Goal: Task Accomplishment & Management: Manage account settings

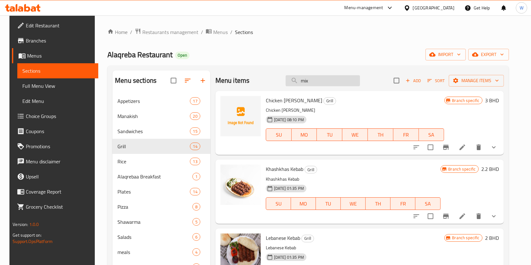
click at [318, 83] on input "mix" at bounding box center [323, 80] width 74 height 11
paste input "MEAT ARAYS"
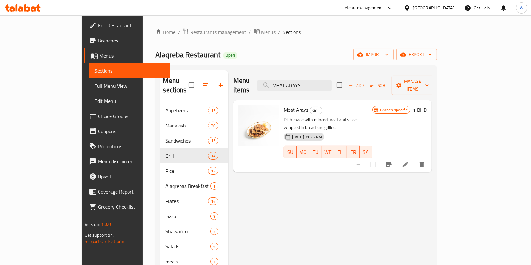
type input "MEAT ARAYS"
click at [392, 162] on icon "Branch-specific-item" at bounding box center [389, 164] width 6 height 5
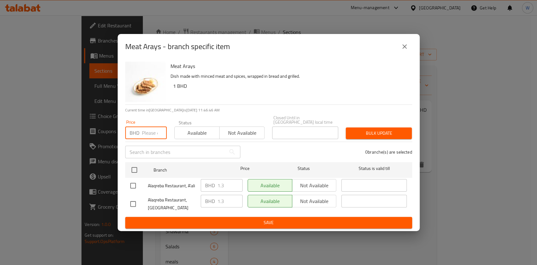
click at [156, 130] on input "number" at bounding box center [154, 133] width 25 height 13
paste input "1.50"
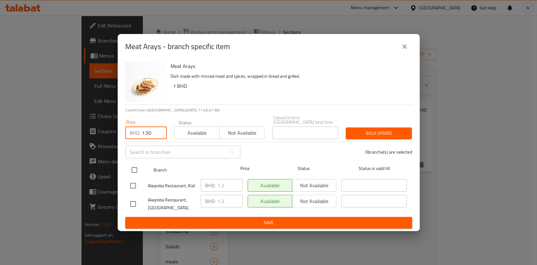
type input "1.50"
click at [139, 166] on input "checkbox" at bounding box center [134, 169] width 13 height 13
checkbox input "true"
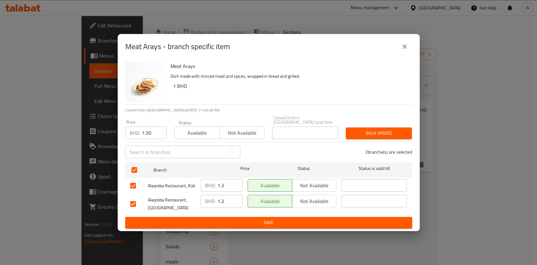
click at [371, 137] on div "Bulk update" at bounding box center [379, 133] width 74 height 19
click at [374, 132] on span "Bulk update" at bounding box center [379, 133] width 56 height 8
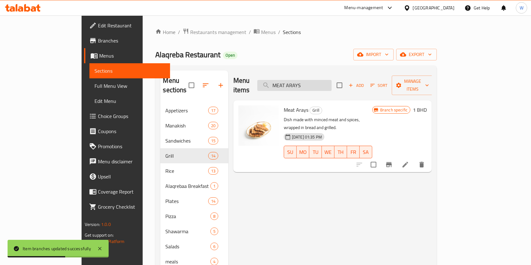
click at [331, 80] on input "MEAT ARAYS" at bounding box center [294, 85] width 74 height 11
paste input "CHICKEN ARS"
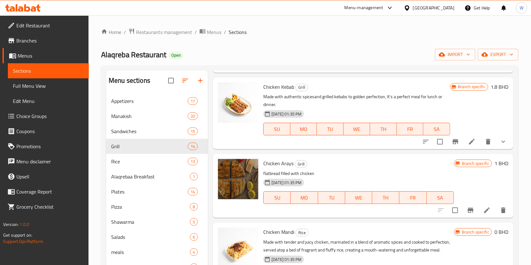
scroll to position [587, 0]
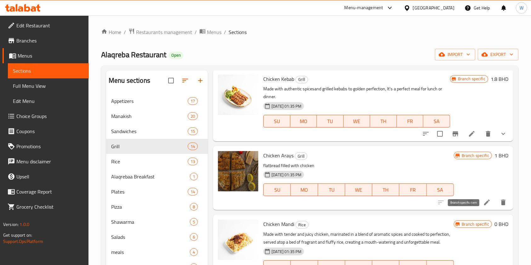
type input "CHICKEN"
click at [467, 206] on icon "Branch-specific-item" at bounding box center [471, 203] width 8 height 8
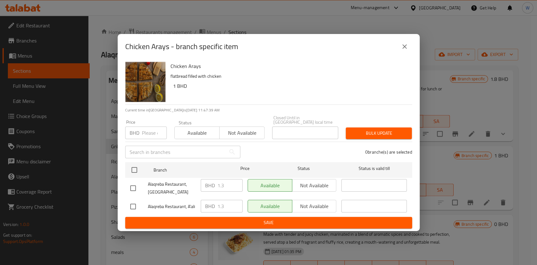
click at [144, 139] on div "Price BHD Price" at bounding box center [146, 129] width 49 height 27
click at [146, 131] on input "number" at bounding box center [154, 133] width 25 height 13
paste input "1.50"
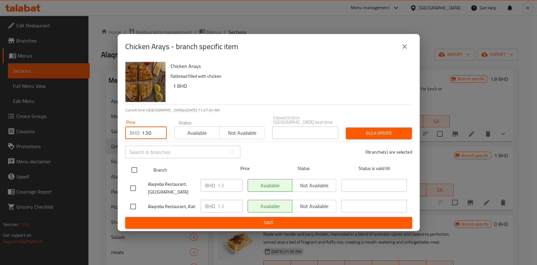
type input "1.50"
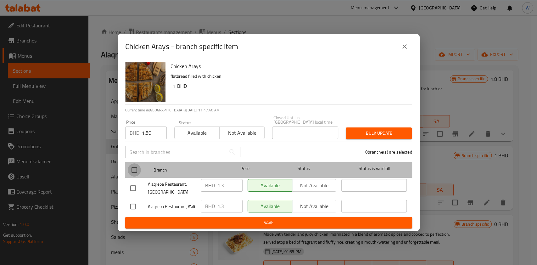
click at [131, 170] on input "checkbox" at bounding box center [134, 169] width 13 height 13
checkbox input "true"
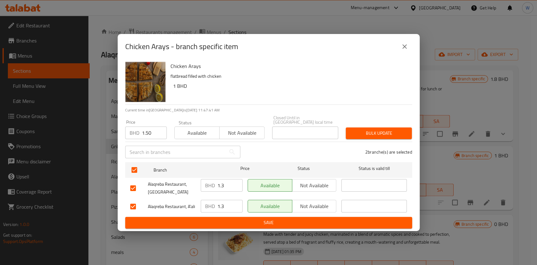
click at [372, 127] on button "Bulk update" at bounding box center [379, 133] width 66 height 12
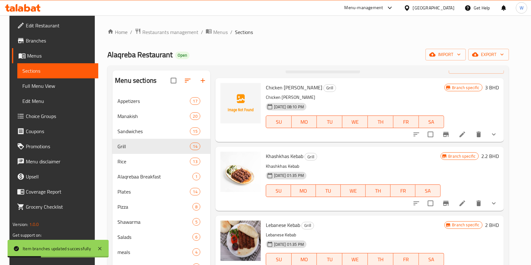
scroll to position [0, 0]
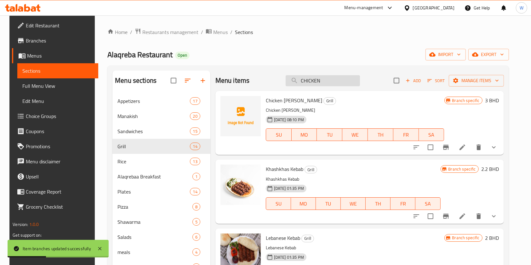
click at [322, 81] on input "CHICKEN" at bounding box center [323, 80] width 74 height 11
paste input "HALF"
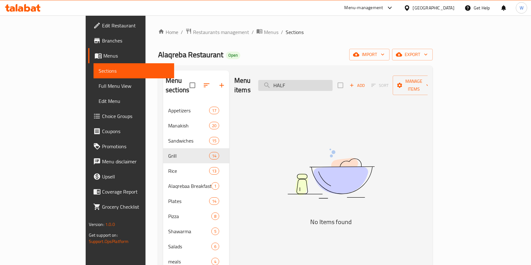
click at [306, 82] on input "HALF" at bounding box center [295, 85] width 74 height 11
click at [330, 80] on input "HALF" at bounding box center [295, 85] width 74 height 11
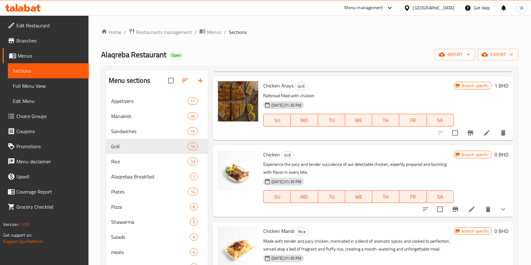
scroll to position [923, 0]
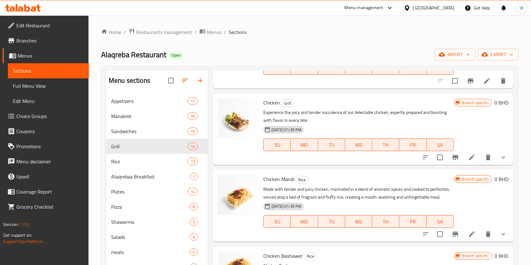
type input "chicken"
click at [495, 165] on button "show more" at bounding box center [502, 157] width 15 height 15
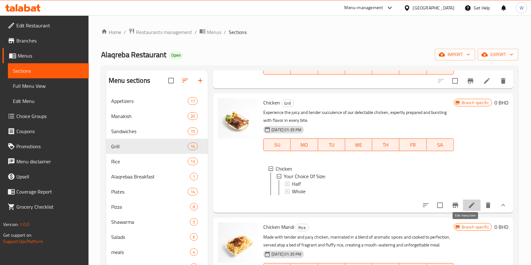
click at [468, 209] on icon at bounding box center [472, 205] width 8 height 8
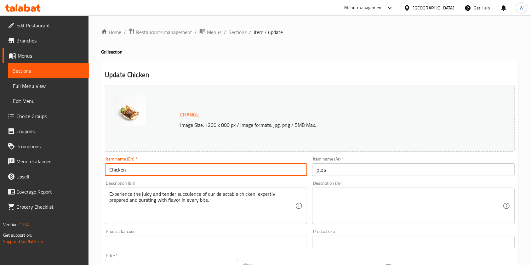
click at [131, 169] on input "Chicken" at bounding box center [206, 169] width 202 height 13
click at [277, 59] on div "Home / Restaurants management / Menus / Sections / item / update Grill section …" at bounding box center [309, 241] width 417 height 427
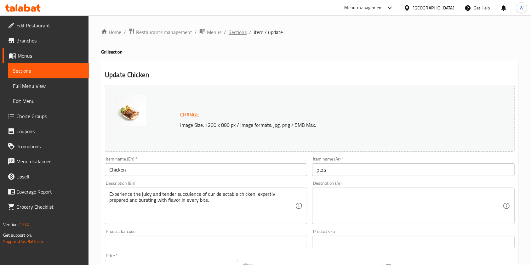
click at [244, 31] on span "Sections" at bounding box center [238, 32] width 18 height 8
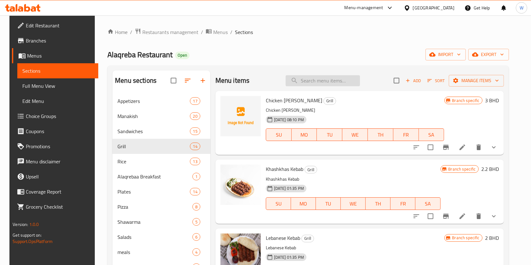
click at [344, 85] on input "search" at bounding box center [323, 80] width 74 height 11
paste input "Chicken"
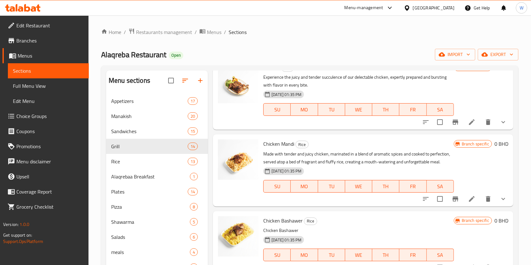
scroll to position [965, 0]
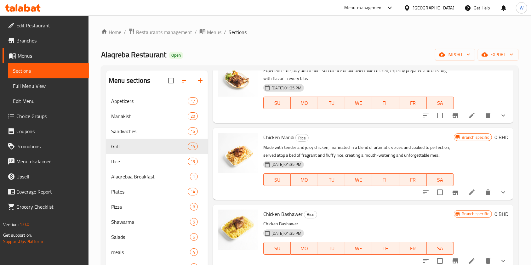
type input "Chicken"
click at [499, 119] on icon "show more" at bounding box center [503, 116] width 8 height 8
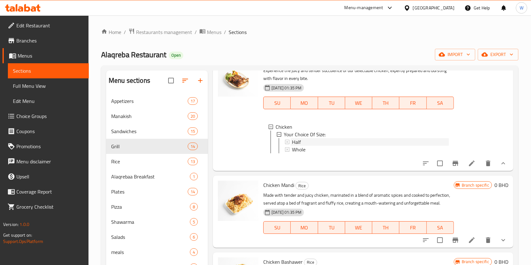
click at [339, 146] on div "Half" at bounding box center [370, 142] width 156 height 8
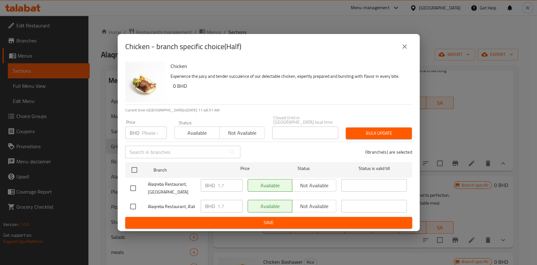
click at [150, 132] on input "number" at bounding box center [154, 133] width 25 height 13
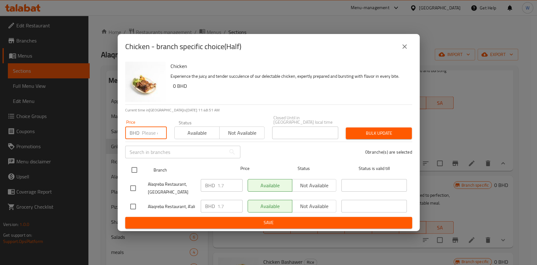
paste input "2.20"
type input "2.20"
click at [139, 166] on input "checkbox" at bounding box center [134, 169] width 13 height 13
checkbox input "true"
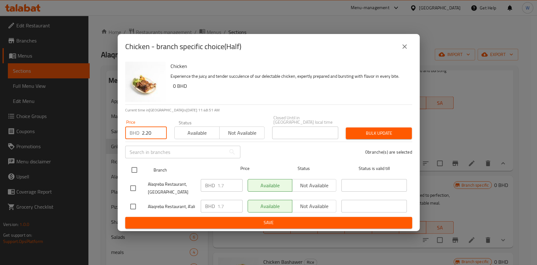
checkbox input "true"
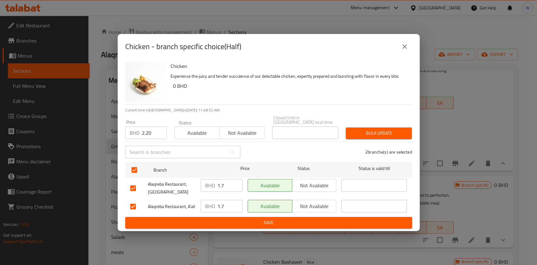
click at [390, 134] on span "Bulk update" at bounding box center [379, 133] width 56 height 8
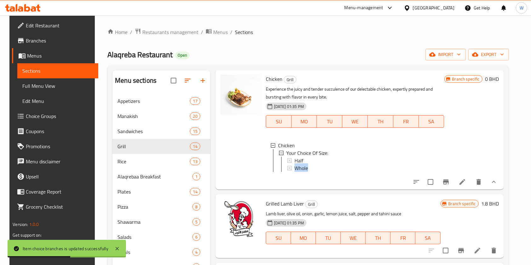
scroll to position [1, 0]
drag, startPoint x: 306, startPoint y: 162, endPoint x: 307, endPoint y: 173, distance: 10.4
click at [307, 172] on ul "Chicken Your Choice Of Size: Half Whole" at bounding box center [355, 157] width 168 height 30
click at [305, 168] on span "Whole" at bounding box center [301, 168] width 14 height 8
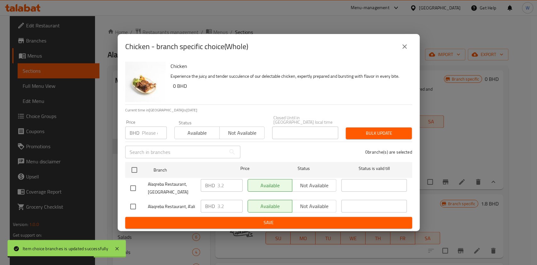
click at [149, 130] on input "number" at bounding box center [154, 133] width 25 height 13
paste input "4.00"
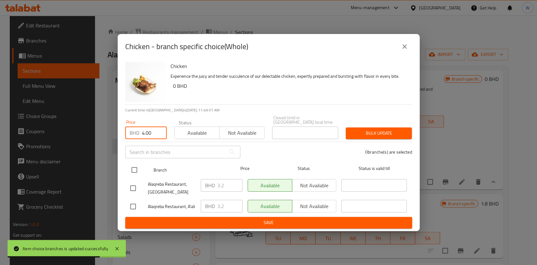
type input "4.00"
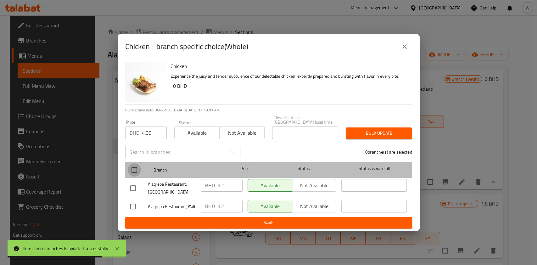
click at [133, 166] on input "checkbox" at bounding box center [134, 169] width 13 height 13
checkbox input "true"
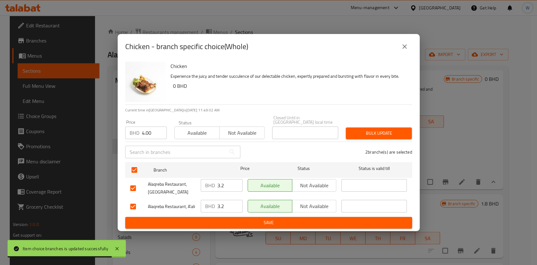
click at [371, 136] on button "Bulk update" at bounding box center [379, 133] width 66 height 12
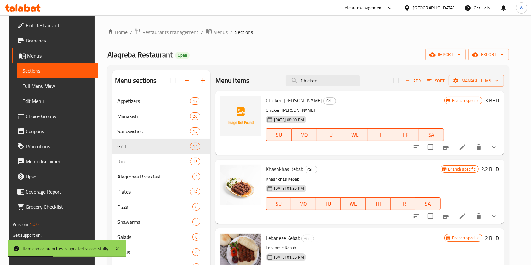
scroll to position [0, 0]
click at [299, 79] on input "Chicken" at bounding box center [323, 80] width 74 height 11
paste input "GRILLED NECH"
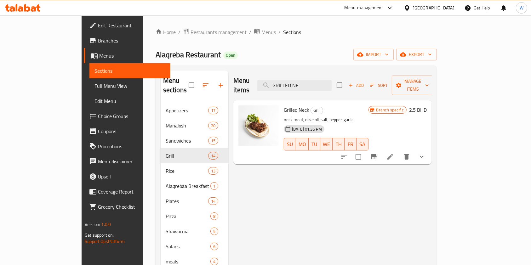
type input "GRILLED NE"
click at [429, 152] on button "show more" at bounding box center [421, 156] width 15 height 15
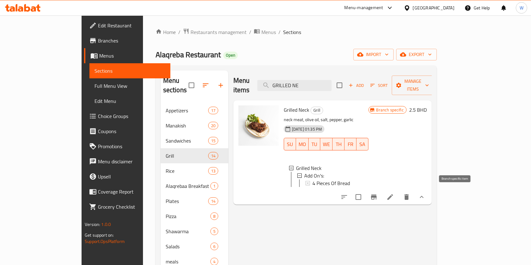
click at [377, 196] on icon "Branch-specific-item" at bounding box center [374, 197] width 8 height 8
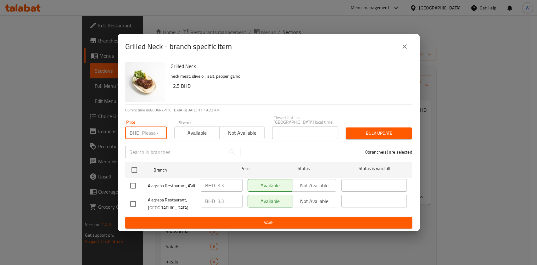
click at [152, 131] on input "number" at bounding box center [154, 133] width 25 height 13
paste input "3.80"
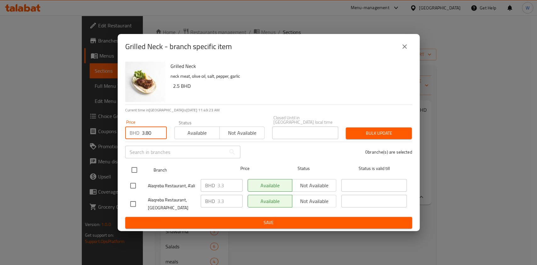
type input "3.80"
click at [133, 163] on input "checkbox" at bounding box center [134, 169] width 13 height 13
checkbox input "true"
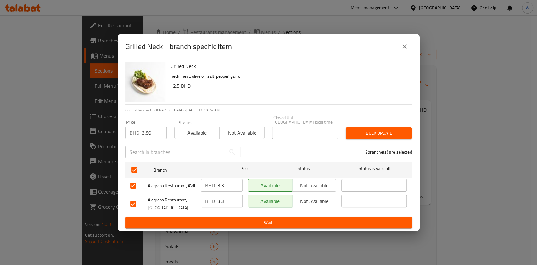
click at [366, 135] on span "Bulk update" at bounding box center [379, 133] width 56 height 8
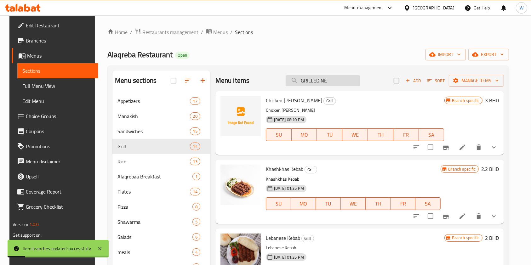
click at [305, 82] on input "GRILLED NE" at bounding box center [323, 80] width 74 height 11
paste input "BREAKFAST ALAQREBA"
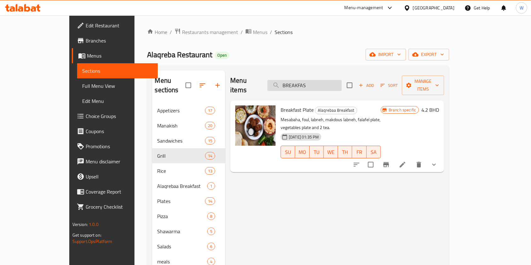
click at [342, 84] on input "BREAKFAS" at bounding box center [304, 85] width 74 height 11
paste input "T ALAQREBA"
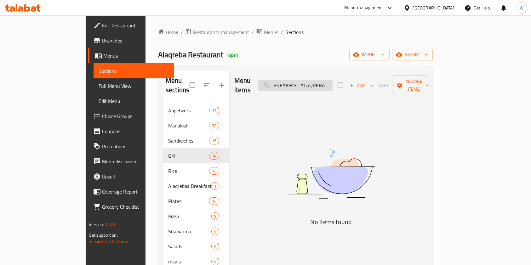
click at [331, 80] on input "BREAKFAST ALAQREBA" at bounding box center [295, 85] width 74 height 11
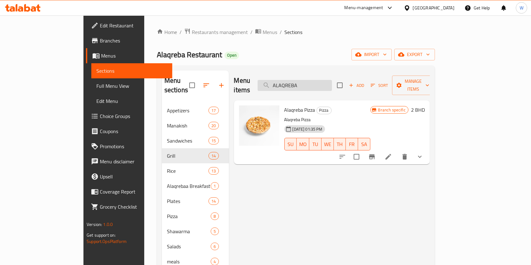
click at [315, 85] on input "ALAQREBA" at bounding box center [295, 85] width 74 height 11
paste input "BREAKFAST"
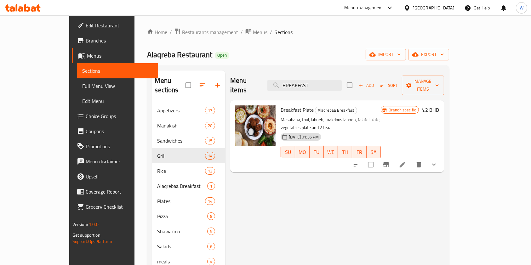
type input "BREAKFAST"
click at [393, 157] on button "Branch-specific-item" at bounding box center [385, 164] width 15 height 15
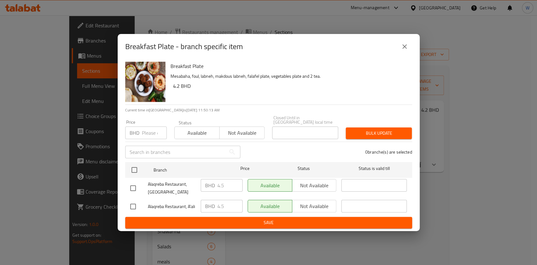
click at [144, 136] on input "number" at bounding box center [154, 133] width 25 height 13
paste input "5.50"
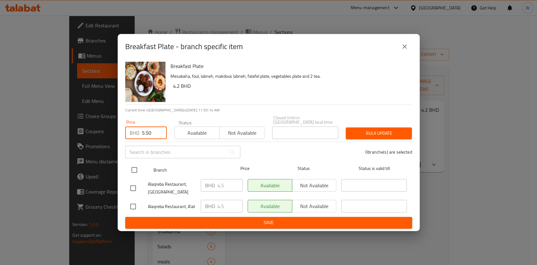
type input "5.50"
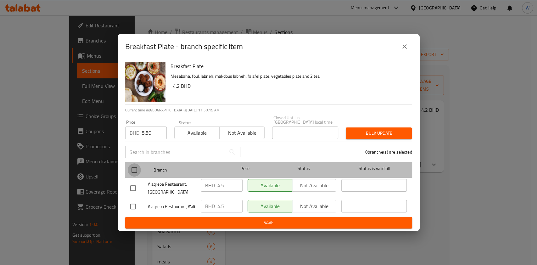
click at [135, 167] on input "checkbox" at bounding box center [134, 169] width 13 height 13
checkbox input "true"
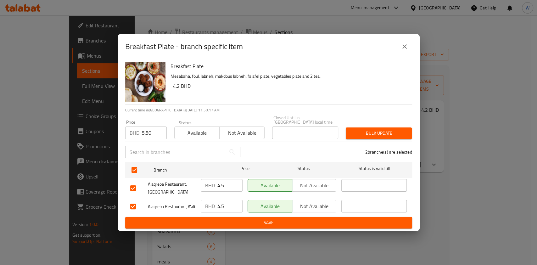
click at [371, 132] on span "Bulk update" at bounding box center [379, 133] width 56 height 8
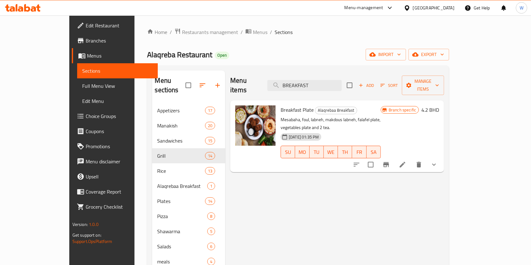
click at [335, 203] on div "Menu items BREAKFAST Add Sort Manage items Breakfast Plate Alaqrebaa Breakfast …" at bounding box center [334, 224] width 219 height 307
click at [337, 80] on input "BREAKFAST" at bounding box center [304, 85] width 74 height 11
paste input "ZAATAR MANOUCHEH"
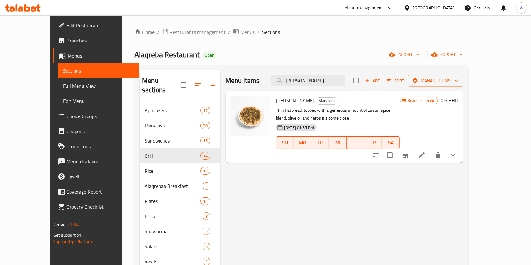
type input "ZAATAR MANOUCHEH"
click at [409, 158] on icon "Branch-specific-item" at bounding box center [405, 155] width 8 height 8
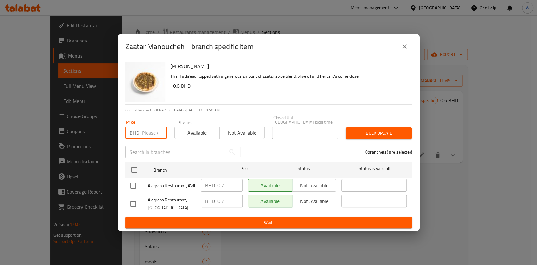
click at [143, 133] on input "number" at bounding box center [154, 133] width 25 height 13
paste input "0.90"
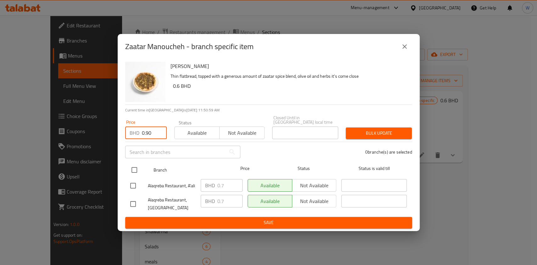
type input "0.90"
click at [141, 162] on div at bounding box center [140, 170] width 24 height 18
click at [141, 169] on input "checkbox" at bounding box center [134, 169] width 13 height 13
checkbox input "true"
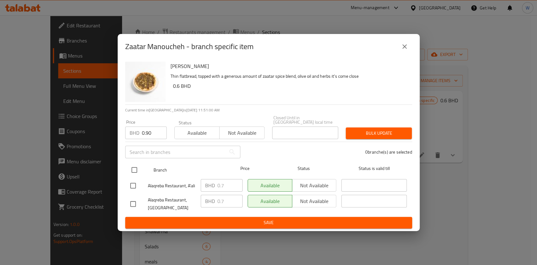
checkbox input "true"
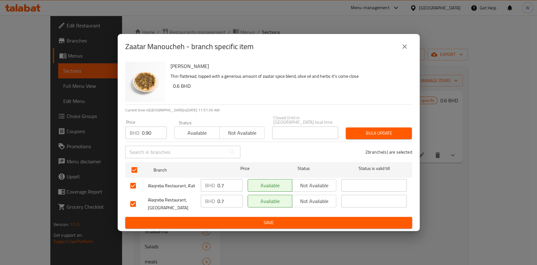
click at [399, 133] on span "Bulk update" at bounding box center [379, 133] width 56 height 8
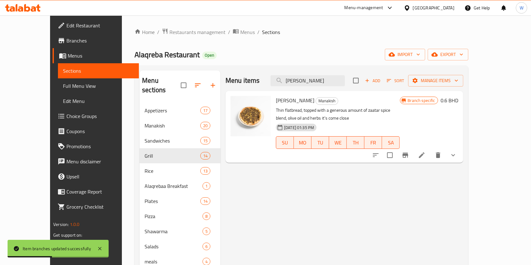
click at [340, 86] on div "Menu items ZAATAR MANOUCHEH Add Sort Manage items" at bounding box center [344, 81] width 238 height 20
click at [340, 85] on input "ZAATAR MANOUCHEH" at bounding box center [307, 80] width 74 height 11
click at [342, 81] on input "ZAATAR MANOUCHEH" at bounding box center [307, 80] width 74 height 11
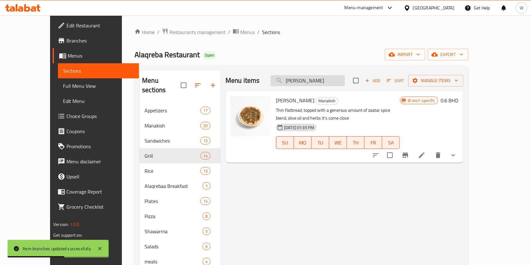
click at [342, 81] on input "ZAATAR MANOUCHEH" at bounding box center [307, 80] width 74 height 11
paste input "TAR WITH CHEESE"
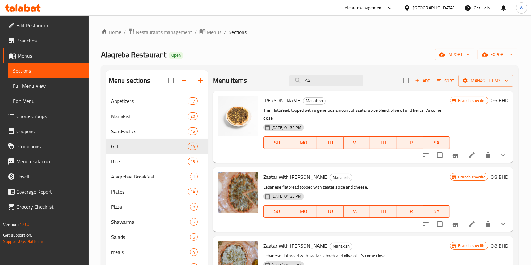
type input "ZA"
click at [451, 157] on icon "Branch-specific-item" at bounding box center [455, 155] width 8 height 8
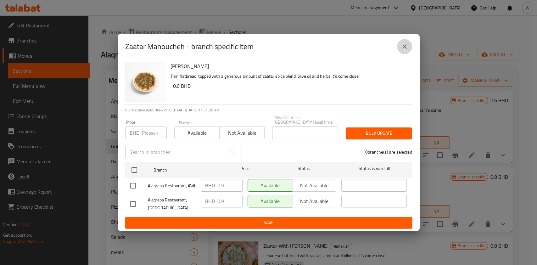
click at [403, 50] on icon "close" at bounding box center [405, 47] width 8 height 8
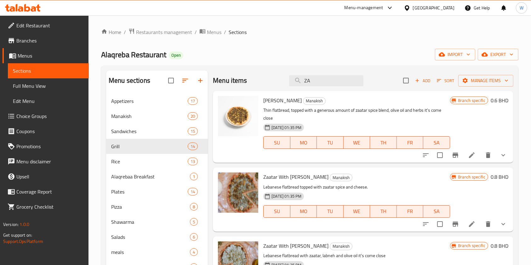
scroll to position [42, 0]
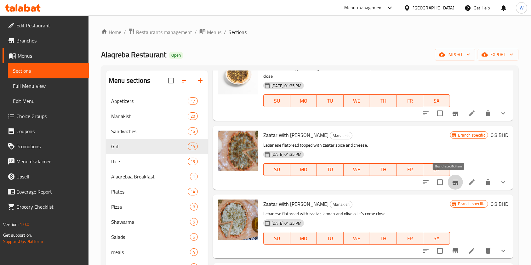
click at [451, 179] on icon "Branch-specific-item" at bounding box center [455, 182] width 8 height 8
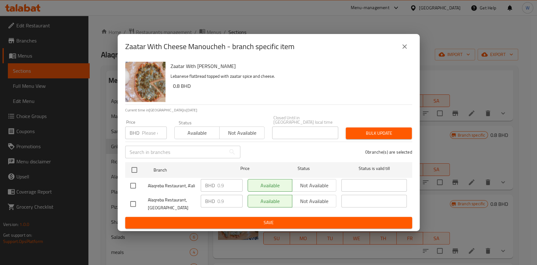
click at [146, 130] on input "number" at bounding box center [154, 133] width 25 height 13
paste input "1.10"
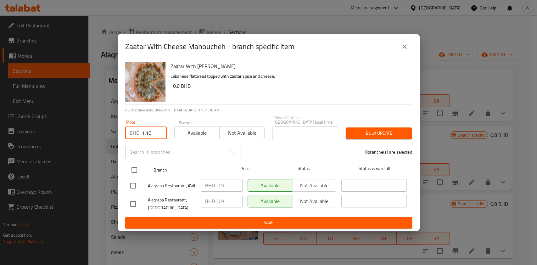
type input "1.10"
click at [135, 174] on input "checkbox" at bounding box center [134, 169] width 13 height 13
checkbox input "true"
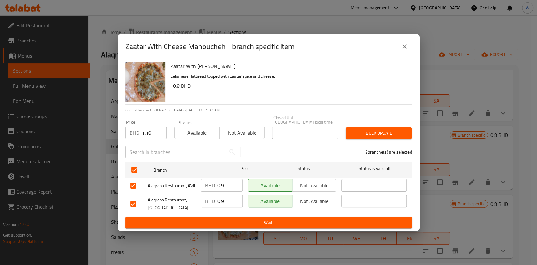
click at [407, 131] on button "Bulk update" at bounding box center [379, 133] width 66 height 12
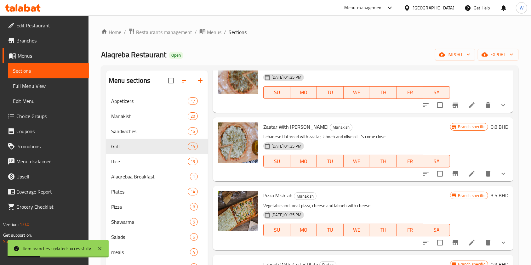
scroll to position [126, 0]
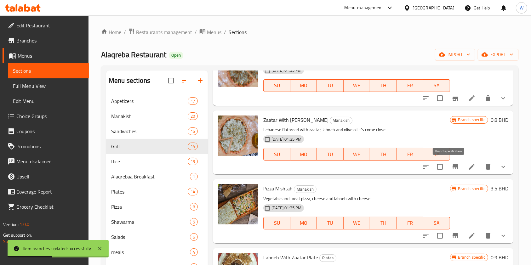
click at [448, 164] on button "Branch-specific-item" at bounding box center [455, 166] width 15 height 15
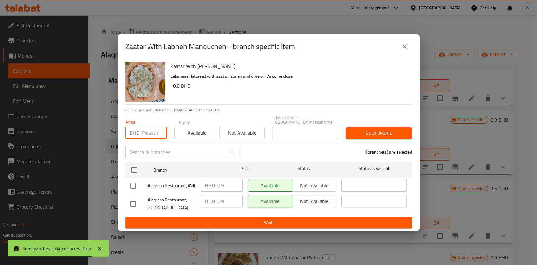
click at [152, 129] on input "number" at bounding box center [154, 133] width 25 height 13
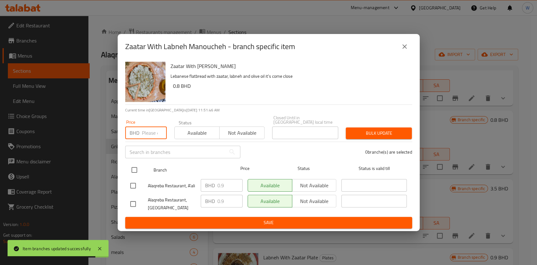
paste input "1.10"
type input "1.10"
click at [142, 166] on div at bounding box center [140, 170] width 24 height 18
drag, startPoint x: 119, startPoint y: 169, endPoint x: 128, endPoint y: 167, distance: 9.6
click at [125, 167] on div "Zaatar With Labneh Manoucheh Lebanese flatbread with zaatar, labneh and olive o…" at bounding box center [269, 145] width 302 height 172
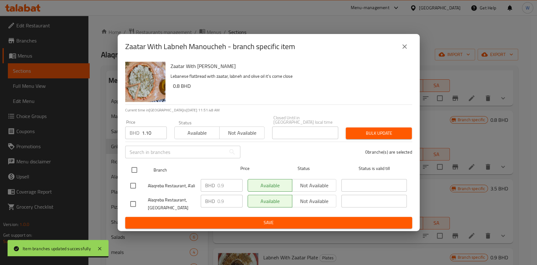
click at [131, 167] on input "checkbox" at bounding box center [134, 169] width 13 height 13
checkbox input "true"
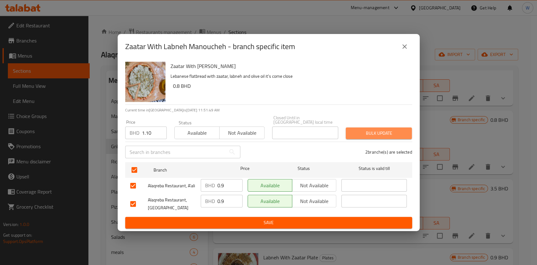
click at [371, 135] on button "Bulk update" at bounding box center [379, 133] width 66 height 12
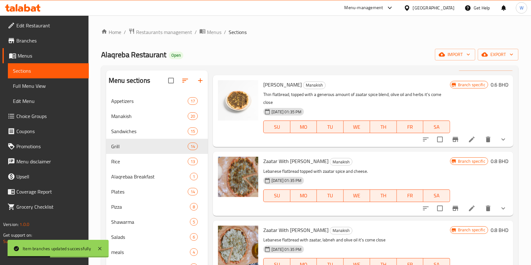
scroll to position [0, 0]
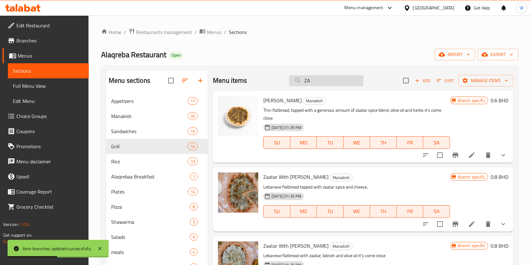
click at [318, 79] on input "ZA" at bounding box center [326, 80] width 74 height 11
paste input "CHEES MANOCHEH"
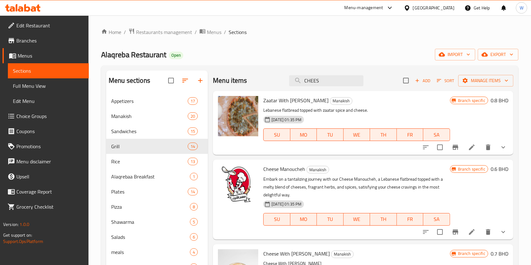
type input "CHEES"
click at [452, 231] on icon "Branch-specific-item" at bounding box center [455, 231] width 6 height 5
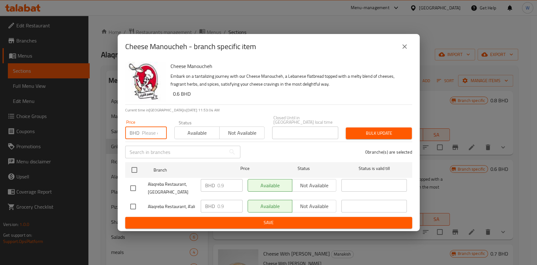
click at [151, 130] on input "number" at bounding box center [154, 133] width 25 height 13
paste input "1.10"
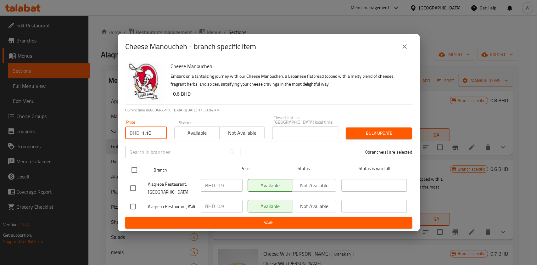
type input "1.10"
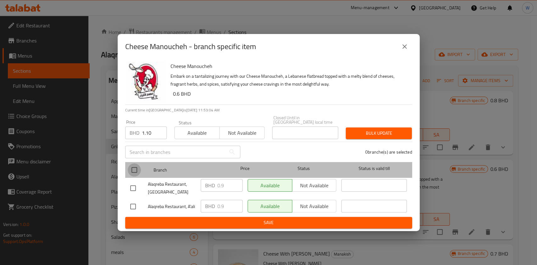
click at [139, 168] on input "checkbox" at bounding box center [134, 169] width 13 height 13
checkbox input "true"
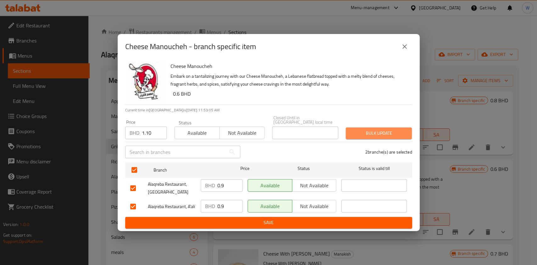
click at [365, 129] on span "Bulk update" at bounding box center [379, 133] width 56 height 8
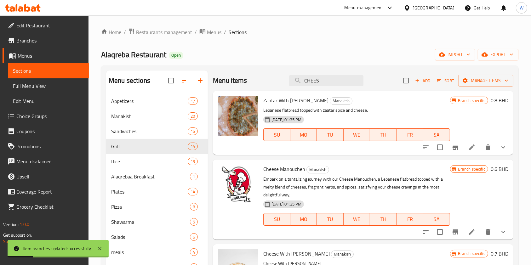
click at [310, 87] on div "Menu items CHEES Add Sort Manage items" at bounding box center [363, 81] width 300 height 20
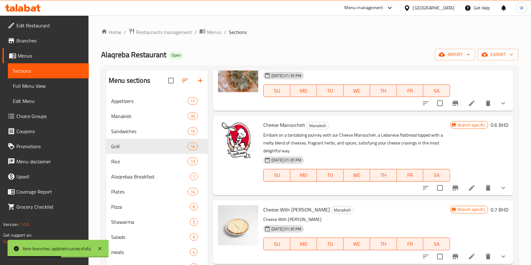
scroll to position [84, 0]
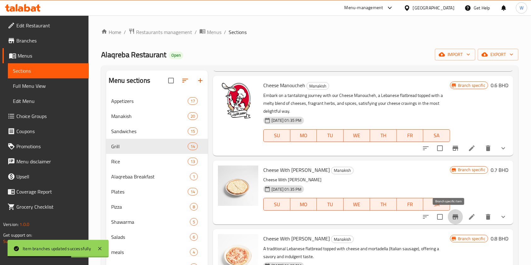
click at [452, 216] on icon "Branch-specific-item" at bounding box center [455, 216] width 6 height 5
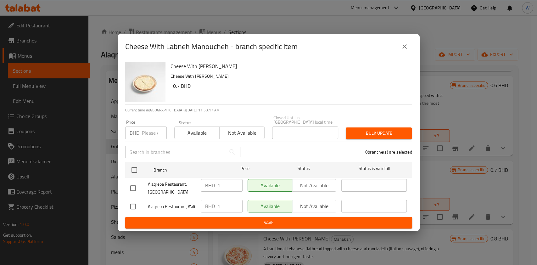
click at [154, 132] on input "number" at bounding box center [154, 133] width 25 height 13
paste input "1.20"
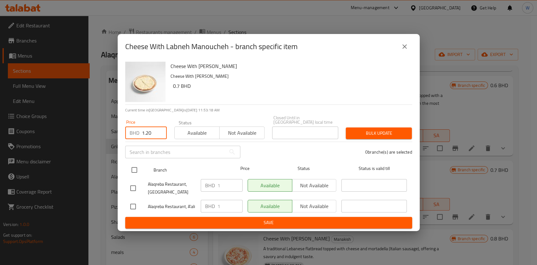
type input "1.20"
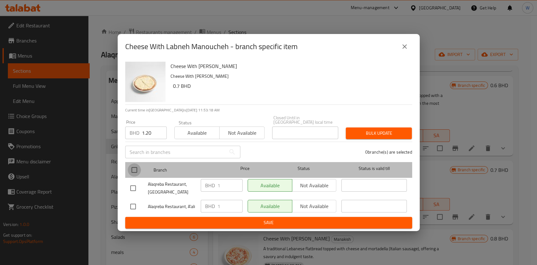
click at [136, 170] on input "checkbox" at bounding box center [134, 169] width 13 height 13
checkbox input "true"
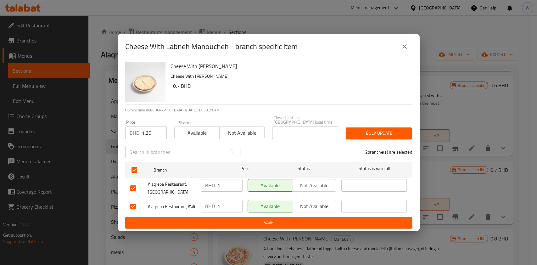
click at [365, 129] on span "Bulk update" at bounding box center [379, 133] width 56 height 8
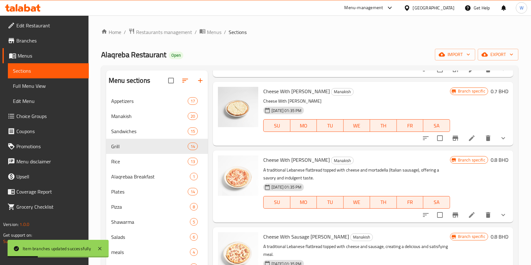
scroll to position [168, 0]
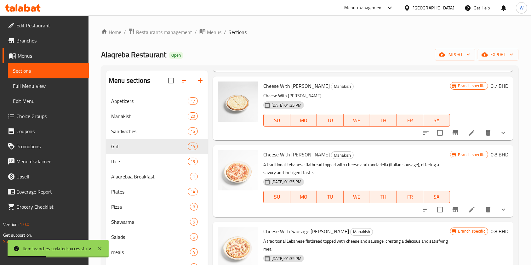
click at [453, 208] on button "Branch-specific-item" at bounding box center [455, 209] width 15 height 15
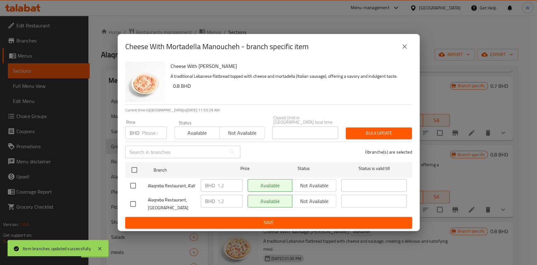
click at [149, 132] on input "number" at bounding box center [154, 133] width 25 height 13
paste input "1.50"
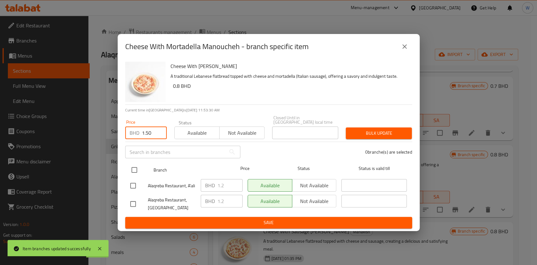
type input "1.50"
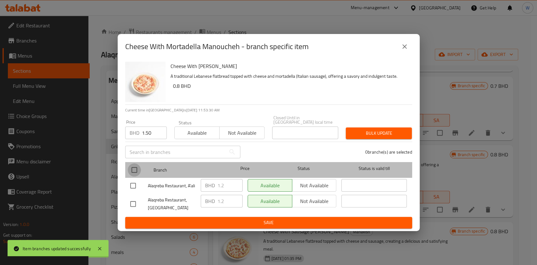
click at [135, 166] on input "checkbox" at bounding box center [134, 169] width 13 height 13
checkbox input "true"
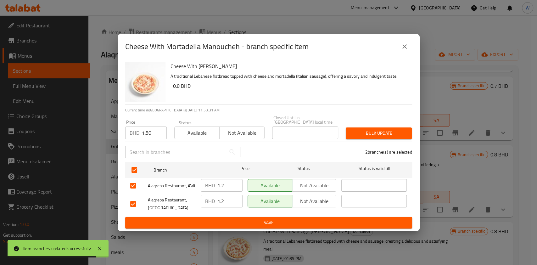
click at [384, 129] on span "Bulk update" at bounding box center [379, 133] width 56 height 8
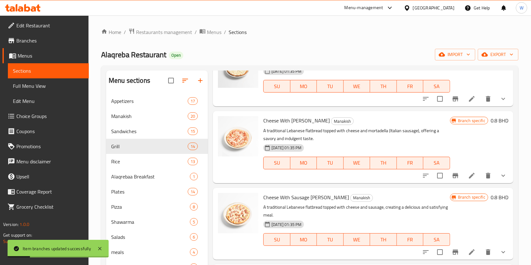
scroll to position [210, 0]
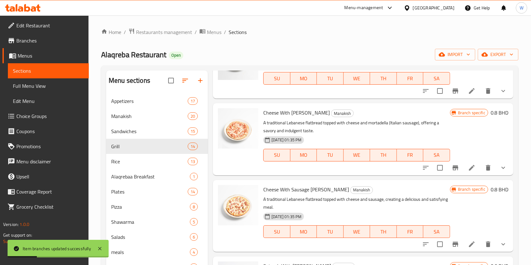
click at [452, 243] on icon "Branch-specific-item" at bounding box center [455, 245] width 8 height 8
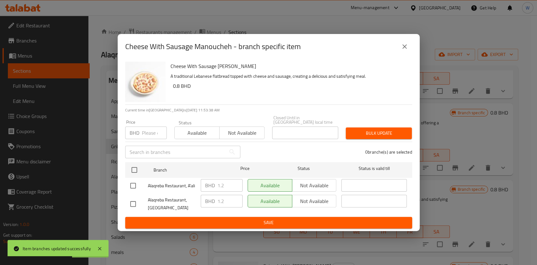
click at [144, 133] on input "number" at bounding box center [154, 133] width 25 height 13
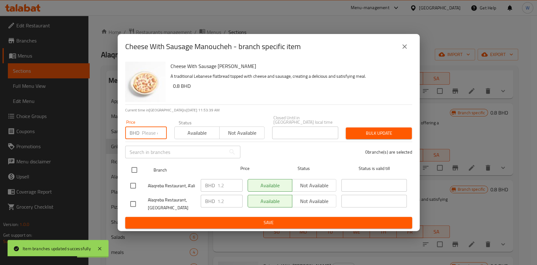
paste input "1.50"
type input "1.50"
click at [135, 169] on input "checkbox" at bounding box center [134, 169] width 13 height 13
checkbox input "true"
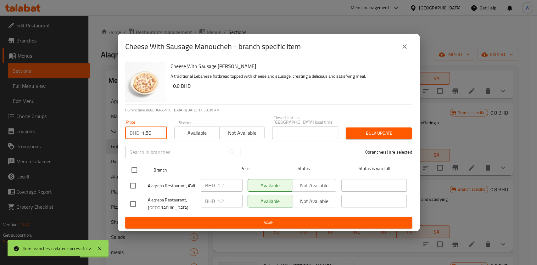
checkbox input "true"
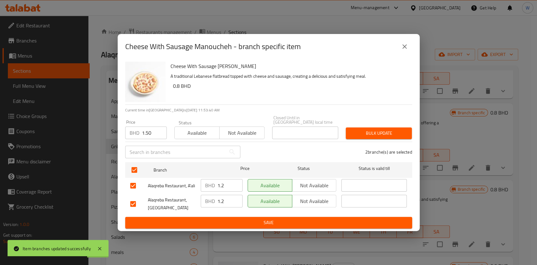
click at [381, 135] on button "Bulk update" at bounding box center [379, 133] width 66 height 12
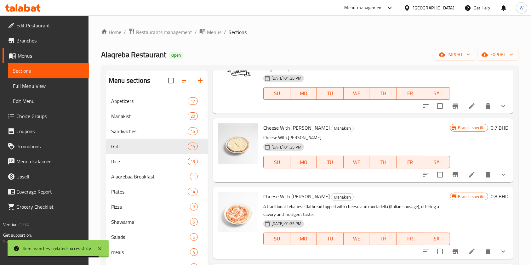
scroll to position [0, 0]
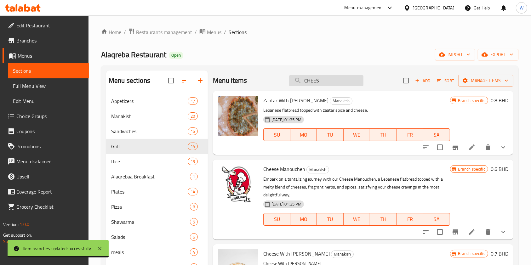
click at [329, 82] on input "CHEES" at bounding box center [326, 80] width 74 height 11
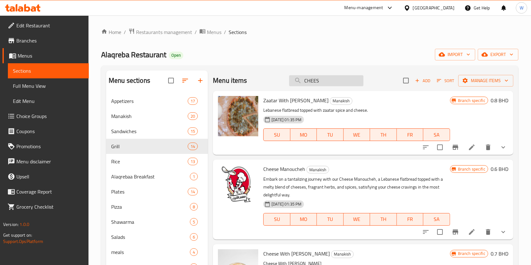
click at [329, 82] on input "CHEES" at bounding box center [326, 80] width 74 height 11
paste input "LABNEH MANOUCHEGH"
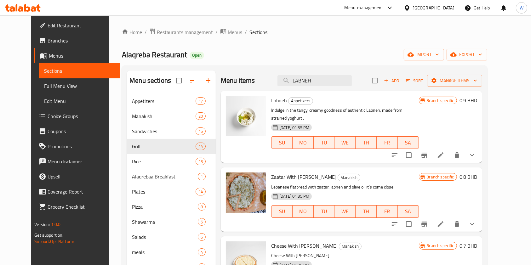
click at [334, 71] on div "Menu items LABNEH Add Sort Manage items" at bounding box center [351, 81] width 261 height 20
click at [332, 77] on input "LABNEH" at bounding box center [314, 80] width 74 height 11
paste input "SPINACH MANOUCH"
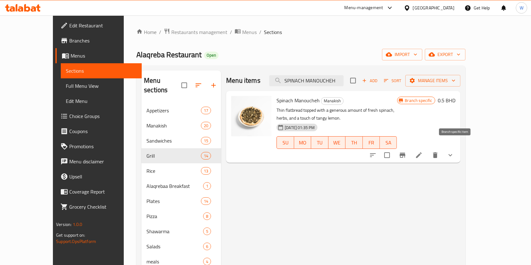
type input "SPINACH MANOUCHEH"
click at [405, 153] on icon "Branch-specific-item" at bounding box center [402, 155] width 6 height 5
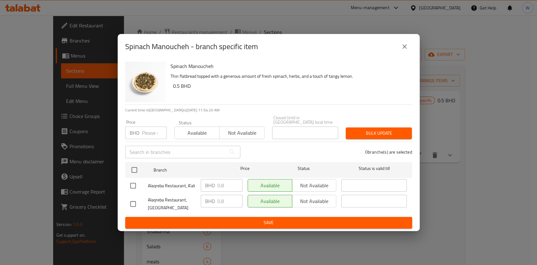
click at [151, 133] on input "number" at bounding box center [154, 133] width 25 height 13
paste input "1.00"
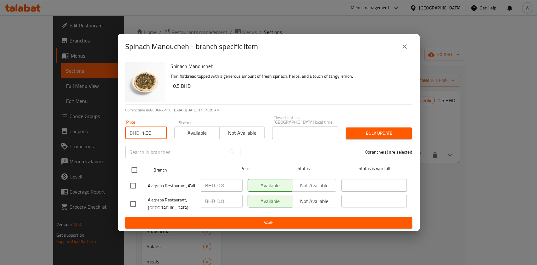
type input "1.00"
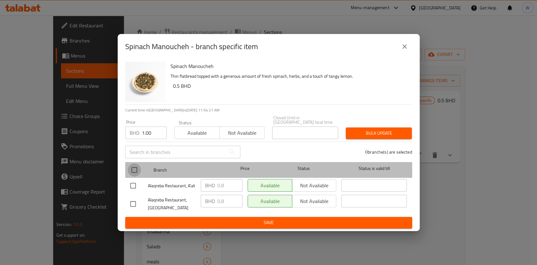
click at [135, 168] on input "checkbox" at bounding box center [134, 169] width 13 height 13
checkbox input "true"
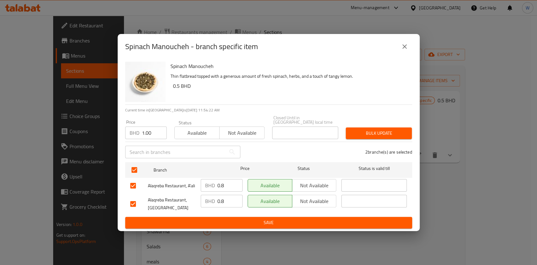
click at [369, 124] on div "Bulk update" at bounding box center [379, 133] width 74 height 19
click at [370, 129] on span "Bulk update" at bounding box center [379, 133] width 56 height 8
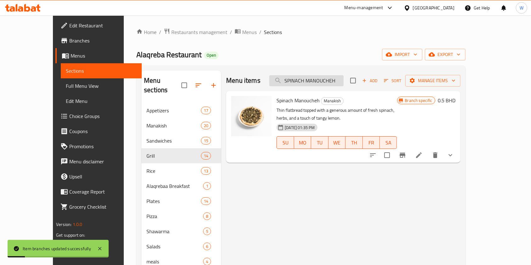
click at [325, 79] on input "SPINACH MANOUCHEH" at bounding box center [306, 80] width 74 height 11
paste input "WITH CHEESE"
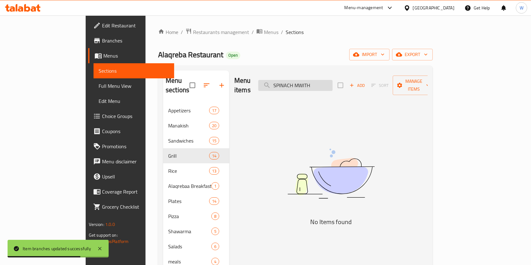
click at [328, 85] on input "SPINACH MWITH" at bounding box center [295, 85] width 74 height 11
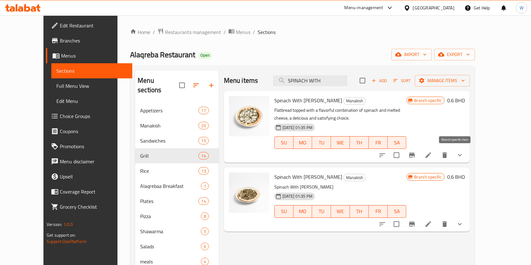
type input "SPINACH WITH"
click at [416, 154] on icon "Branch-specific-item" at bounding box center [412, 155] width 8 height 8
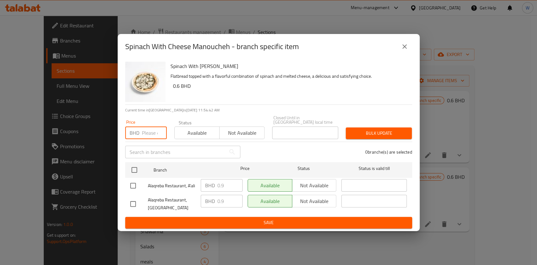
click at [144, 132] on input "number" at bounding box center [154, 133] width 25 height 13
paste input "1.20"
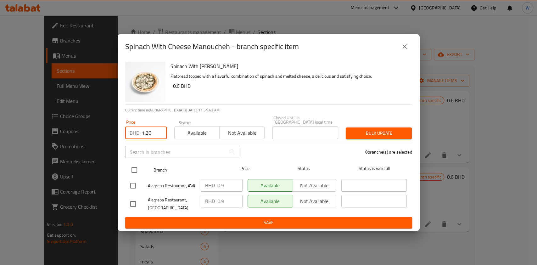
type input "1.20"
click at [137, 163] on input "checkbox" at bounding box center [134, 169] width 13 height 13
checkbox input "true"
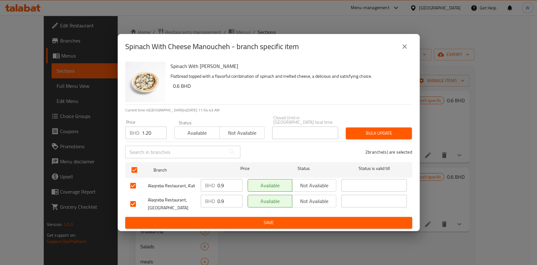
drag, startPoint x: 363, startPoint y: 132, endPoint x: 371, endPoint y: 130, distance: 8.8
click at [363, 132] on span "Bulk update" at bounding box center [379, 133] width 56 height 8
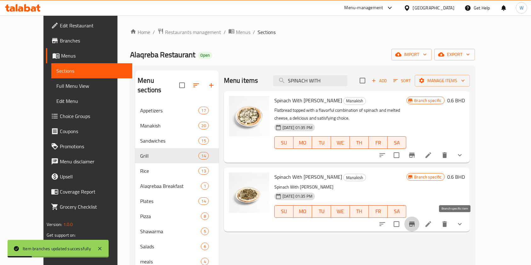
click at [419, 225] on button "Branch-specific-item" at bounding box center [411, 224] width 15 height 15
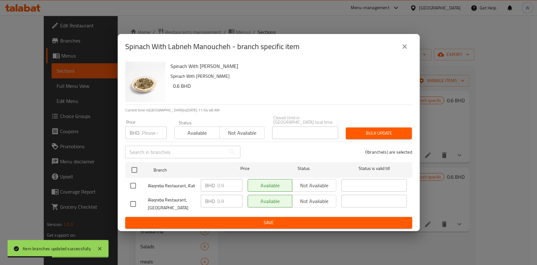
click at [139, 129] on p "BHD" at bounding box center [135, 133] width 10 height 8
click at [144, 129] on input "number" at bounding box center [154, 133] width 25 height 13
paste input "1.20"
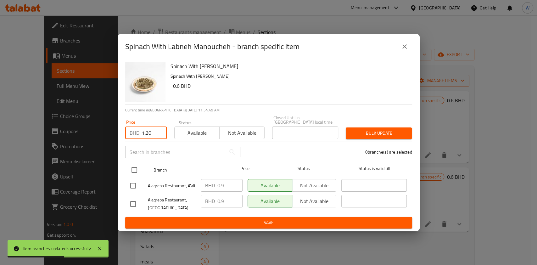
type input "1.20"
click at [139, 164] on input "checkbox" at bounding box center [134, 169] width 13 height 13
checkbox input "true"
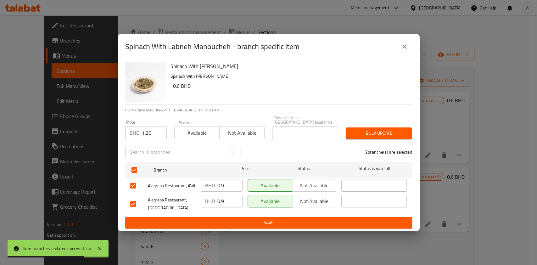
click at [391, 130] on span "Bulk update" at bounding box center [379, 133] width 56 height 8
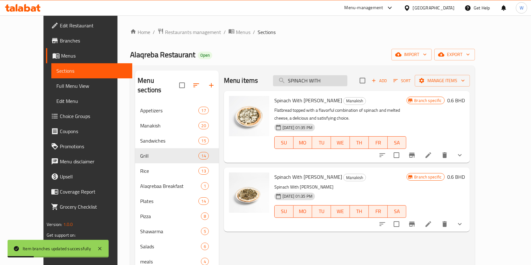
click at [305, 82] on input "SPINACH WITH" at bounding box center [310, 80] width 74 height 11
paste input "LAHM BI AJIN"
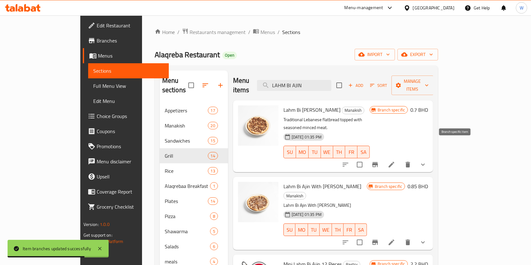
type input "LAHM BI AJIN"
click at [382, 157] on button "Branch-specific-item" at bounding box center [374, 164] width 15 height 15
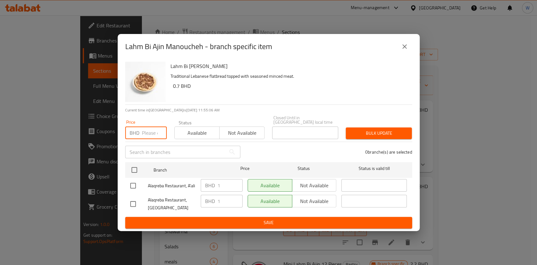
click at [150, 133] on input "number" at bounding box center [154, 133] width 25 height 13
paste input "1.20"
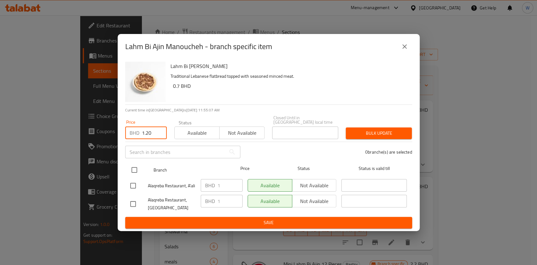
type input "1.20"
click at [138, 167] on input "checkbox" at bounding box center [134, 169] width 13 height 13
checkbox input "true"
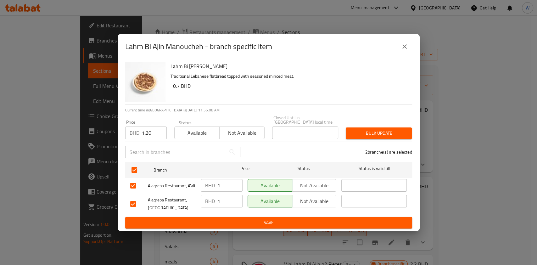
click at [378, 134] on span "Bulk update" at bounding box center [379, 133] width 56 height 8
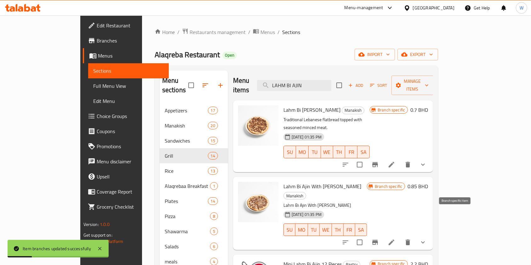
click at [379, 239] on icon "Branch-specific-item" at bounding box center [375, 243] width 8 height 8
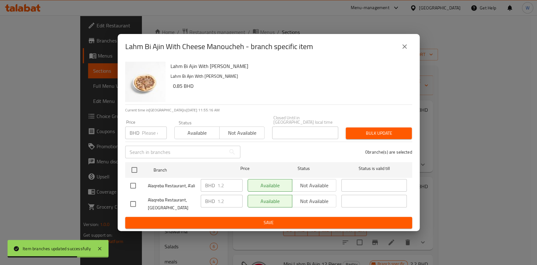
click at [144, 134] on input "number" at bounding box center [154, 133] width 25 height 13
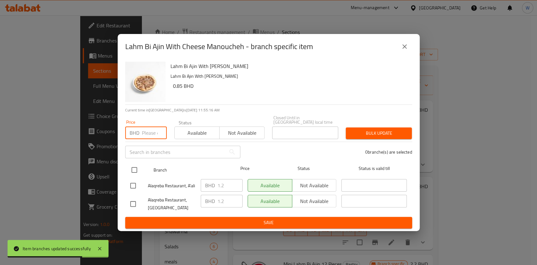
paste input "1.40"
type input "1.40"
click at [135, 173] on input "checkbox" at bounding box center [134, 169] width 13 height 13
checkbox input "true"
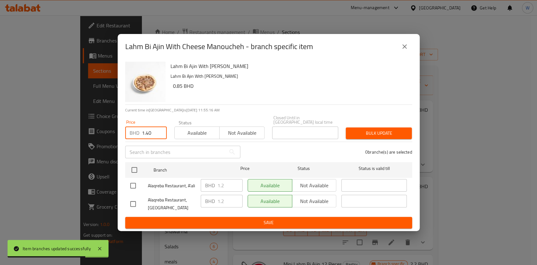
checkbox input "true"
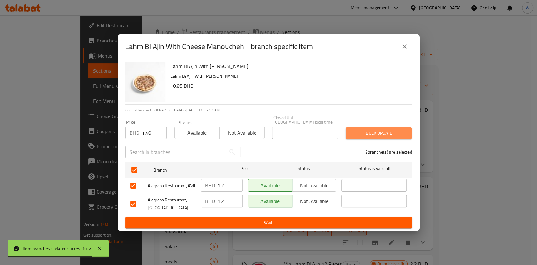
click at [373, 131] on span "Bulk update" at bounding box center [379, 133] width 56 height 8
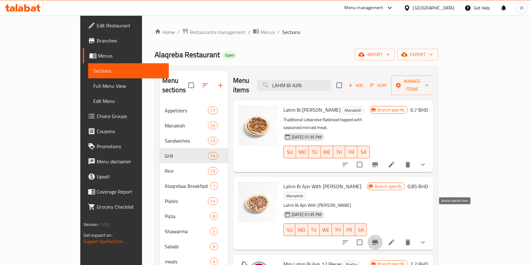
click at [378, 240] on icon "Branch-specific-item" at bounding box center [375, 242] width 6 height 5
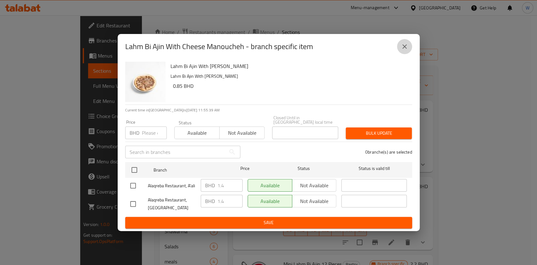
click at [406, 53] on button "close" at bounding box center [404, 46] width 15 height 15
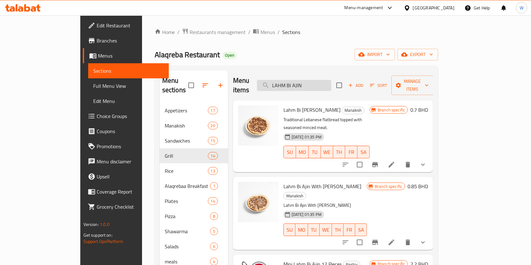
click at [318, 80] on input "LAHM BI AJIN" at bounding box center [294, 85] width 74 height 11
paste input "MEAT MISHTAH"
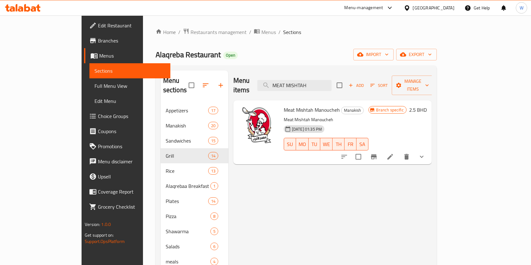
type input "MEAT MISHTAH"
click at [377, 153] on icon "Branch-specific-item" at bounding box center [374, 157] width 8 height 8
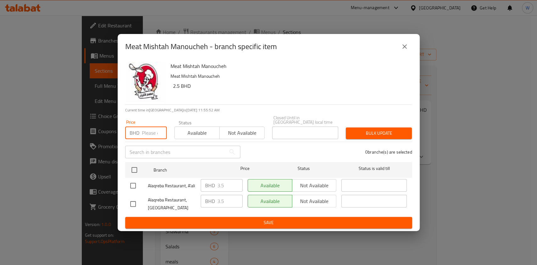
click at [155, 128] on input "number" at bounding box center [154, 133] width 25 height 13
paste input "4.00"
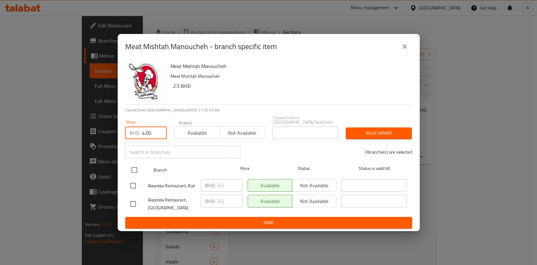
type input "4.00"
click at [137, 163] on input "checkbox" at bounding box center [134, 169] width 13 height 13
checkbox input "true"
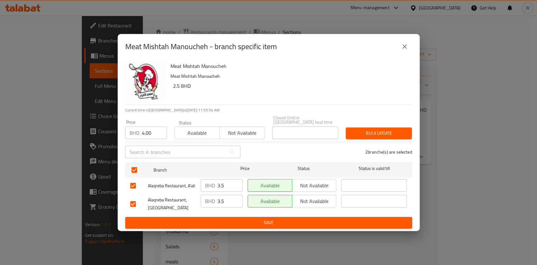
click at [381, 125] on div "Bulk update" at bounding box center [379, 133] width 74 height 19
click at [380, 130] on span "Bulk update" at bounding box center [379, 133] width 56 height 8
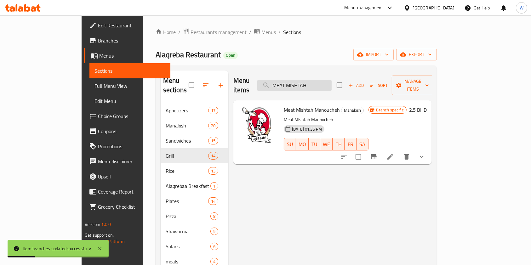
click at [318, 84] on input "MEAT MISHTAH" at bounding box center [294, 85] width 74 height 11
paste input "IXED"
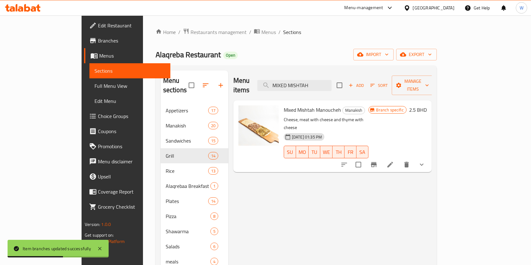
type input "MIXED MISHTAH"
click at [376, 162] on icon "Branch-specific-item" at bounding box center [374, 164] width 6 height 5
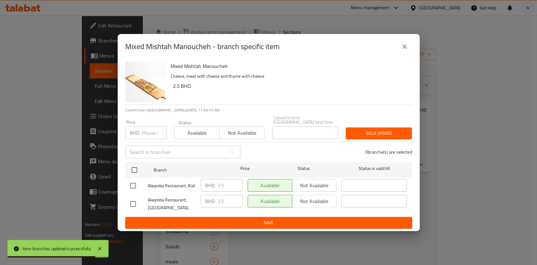
click at [141, 130] on div "BHD Price" at bounding box center [146, 133] width 42 height 13
paste input "4.00"
type input "4.00"
click at [139, 156] on div "​" at bounding box center [183, 152] width 123 height 20
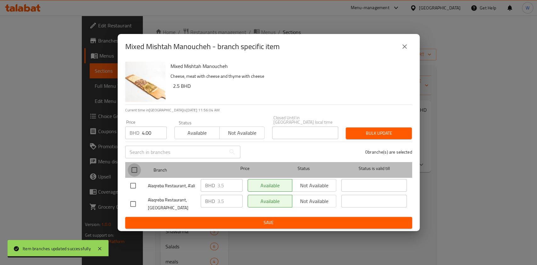
click at [134, 167] on input "checkbox" at bounding box center [134, 169] width 13 height 13
checkbox input "true"
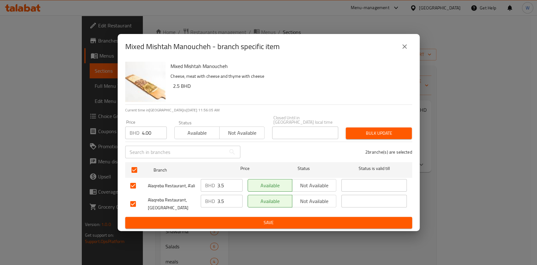
click at [386, 125] on div "Bulk update" at bounding box center [379, 133] width 74 height 19
click at [386, 130] on span "Bulk update" at bounding box center [379, 133] width 56 height 8
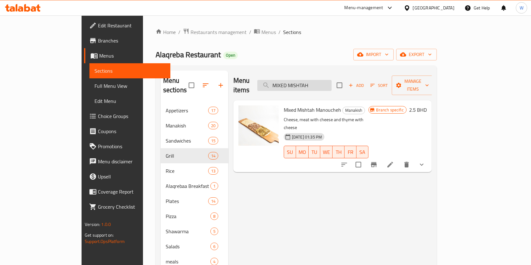
click at [331, 80] on input "MIXED MISHTAH" at bounding box center [294, 85] width 74 height 11
paste input "PIZZA MISHTAH"
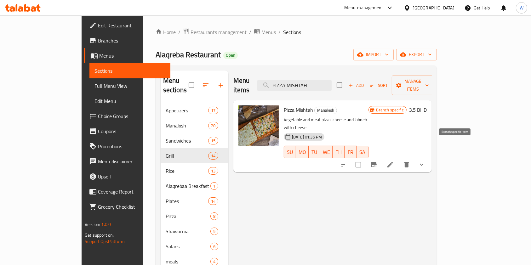
type input "PIZZA MISHTAH"
click at [376, 162] on icon "Branch-specific-item" at bounding box center [374, 164] width 6 height 5
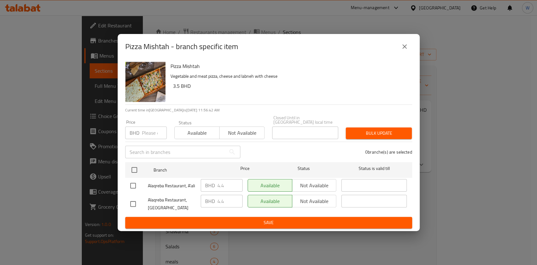
click at [155, 130] on input "number" at bounding box center [154, 133] width 25 height 13
paste input "5.00"
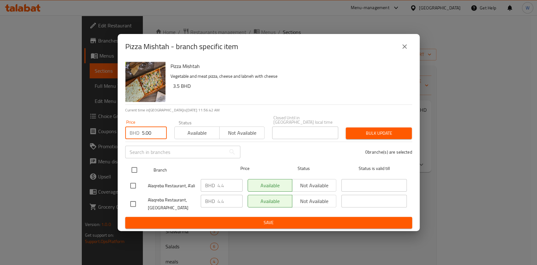
type input "5.00"
click at [142, 161] on div at bounding box center [140, 170] width 24 height 18
click at [138, 168] on input "checkbox" at bounding box center [134, 169] width 13 height 13
checkbox input "true"
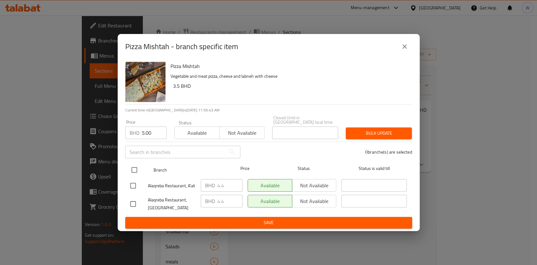
checkbox input "true"
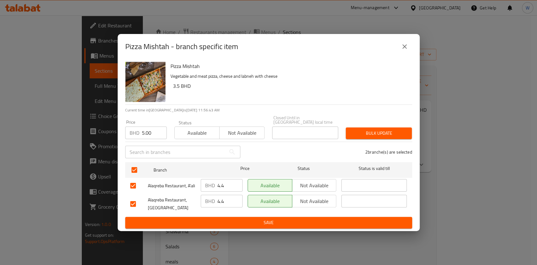
click at [386, 134] on span "Bulk update" at bounding box center [379, 133] width 56 height 8
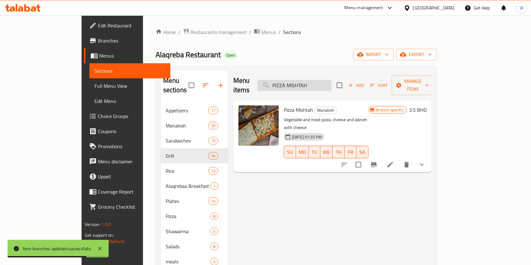
click at [330, 80] on input "PIZZA MISHTAH" at bounding box center [294, 85] width 74 height 11
paste input "AKKAWI CHEESE"
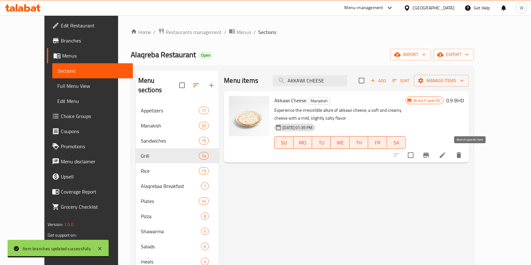
type input "AKKAWI CHEESE"
click at [433, 156] on button "Branch-specific-item" at bounding box center [425, 155] width 15 height 15
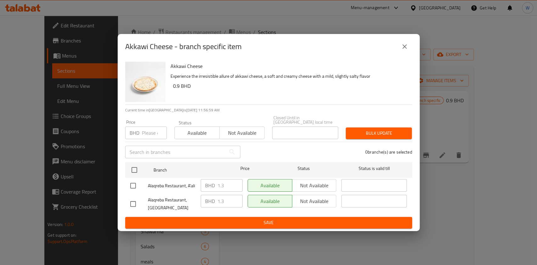
click at [149, 132] on input "number" at bounding box center [154, 133] width 25 height 13
paste input "1.50"
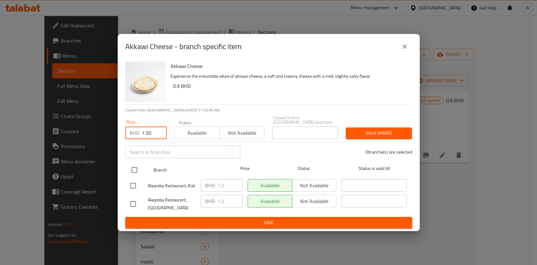
type input "1.50"
click at [138, 163] on input "checkbox" at bounding box center [134, 169] width 13 height 13
checkbox input "true"
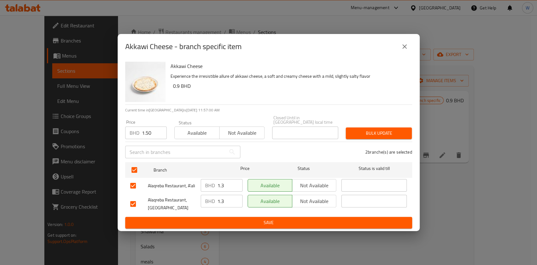
click at [380, 132] on span "Bulk update" at bounding box center [379, 133] width 56 height 8
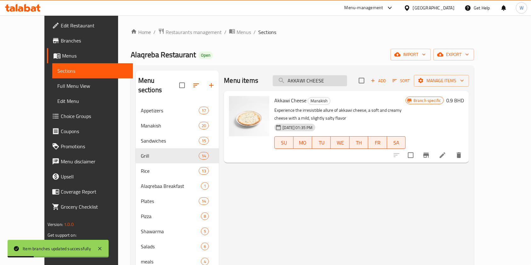
click at [324, 84] on input "AKKAWI CHEESE" at bounding box center [310, 80] width 74 height 11
paste input "FALAFEL WITH LABNEH"
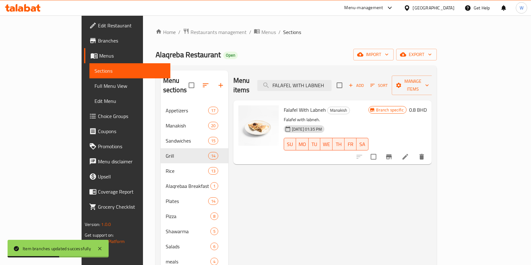
type input "FALAFEL WITH LABNEH"
click at [392, 154] on icon "Branch-specific-item" at bounding box center [389, 156] width 6 height 5
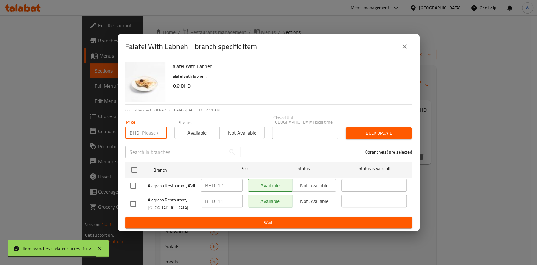
click at [144, 132] on input "number" at bounding box center [154, 133] width 25 height 13
paste input "1.20"
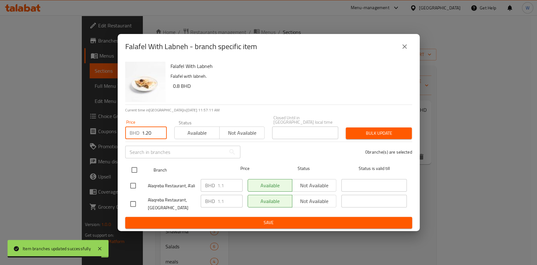
type input "1.20"
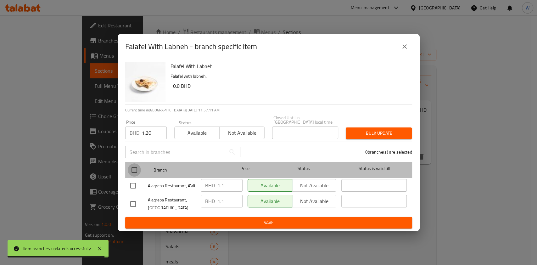
click at [136, 167] on input "checkbox" at bounding box center [134, 169] width 13 height 13
checkbox input "true"
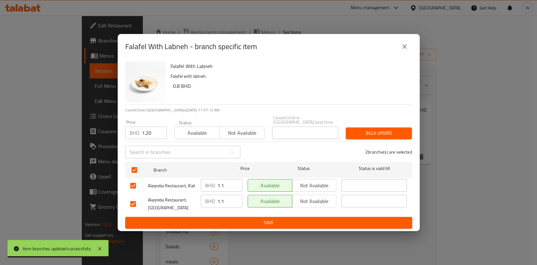
drag, startPoint x: 360, startPoint y: 132, endPoint x: 374, endPoint y: 129, distance: 14.1
click at [360, 132] on span "Bulk update" at bounding box center [379, 133] width 56 height 8
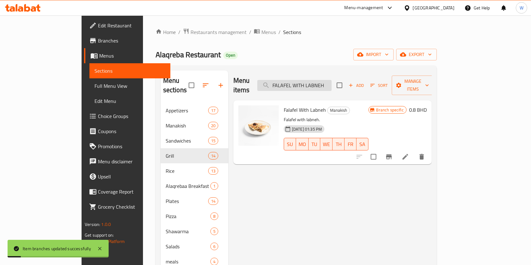
click at [331, 82] on input "FALAFEL WITH LABNEH" at bounding box center [294, 85] width 74 height 11
paste input "CHEESE CHICKEN"
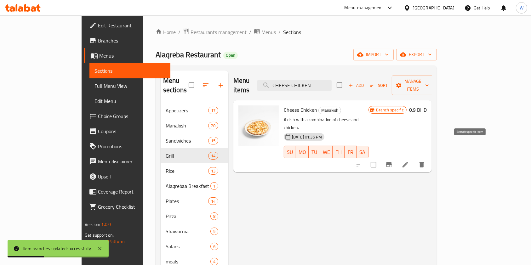
type input "CHEESE CHICKEN"
click at [396, 157] on button "Branch-specific-item" at bounding box center [388, 164] width 15 height 15
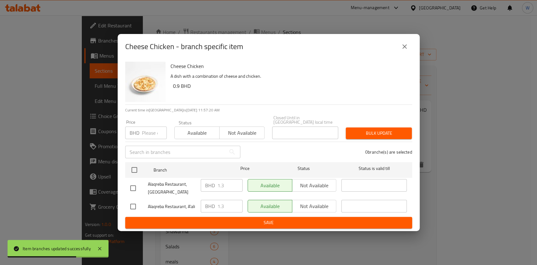
click at [152, 130] on input "number" at bounding box center [154, 133] width 25 height 13
paste input "1.50"
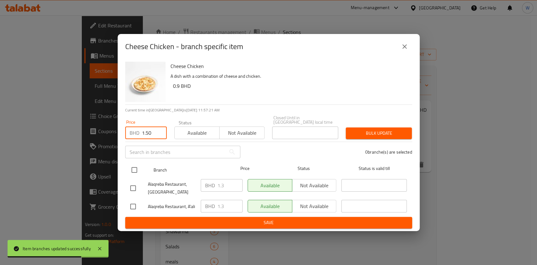
type input "1.50"
click at [141, 162] on div at bounding box center [140, 170] width 24 height 18
click at [139, 165] on input "checkbox" at bounding box center [134, 169] width 13 height 13
checkbox input "true"
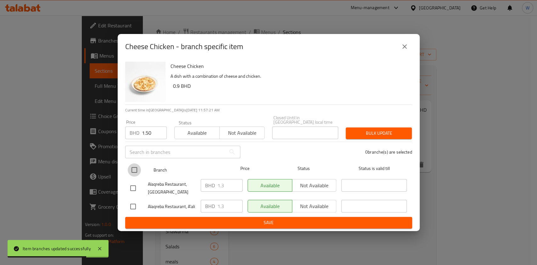
checkbox input "true"
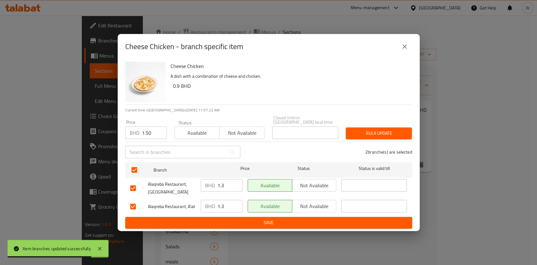
click at [414, 127] on div "Bulk update" at bounding box center [379, 133] width 74 height 19
click at [397, 130] on span "Bulk update" at bounding box center [379, 133] width 56 height 8
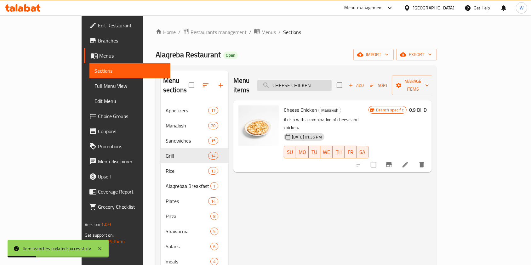
click at [329, 85] on input "CHEESE CHICKEN" at bounding box center [294, 85] width 74 height 11
paste input "HUMMUS"
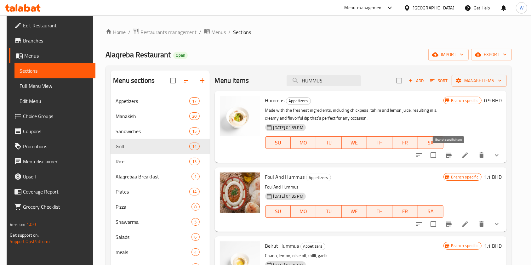
type input "HUMMUS"
click at [443, 156] on button "Branch-specific-item" at bounding box center [448, 155] width 15 height 15
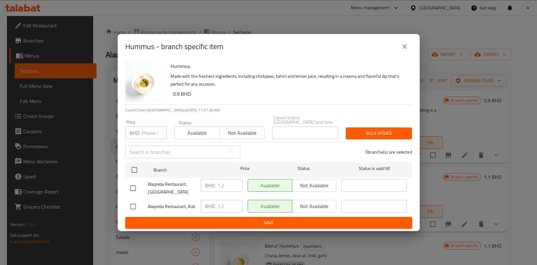
click at [151, 135] on input "number" at bounding box center [154, 133] width 25 height 13
paste input "1.30"
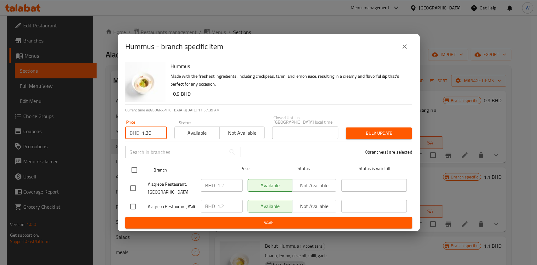
type input "1.30"
click at [136, 168] on input "checkbox" at bounding box center [134, 169] width 13 height 13
checkbox input "true"
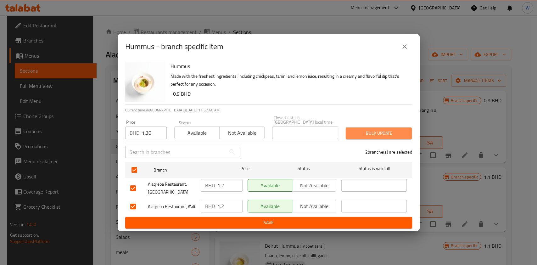
drag, startPoint x: 378, startPoint y: 132, endPoint x: 415, endPoint y: 124, distance: 38.0
click at [378, 132] on span "Bulk update" at bounding box center [379, 133] width 56 height 8
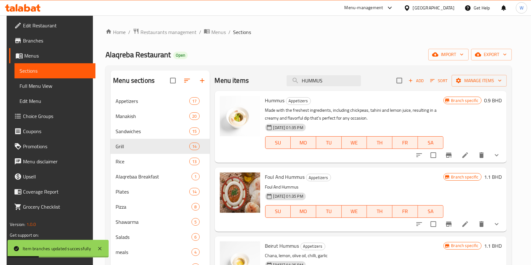
click at [330, 87] on div "Menu items HUMMUS Add Sort Manage items" at bounding box center [361, 81] width 292 height 20
click at [330, 86] on div "Menu items HUMMUS Add Sort Manage items" at bounding box center [361, 81] width 292 height 20
click at [330, 79] on input "HUMMUS" at bounding box center [323, 80] width 74 height 11
paste input "KIBBEH PLATE"
click at [330, 79] on input "HUMMUSKIBBEH PLATE" at bounding box center [323, 80] width 74 height 11
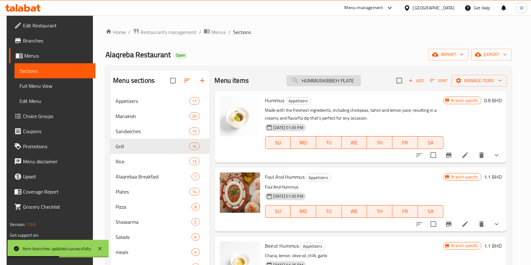
click at [330, 79] on input "HUMMUSKIBBEH PLATE" at bounding box center [323, 80] width 74 height 11
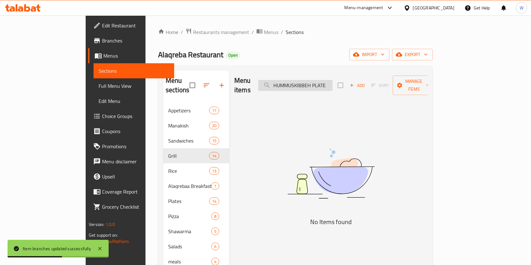
click at [330, 80] on input "HUMMUSKIBBEH PLATE" at bounding box center [295, 85] width 74 height 11
paste input "search"
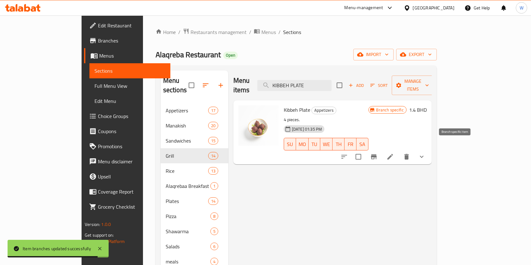
type input "KIBBEH PLATE"
click at [376, 154] on icon "Branch-specific-item" at bounding box center [374, 156] width 6 height 5
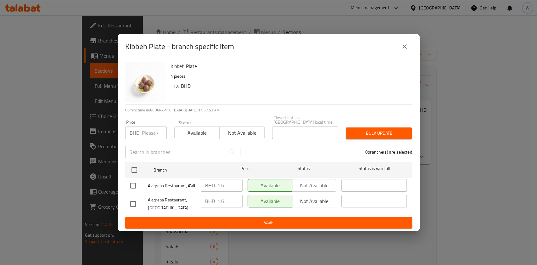
click at [149, 135] on input "number" at bounding box center [154, 133] width 25 height 13
paste input "1.70"
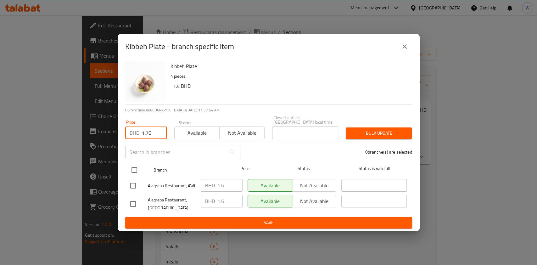
type input "1.70"
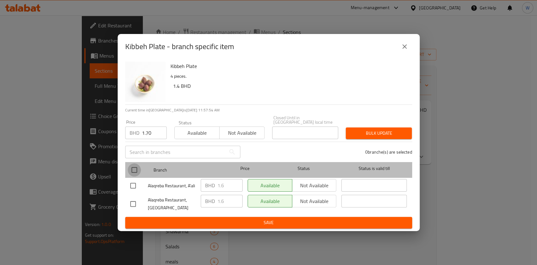
click at [137, 167] on input "checkbox" at bounding box center [134, 169] width 13 height 13
checkbox input "true"
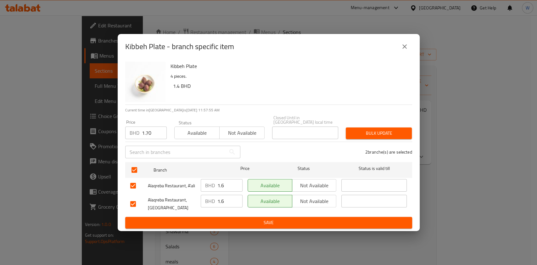
click at [376, 133] on span "Bulk update" at bounding box center [379, 133] width 56 height 8
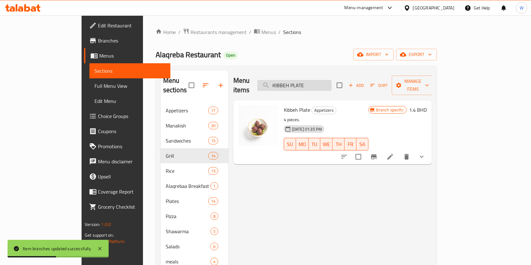
click at [314, 80] on input "KIBBEH PLATE" at bounding box center [294, 85] width 74 height 11
paste input "BEEF KEABAB SAROUKH"
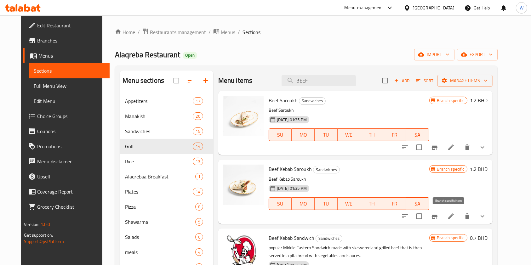
type input "BEEF"
click at [442, 215] on button "Branch-specific-item" at bounding box center [434, 216] width 15 height 15
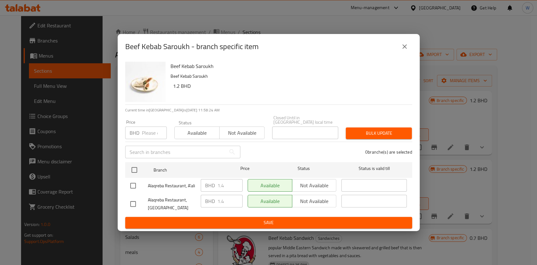
click at [151, 131] on input "number" at bounding box center [154, 133] width 25 height 13
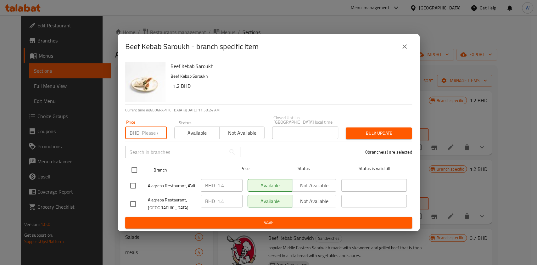
paste input "1.50"
type input "1.50"
drag, startPoint x: 137, startPoint y: 167, endPoint x: 161, endPoint y: 162, distance: 24.2
click at [137, 167] on input "checkbox" at bounding box center [134, 169] width 13 height 13
checkbox input "true"
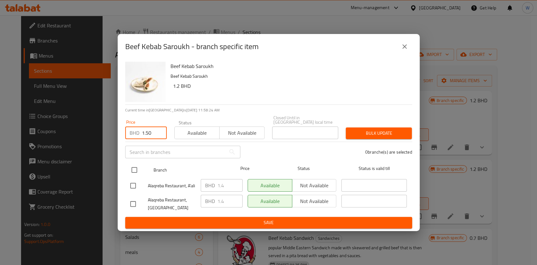
checkbox input "true"
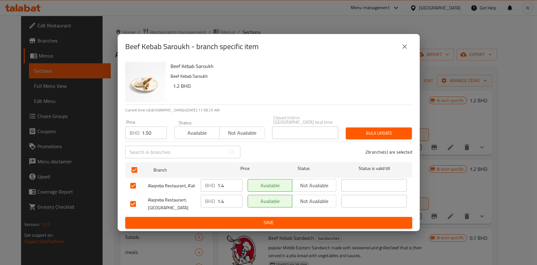
click at [400, 136] on button "Bulk update" at bounding box center [379, 133] width 66 height 12
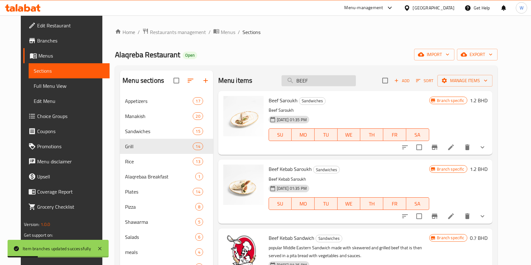
click at [316, 82] on input "BEEF" at bounding box center [318, 80] width 74 height 11
paste input "CHICKEN KEBAB SAROUKH"
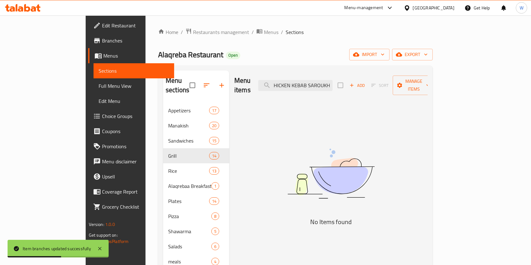
scroll to position [0, 1]
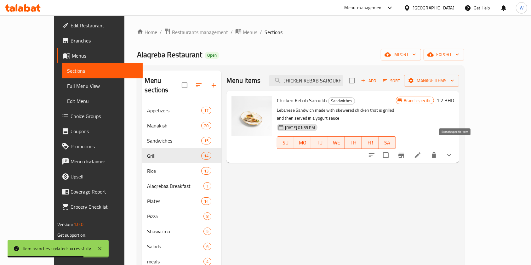
type input "CHICKEN KEBAB SAROUKH"
click at [404, 153] on icon "Branch-specific-item" at bounding box center [401, 155] width 6 height 5
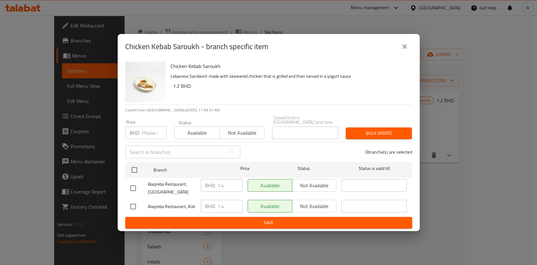
drag, startPoint x: 146, startPoint y: 138, endPoint x: 149, endPoint y: 134, distance: 4.7
click at [146, 137] on div "Price BHD Price" at bounding box center [146, 129] width 49 height 27
click at [150, 133] on input "number" at bounding box center [154, 133] width 25 height 13
paste input "1.50"
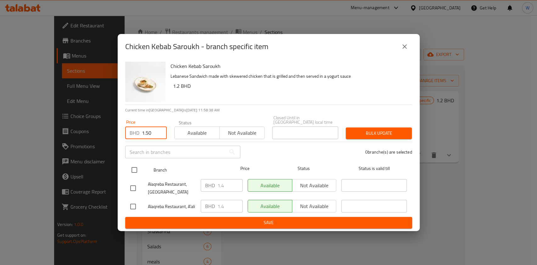
type input "1.50"
click at [134, 164] on input "checkbox" at bounding box center [134, 169] width 13 height 13
checkbox input "true"
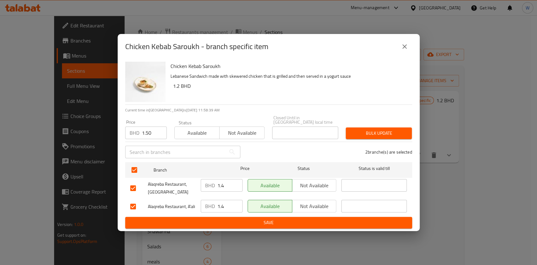
click at [354, 134] on span "Bulk update" at bounding box center [379, 133] width 56 height 8
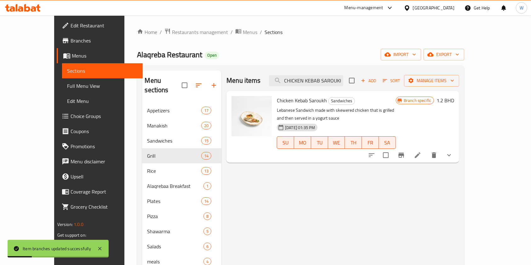
click at [328, 86] on div "Menu items CHICKEN KEBAB SAROUKH Add Sort Manage items" at bounding box center [342, 81] width 233 height 20
click at [330, 83] on input "CHICKEN KEBAB SAROUKH" at bounding box center [306, 80] width 74 height 11
paste input "SHISH T TAWOOK"
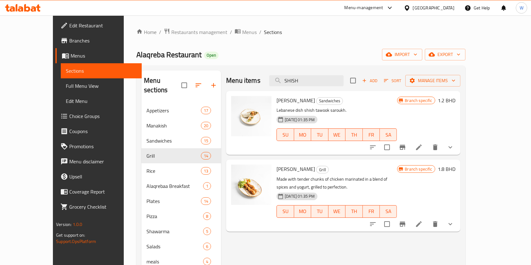
type input "SHISH"
click at [405, 147] on icon "Branch-specific-item" at bounding box center [402, 147] width 6 height 5
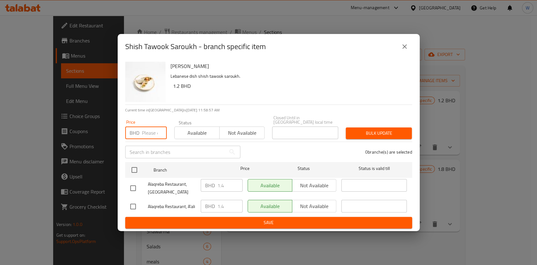
click at [151, 130] on input "number" at bounding box center [154, 133] width 25 height 13
paste input "1.50"
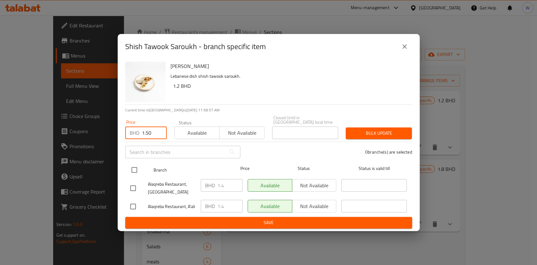
type input "1.50"
click at [135, 165] on input "checkbox" at bounding box center [134, 169] width 13 height 13
checkbox input "true"
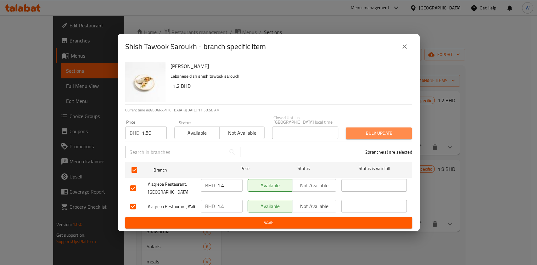
click at [372, 136] on button "Bulk update" at bounding box center [379, 133] width 66 height 12
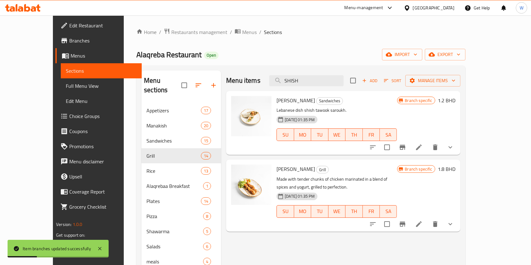
click at [333, 74] on div "Menu items SHISH Add Sort Manage items" at bounding box center [343, 81] width 234 height 20
click at [332, 77] on input "SHISH" at bounding box center [306, 80] width 74 height 11
paste input "BEEF SAROUKH"
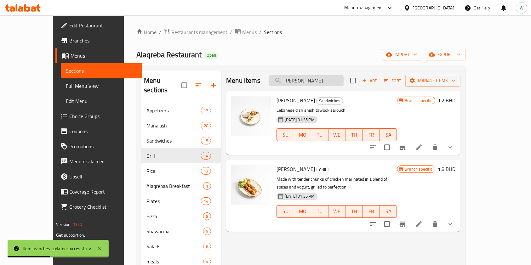
click at [332, 77] on input "SHISHBEEF SAROUKH" at bounding box center [306, 80] width 74 height 11
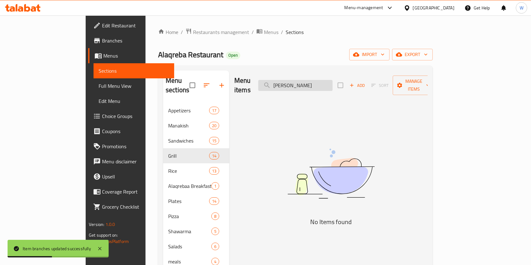
paste input "search"
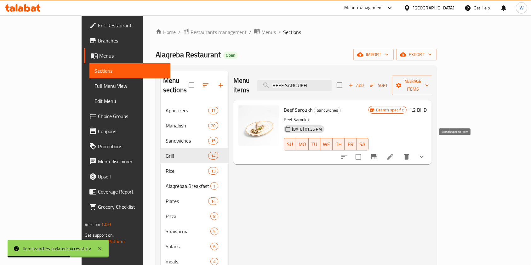
type input "BEEF SAROUKH"
click at [377, 153] on icon "Branch-specific-item" at bounding box center [374, 157] width 8 height 8
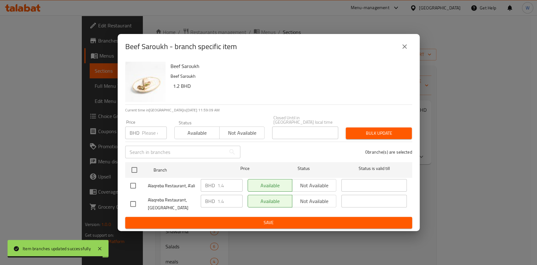
click at [153, 132] on input "number" at bounding box center [154, 133] width 25 height 13
paste input "1.50"
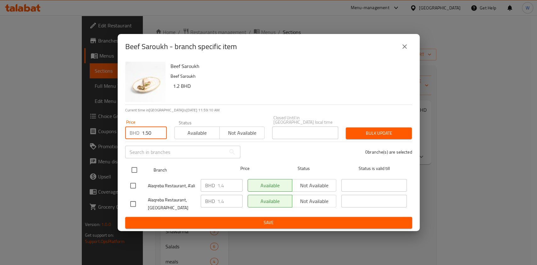
type input "1.50"
click at [142, 162] on div at bounding box center [140, 170] width 24 height 18
click at [136, 166] on input "checkbox" at bounding box center [134, 169] width 13 height 13
checkbox input "true"
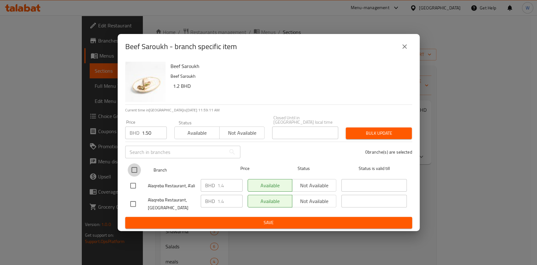
checkbox input "true"
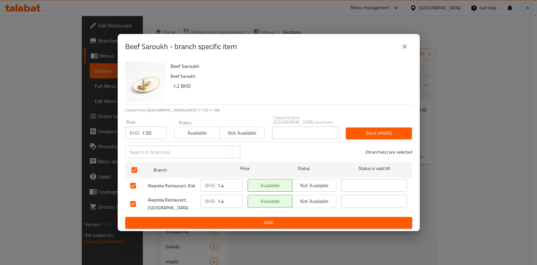
click at [394, 129] on span "Bulk update" at bounding box center [379, 133] width 56 height 8
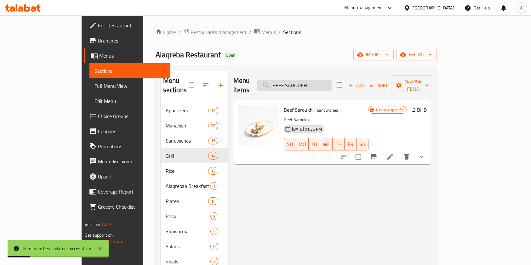
click at [331, 82] on input "BEEF SAROUKH" at bounding box center [294, 85] width 74 height 11
paste input "HALLOMI"
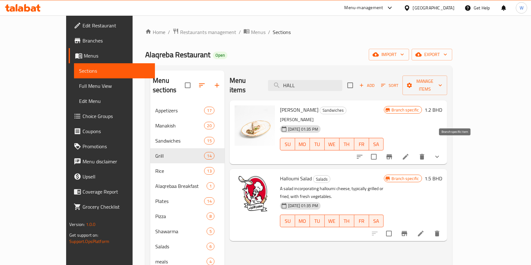
type input "HALL"
click at [393, 153] on icon "Branch-specific-item" at bounding box center [389, 157] width 8 height 8
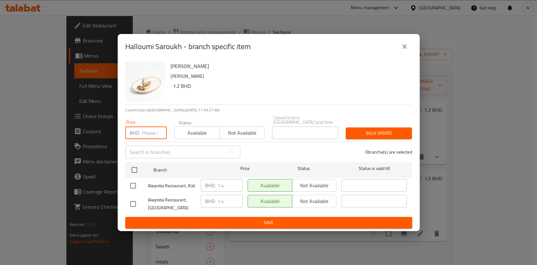
click at [150, 132] on input "number" at bounding box center [154, 133] width 25 height 13
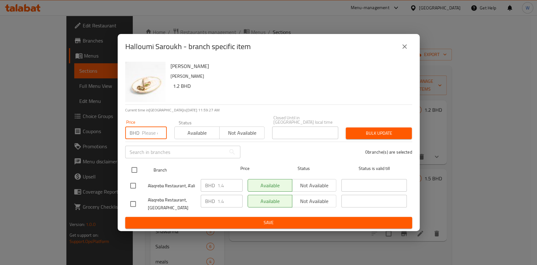
paste input "1.50"
type input "1.50"
click at [134, 170] on input "checkbox" at bounding box center [134, 169] width 13 height 13
checkbox input "true"
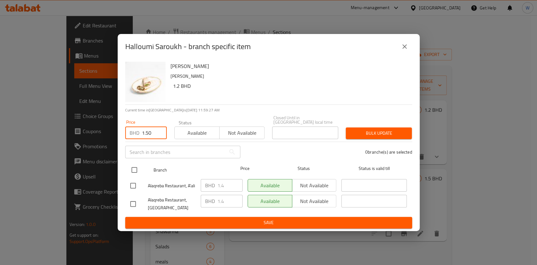
checkbox input "true"
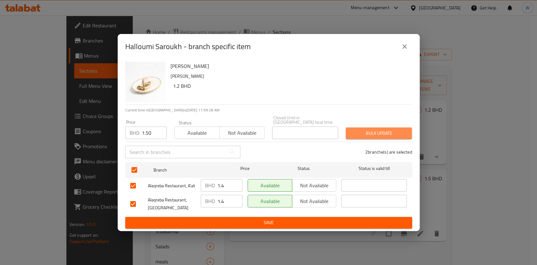
click at [396, 136] on button "Bulk update" at bounding box center [379, 133] width 66 height 12
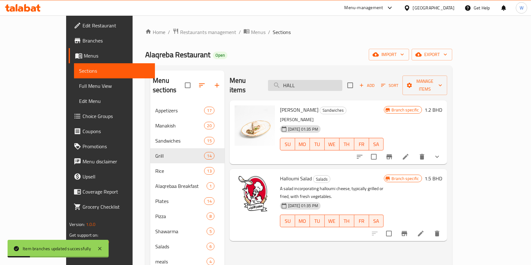
click at [316, 82] on input "HALL" at bounding box center [305, 85] width 74 height 11
paste input "OKRA"
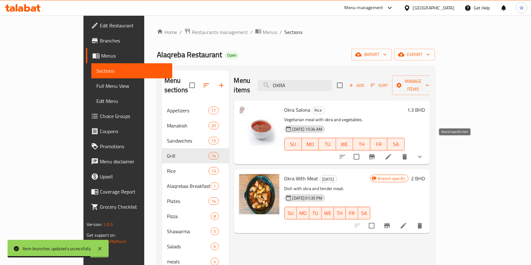
type input "OKRA"
click at [376, 153] on icon "Branch-specific-item" at bounding box center [372, 157] width 8 height 8
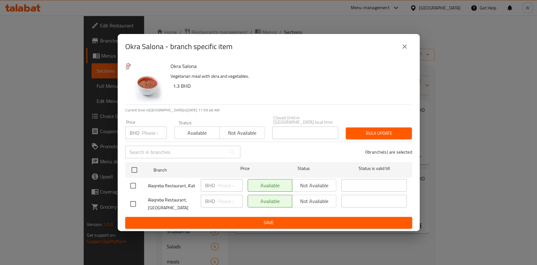
click at [146, 130] on input "number" at bounding box center [154, 133] width 25 height 13
paste input "1.50"
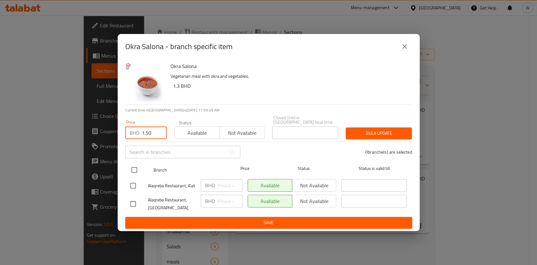
type input "1.50"
click at [137, 164] on input "checkbox" at bounding box center [134, 169] width 13 height 13
checkbox input "true"
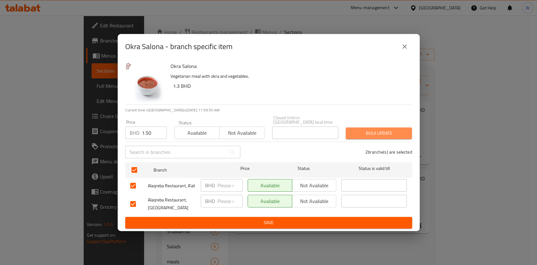
click at [392, 129] on span "Bulk update" at bounding box center [379, 133] width 56 height 8
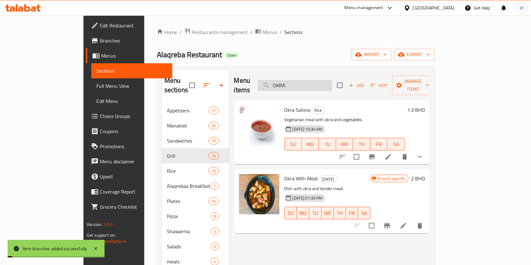
click at [323, 85] on input "OKRA" at bounding box center [295, 85] width 74 height 11
paste input "CHICKEN LIVER"
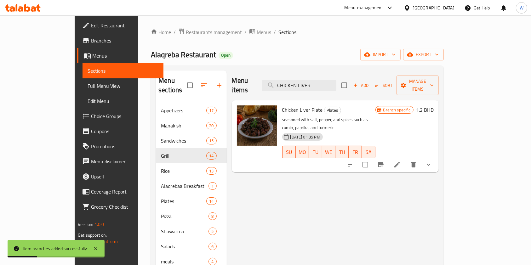
type input "CHICKEN LIVER"
click at [384, 161] on icon "Branch-specific-item" at bounding box center [381, 165] width 8 height 8
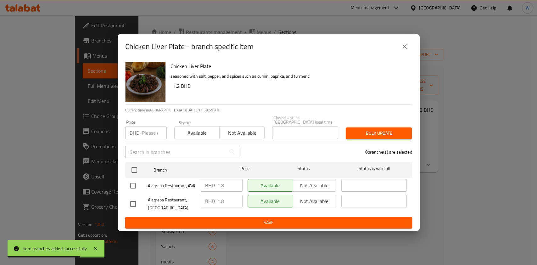
click at [154, 128] on input "number" at bounding box center [154, 133] width 25 height 13
paste input "2.00"
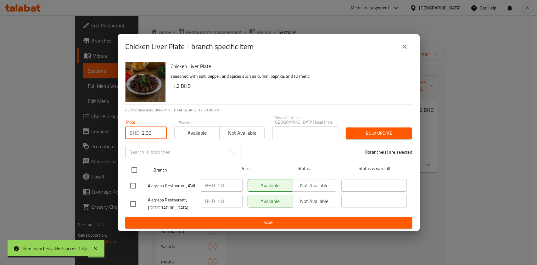
type input "2.00"
click at [136, 171] on input "checkbox" at bounding box center [134, 169] width 13 height 13
checkbox input "true"
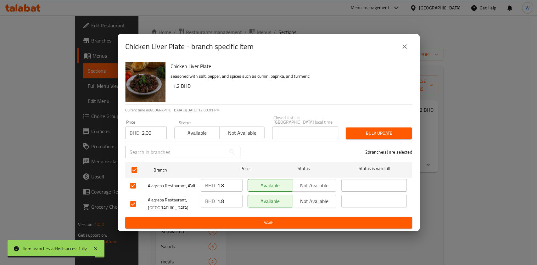
click at [366, 131] on span "Bulk update" at bounding box center [379, 133] width 56 height 8
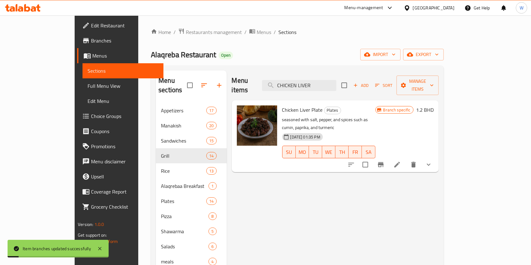
click at [293, 87] on div "Menu items CHICKEN LIVER Add Sort Manage items" at bounding box center [335, 86] width 207 height 30
click at [302, 83] on input "CHICKEN LIVER" at bounding box center [299, 85] width 74 height 11
paste input "MEAT"
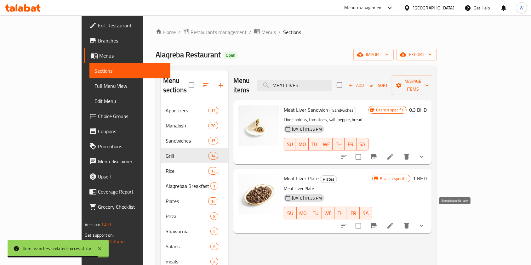
type input "MEAT LIVER"
click at [381, 218] on button "Branch-specific-item" at bounding box center [373, 225] width 15 height 15
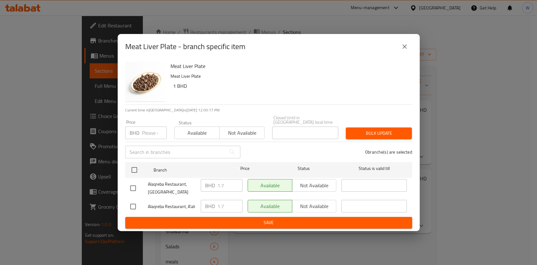
click at [151, 134] on input "number" at bounding box center [154, 133] width 25 height 13
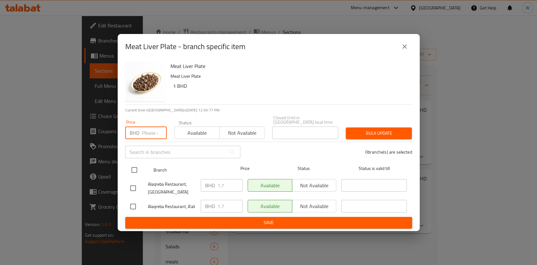
paste input "1.90"
type input "1.90"
click at [134, 169] on input "checkbox" at bounding box center [134, 169] width 13 height 13
checkbox input "true"
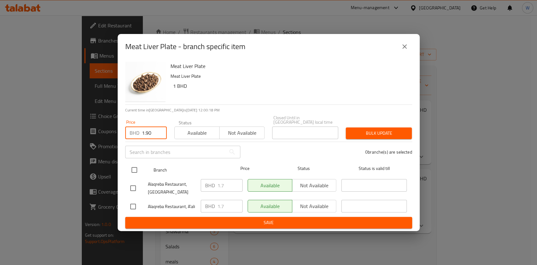
checkbox input "true"
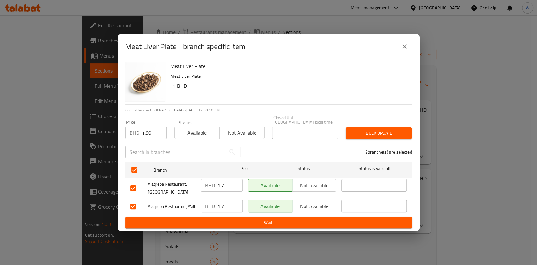
click at [391, 141] on div "2 branche(s) are selected" at bounding box center [330, 152] width 172 height 23
click at [393, 134] on span "Bulk update" at bounding box center [379, 133] width 56 height 8
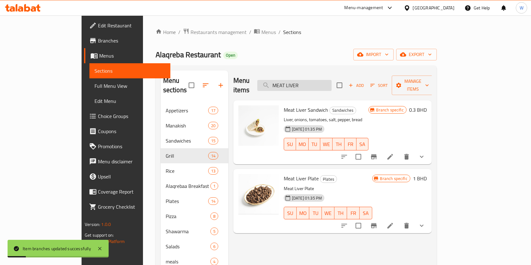
click at [320, 80] on input "MEAT LIVER" at bounding box center [294, 85] width 74 height 11
paste input "UMMUS WITH MEAT"
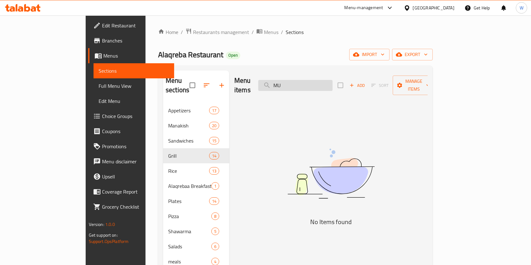
type input "M"
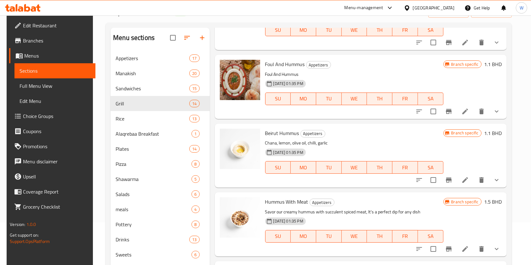
scroll to position [84, 0]
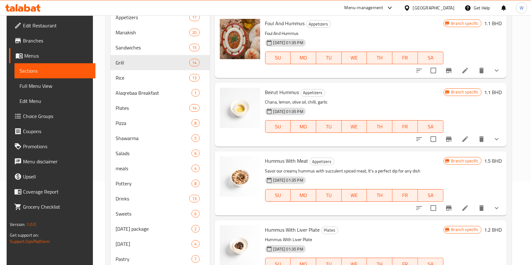
type input "hum"
click at [492, 209] on button "show more" at bounding box center [496, 208] width 15 height 15
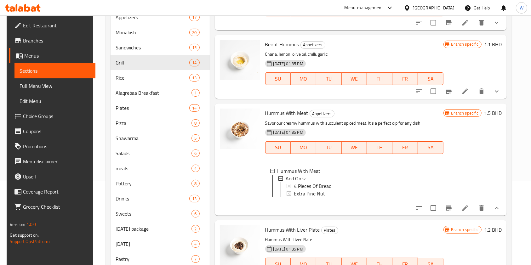
scroll to position [124, 0]
click at [448, 207] on icon "Branch-specific-item" at bounding box center [449, 208] width 6 height 5
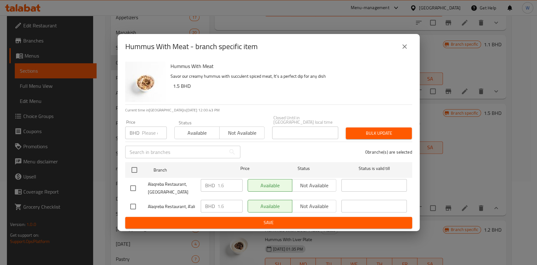
click at [151, 132] on input "number" at bounding box center [154, 133] width 25 height 13
paste input "1.80"
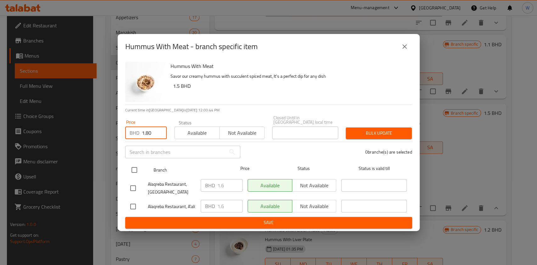
type input "1.80"
click at [138, 167] on input "checkbox" at bounding box center [134, 169] width 13 height 13
checkbox input "true"
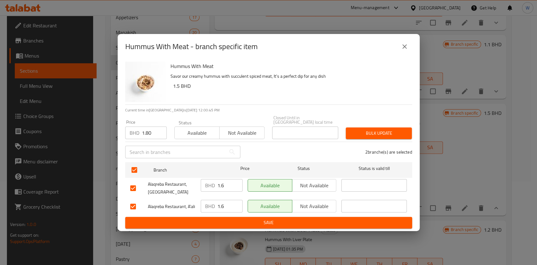
click at [384, 135] on span "Bulk update" at bounding box center [379, 133] width 56 height 8
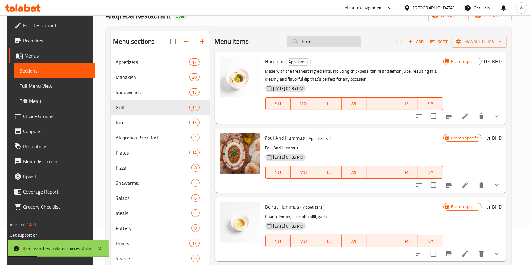
scroll to position [0, 0]
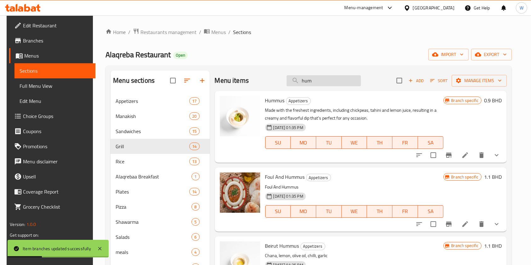
click at [325, 84] on input "hum" at bounding box center [323, 80] width 74 height 11
paste input "ALAQREBA PIZZA"
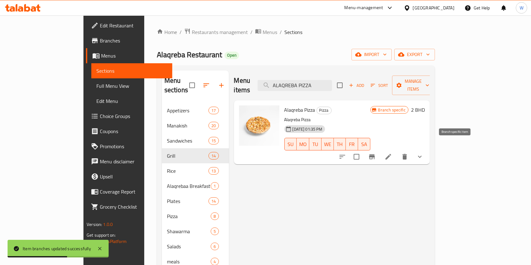
type input "ALAQREBA PIZZA"
click at [379, 149] on button "Branch-specific-item" at bounding box center [371, 156] width 15 height 15
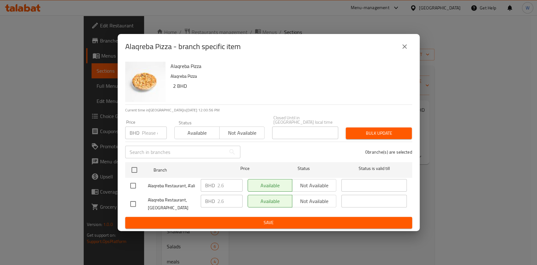
click at [150, 130] on input "number" at bounding box center [154, 133] width 25 height 13
paste input "2.80"
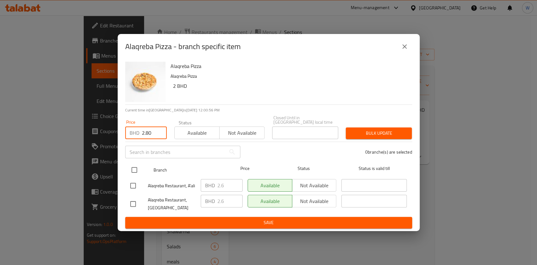
type input "2.80"
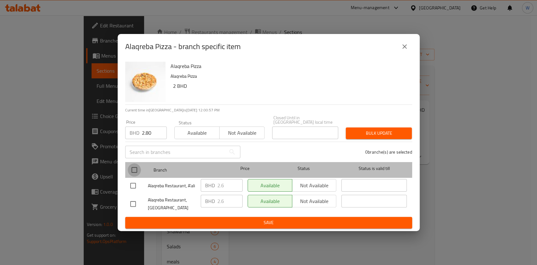
click at [136, 164] on input "checkbox" at bounding box center [134, 169] width 13 height 13
checkbox input "true"
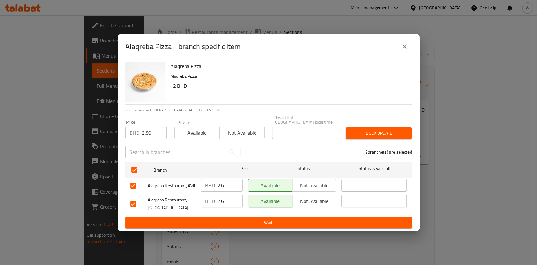
click at [404, 133] on span "Bulk update" at bounding box center [379, 133] width 56 height 8
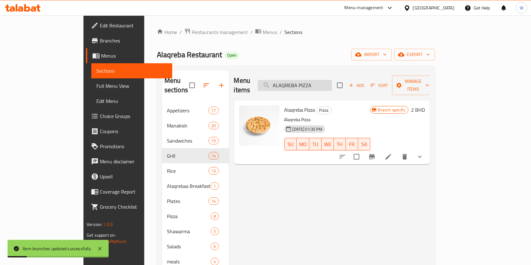
click at [326, 82] on input "ALAQREBA PIZZA" at bounding box center [295, 85] width 74 height 11
paste input "VEGETABELS"
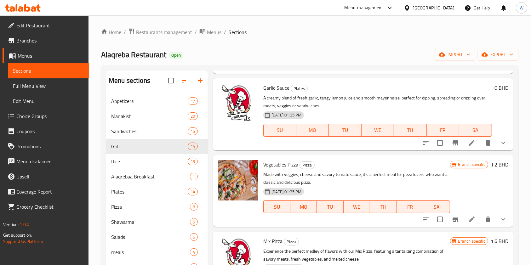
scroll to position [587, 0]
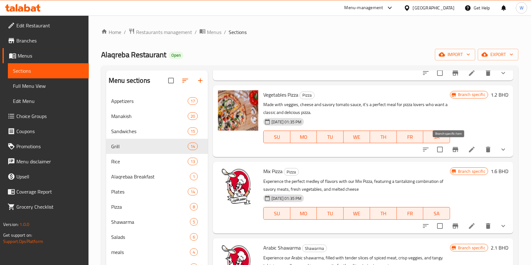
type input "VEG"
click at [451, 152] on icon "Branch-specific-item" at bounding box center [455, 150] width 8 height 8
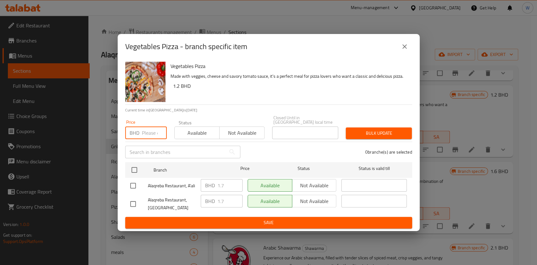
click at [151, 132] on input "number" at bounding box center [154, 133] width 25 height 13
paste input "1.80"
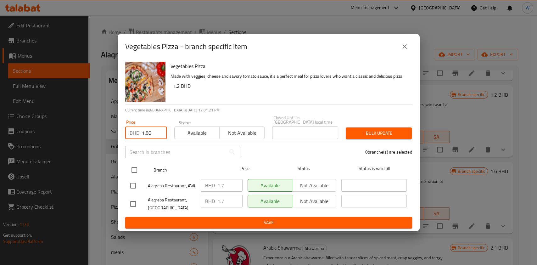
type input "1.80"
click at [136, 161] on div at bounding box center [140, 170] width 24 height 18
click at [135, 165] on input "checkbox" at bounding box center [134, 169] width 13 height 13
checkbox input "true"
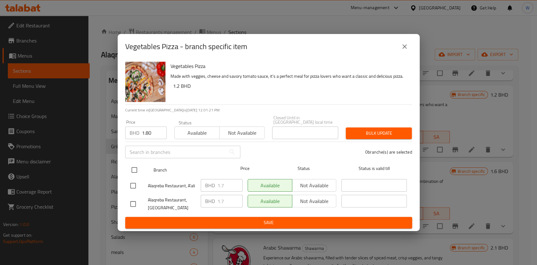
checkbox input "true"
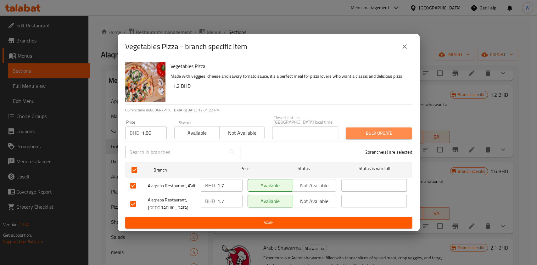
click at [388, 129] on span "Bulk update" at bounding box center [379, 133] width 56 height 8
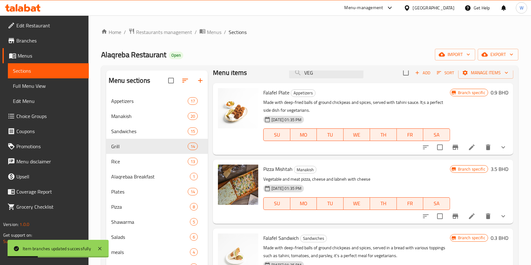
scroll to position [0, 0]
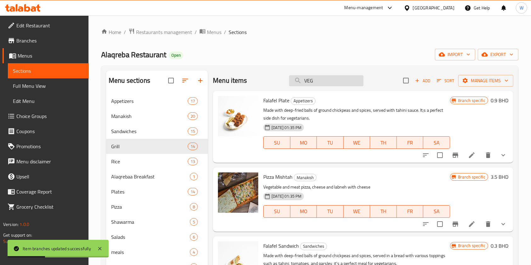
click at [322, 83] on input "VEG" at bounding box center [326, 80] width 74 height 11
paste input "CHICKEN PIZZA"
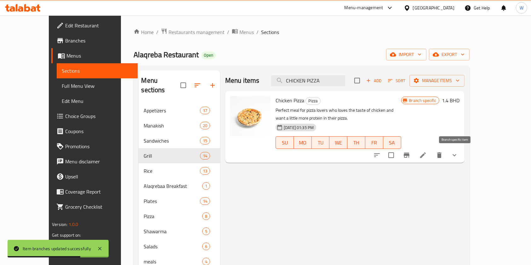
type input "CHICKEN PIZZA"
click at [409, 153] on icon "Branch-specific-item" at bounding box center [407, 155] width 6 height 5
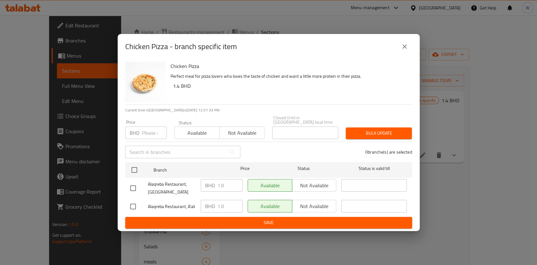
click at [144, 132] on input "number" at bounding box center [154, 133] width 25 height 13
paste input "2.20"
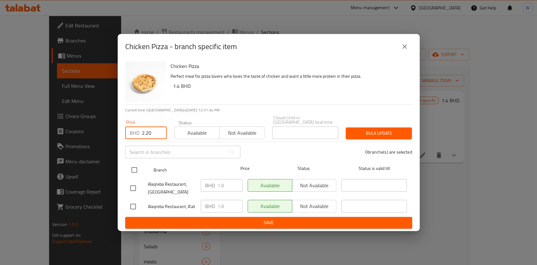
type input "2.20"
click at [135, 167] on input "checkbox" at bounding box center [134, 169] width 13 height 13
checkbox input "true"
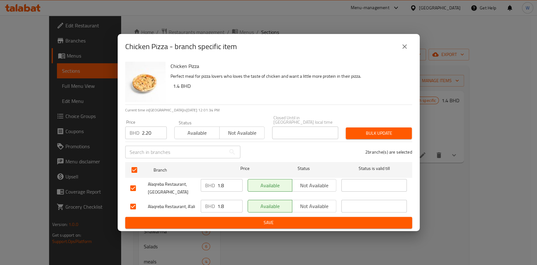
click at [399, 134] on span "Bulk update" at bounding box center [379, 133] width 56 height 8
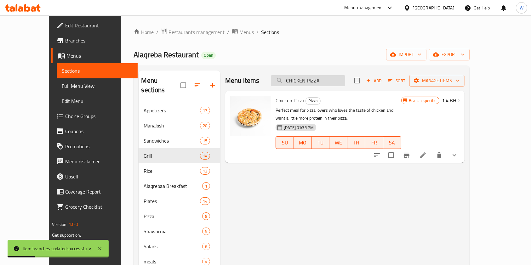
click at [344, 85] on input "CHICKEN PIZZA" at bounding box center [308, 80] width 74 height 11
paste input "PEPPERONI"
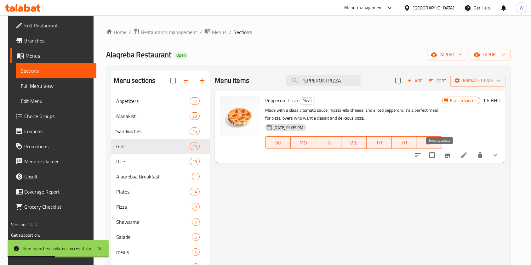
type input "PEPPERONI PIZZA"
click at [451, 152] on icon "Branch-specific-item" at bounding box center [448, 155] width 8 height 8
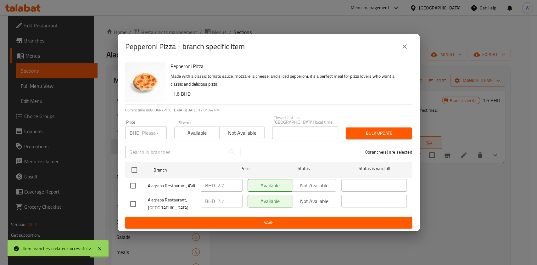
click at [153, 133] on input "number" at bounding box center [154, 133] width 25 height 13
paste input "3.00"
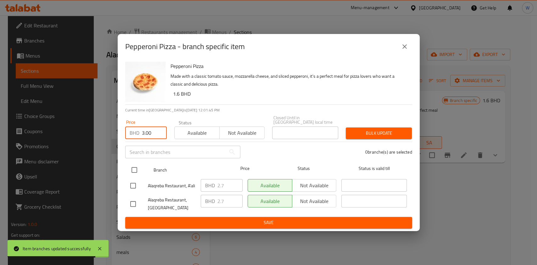
type input "3.00"
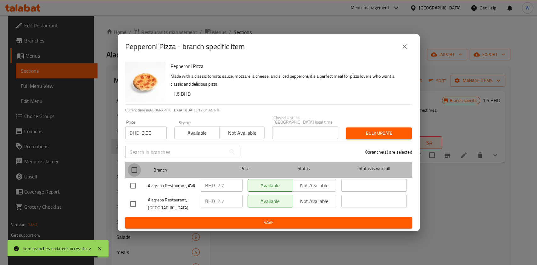
click at [139, 163] on input "checkbox" at bounding box center [134, 169] width 13 height 13
checkbox input "true"
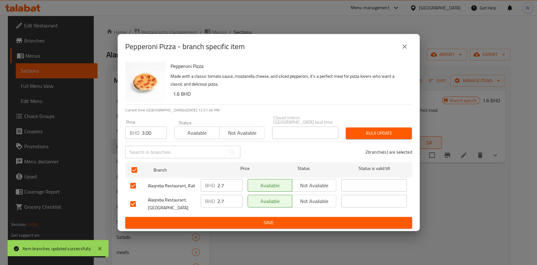
click at [375, 134] on span "Bulk update" at bounding box center [379, 133] width 56 height 8
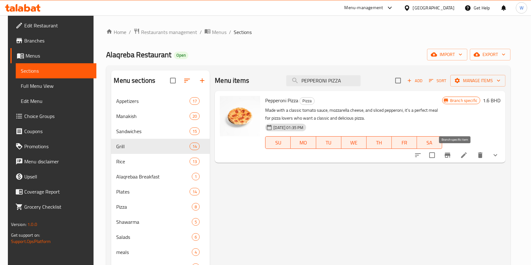
click at [455, 159] on button "Branch-specific-item" at bounding box center [447, 155] width 15 height 15
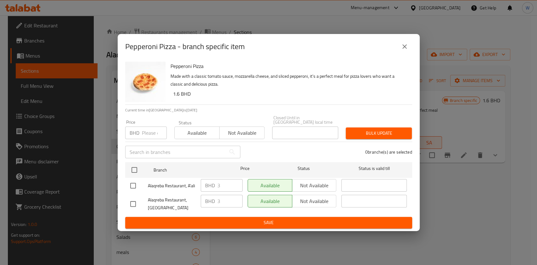
click at [402, 49] on icon "close" at bounding box center [405, 47] width 8 height 8
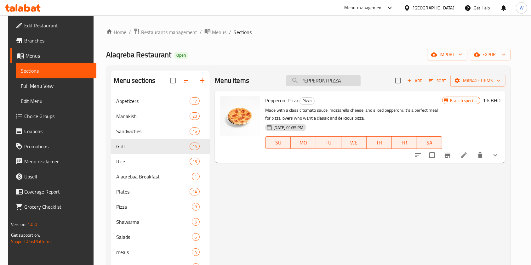
click at [333, 81] on input "PEPPERONI PIZZA" at bounding box center [323, 80] width 74 height 11
paste input "MORTADELLA"
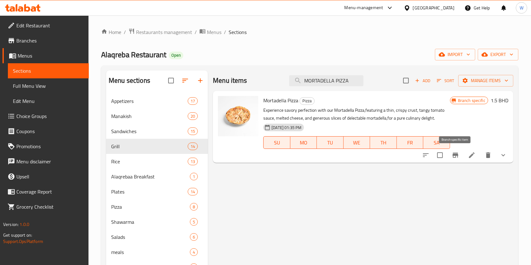
type input "MORTADELLA PIZZA"
click at [454, 161] on button "Branch-specific-item" at bounding box center [455, 155] width 15 height 15
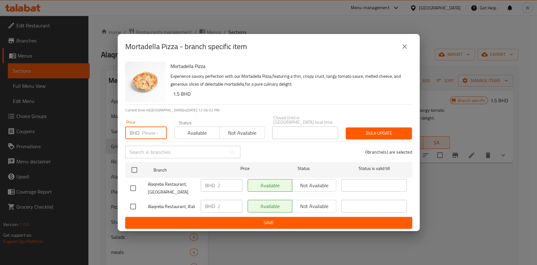
click at [152, 127] on input "number" at bounding box center [154, 133] width 25 height 13
paste input "2.20"
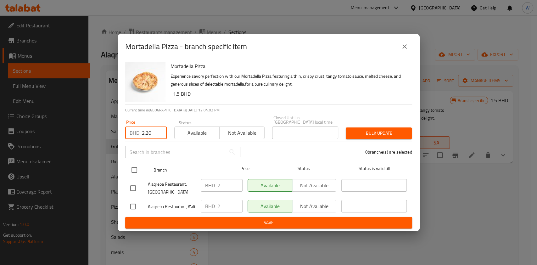
type input "2.20"
click at [136, 161] on div at bounding box center [140, 170] width 24 height 18
click at [139, 164] on input "checkbox" at bounding box center [134, 169] width 13 height 13
checkbox input "true"
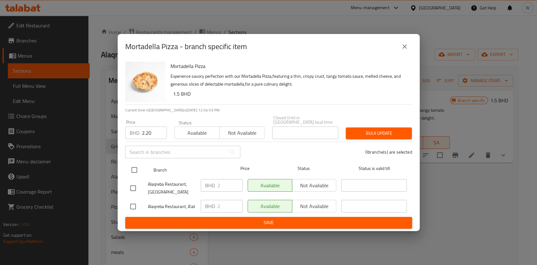
checkbox input "true"
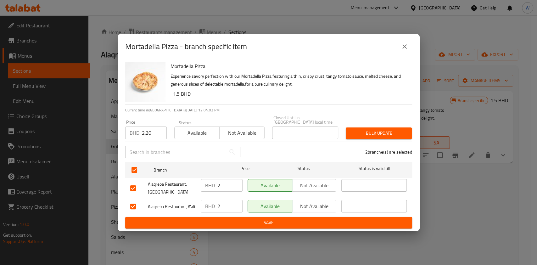
click at [382, 133] on span "Bulk update" at bounding box center [379, 133] width 56 height 8
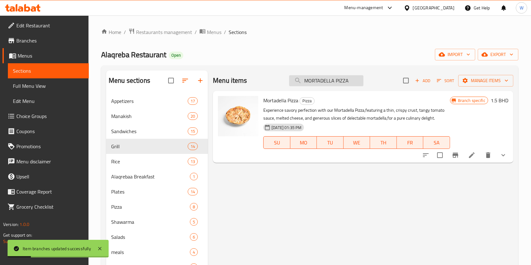
click at [346, 78] on input "MORTADELLA PIZZA" at bounding box center [326, 80] width 74 height 11
paste input "SAUSAGE"
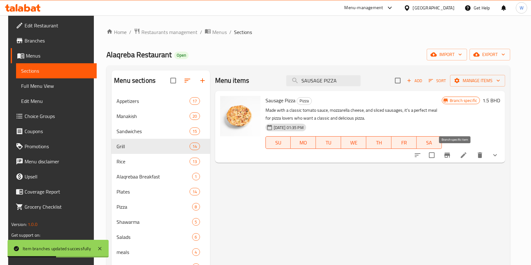
type input "SAUSAGE PIZZA"
click at [450, 155] on icon "Branch-specific-item" at bounding box center [447, 155] width 6 height 5
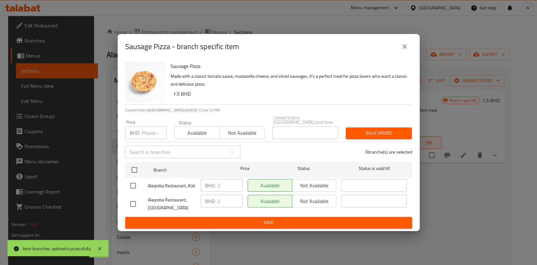
click at [139, 129] on p "BHD" at bounding box center [135, 133] width 10 height 8
click at [144, 131] on input "number" at bounding box center [154, 133] width 25 height 13
paste input "2.20"
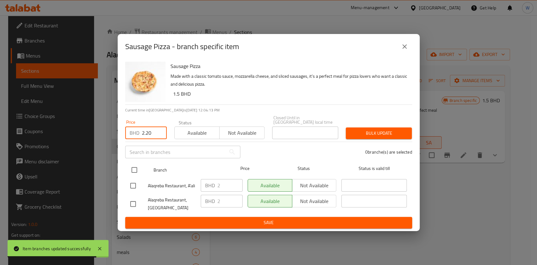
type input "2.20"
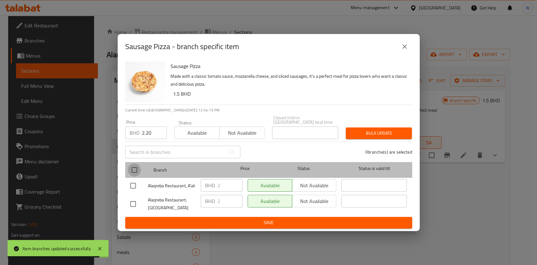
click at [139, 167] on input "checkbox" at bounding box center [134, 169] width 13 height 13
checkbox input "true"
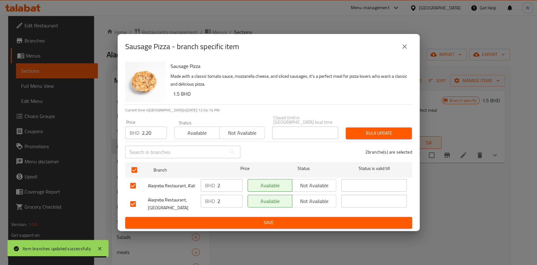
click at [377, 129] on span "Bulk update" at bounding box center [379, 133] width 56 height 8
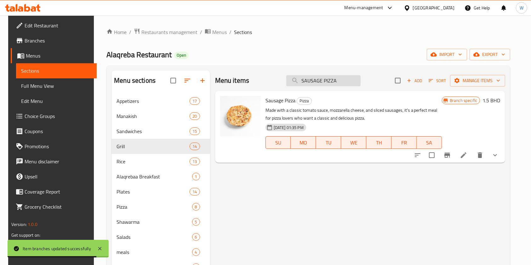
click at [316, 82] on input "SAUSAGE PIZZA" at bounding box center [323, 80] width 74 height 11
paste input "CHEES"
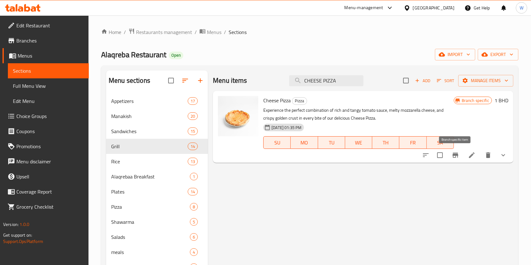
click at [455, 157] on icon "Branch-specific-item" at bounding box center [455, 155] width 8 height 8
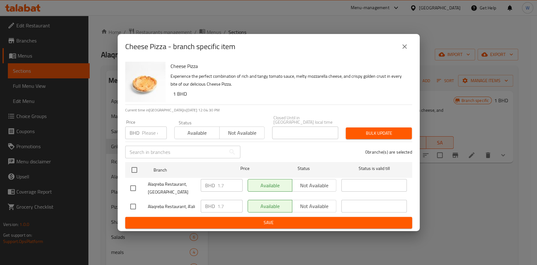
click at [145, 132] on input "number" at bounding box center [154, 133] width 25 height 13
paste input "1.80"
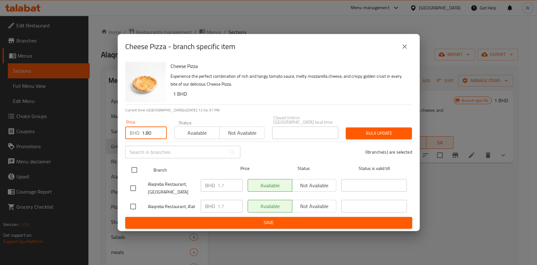
click at [135, 171] on input "checkbox" at bounding box center [134, 169] width 13 height 13
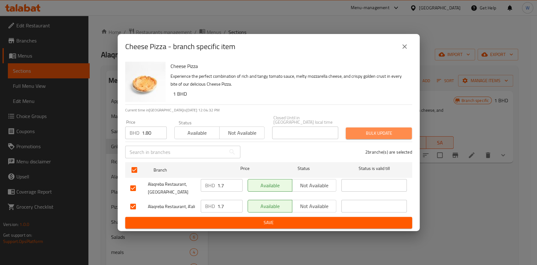
click at [368, 135] on span "Bulk update" at bounding box center [379, 133] width 56 height 8
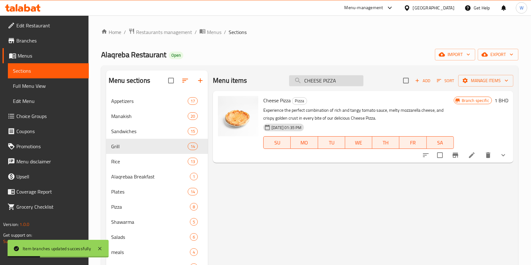
click at [339, 81] on input "CHEESE PIZZA" at bounding box center [326, 80] width 74 height 11
paste input "MIX PIZZA"
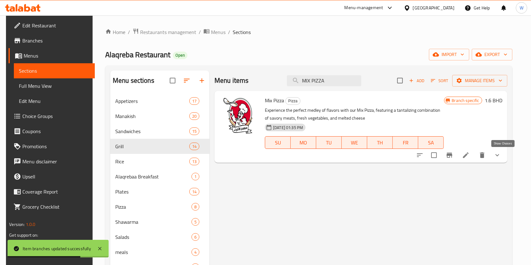
click at [501, 153] on icon "show more" at bounding box center [497, 155] width 8 height 8
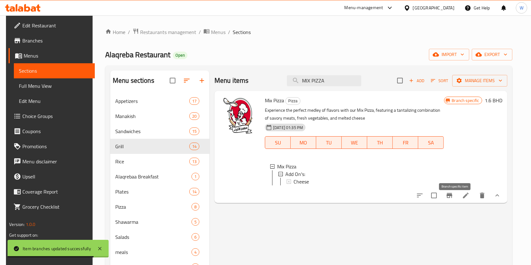
click at [453, 199] on icon "Branch-specific-item" at bounding box center [449, 196] width 8 height 8
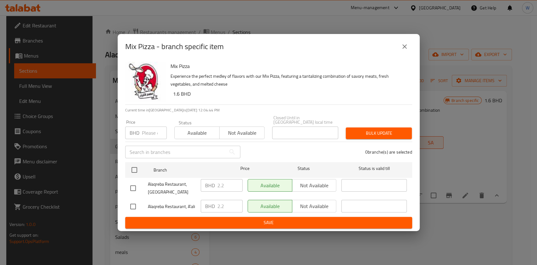
click at [155, 127] on input "number" at bounding box center [154, 133] width 25 height 13
paste input "2.50"
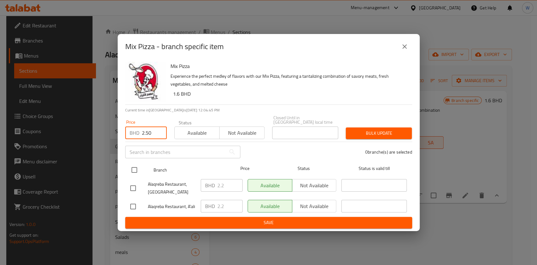
click at [131, 165] on input "checkbox" at bounding box center [134, 169] width 13 height 13
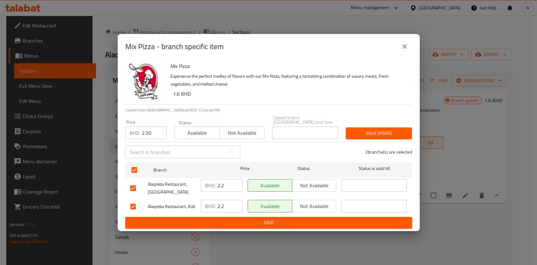
click at [391, 141] on div "2 branche(s) are selected" at bounding box center [330, 152] width 172 height 23
click at [392, 135] on span "Bulk update" at bounding box center [379, 133] width 56 height 8
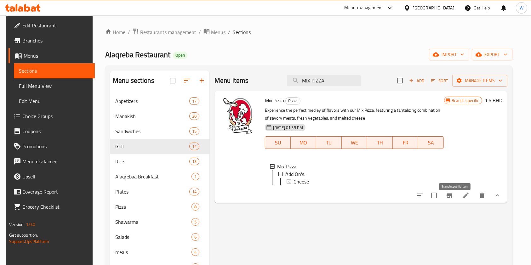
click at [452, 198] on icon "Branch-specific-item" at bounding box center [449, 195] width 6 height 5
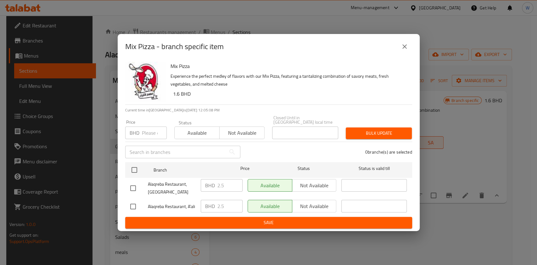
click at [410, 51] on button "close" at bounding box center [404, 46] width 15 height 15
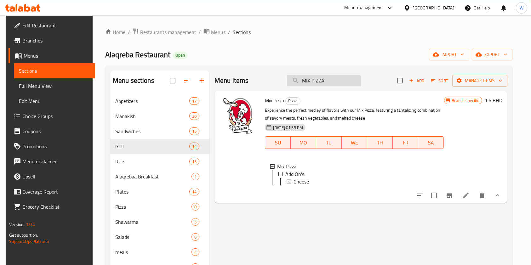
click at [339, 82] on input "MIX PIZZA" at bounding box center [324, 80] width 74 height 11
paste input "GREEN SALAD"
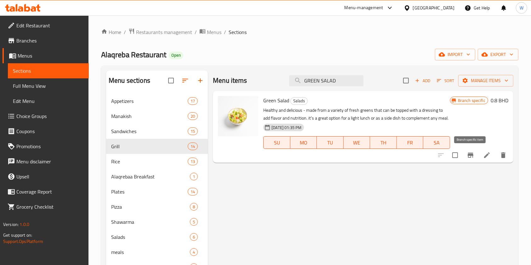
click at [471, 155] on icon "Branch-specific-item" at bounding box center [470, 155] width 6 height 5
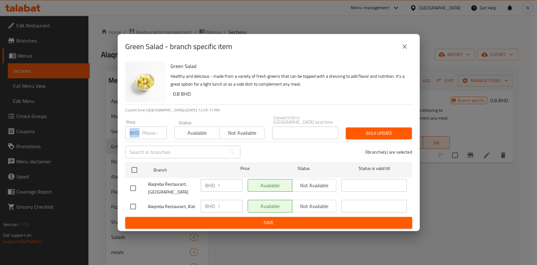
click at [140, 130] on div "BHD Price" at bounding box center [146, 133] width 42 height 13
click at [143, 132] on input "number" at bounding box center [154, 133] width 25 height 13
paste input "1.20"
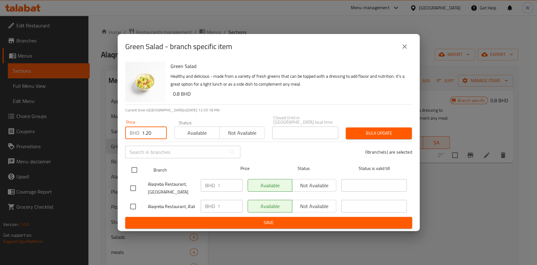
click at [135, 163] on input "checkbox" at bounding box center [134, 169] width 13 height 13
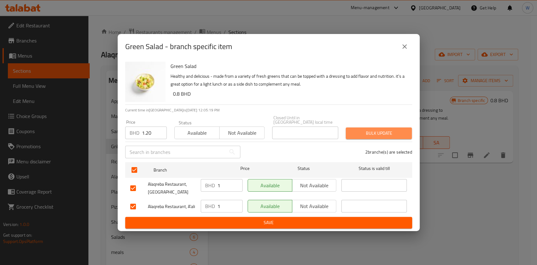
click at [377, 134] on span "Bulk update" at bounding box center [379, 133] width 56 height 8
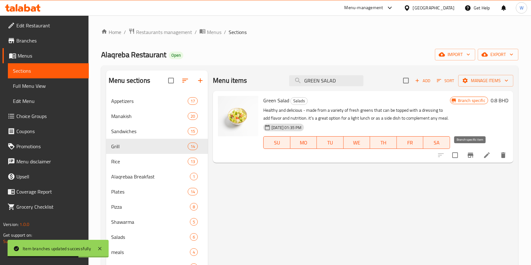
click at [467, 157] on icon "Branch-specific-item" at bounding box center [471, 155] width 8 height 8
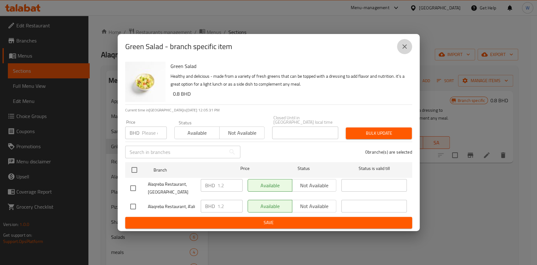
click at [409, 49] on button "close" at bounding box center [404, 46] width 15 height 15
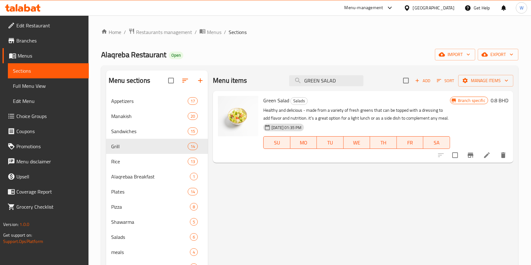
click at [330, 88] on div "Menu items GREEN SALAD Add Sort Manage items" at bounding box center [363, 81] width 300 height 20
click at [334, 80] on input "GREEN SALAD" at bounding box center [326, 80] width 74 height 11
paste input "FATTOUSH"
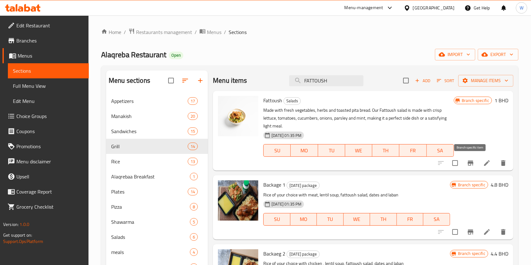
click at [467, 162] on icon "Branch-specific-item" at bounding box center [471, 163] width 8 height 8
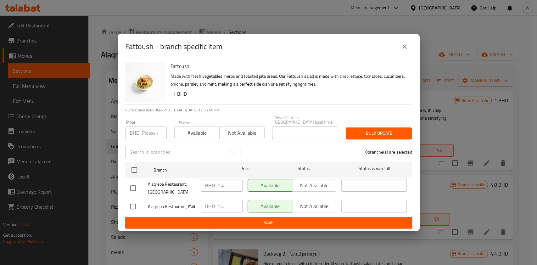
click at [149, 131] on input "number" at bounding box center [154, 133] width 25 height 13
paste input "1.60"
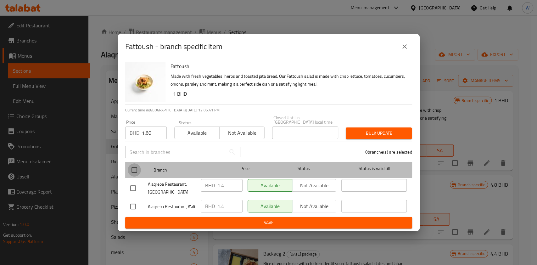
click at [135, 164] on input "checkbox" at bounding box center [134, 169] width 13 height 13
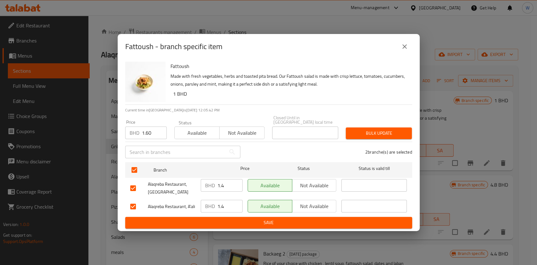
click at [381, 133] on span "Bulk update" at bounding box center [379, 133] width 56 height 8
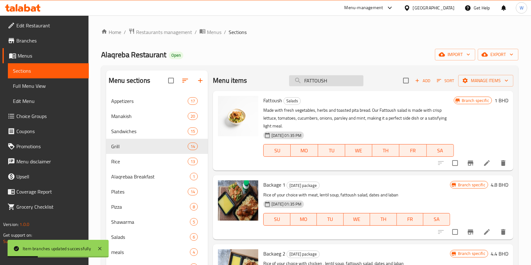
click at [319, 81] on input "FATTOUSH" at bounding box center [326, 80] width 74 height 11
paste input "TABBOULEH"
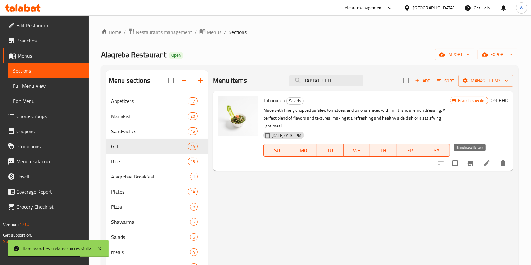
click at [472, 167] on button "Branch-specific-item" at bounding box center [470, 163] width 15 height 15
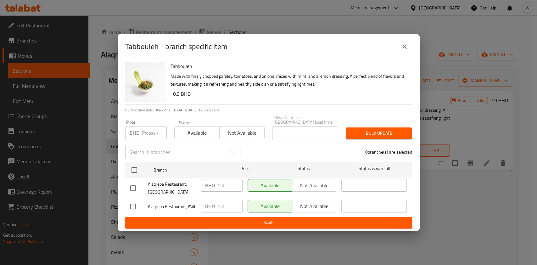
click at [150, 135] on input "number" at bounding box center [154, 133] width 25 height 13
paste input "1.60"
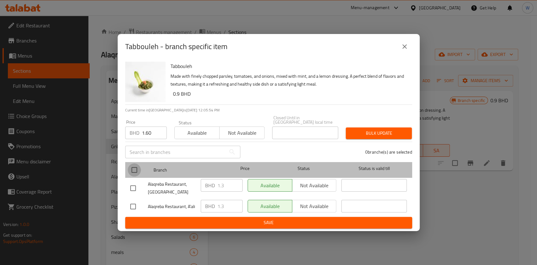
click at [134, 170] on input "checkbox" at bounding box center [134, 169] width 13 height 13
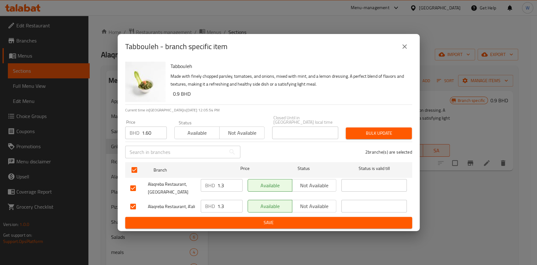
click at [375, 132] on span "Bulk update" at bounding box center [379, 133] width 56 height 8
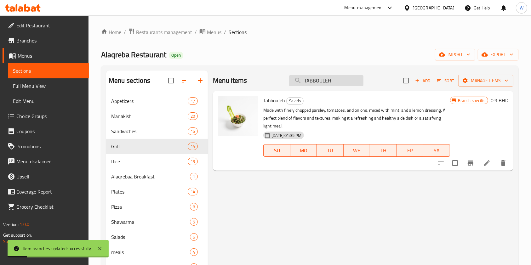
click at [347, 79] on input "TABBOULEH" at bounding box center [326, 80] width 74 height 11
paste input "CHICKEN SALAD"
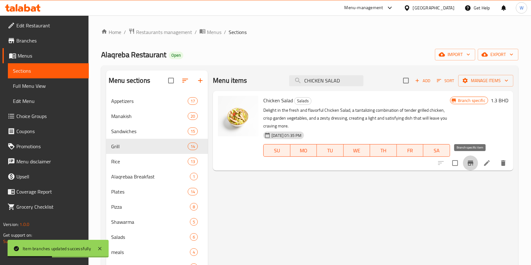
click at [468, 164] on icon "Branch-specific-item" at bounding box center [470, 163] width 6 height 5
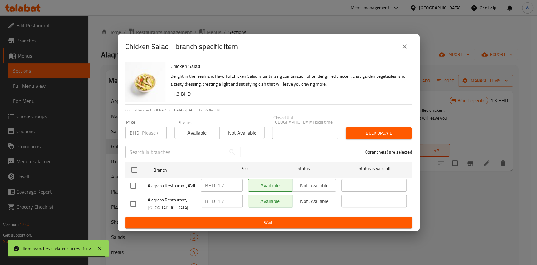
click at [151, 130] on input "number" at bounding box center [154, 133] width 25 height 13
paste input "1.80"
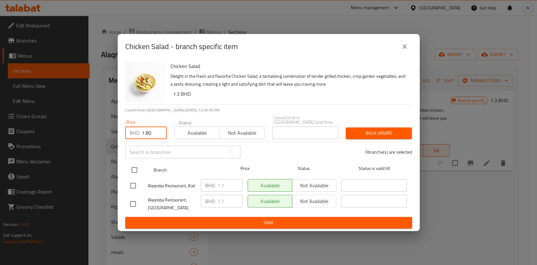
click at [134, 171] on input "checkbox" at bounding box center [134, 169] width 13 height 13
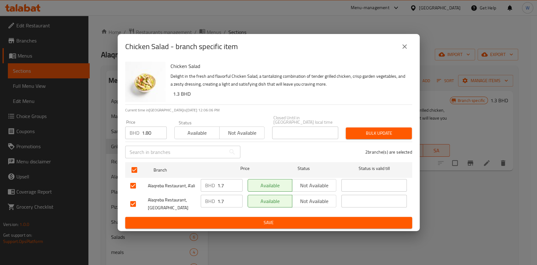
click at [374, 131] on span "Bulk update" at bounding box center [379, 133] width 56 height 8
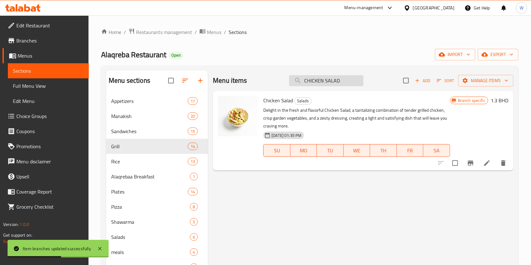
click at [340, 82] on input "CHICKEN SALAD" at bounding box center [326, 80] width 74 height 11
paste input "KIBBEH LABNEH"
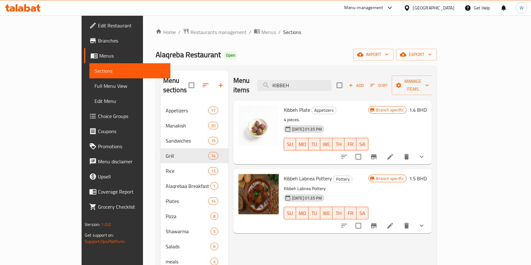
click at [376, 223] on icon "Branch-specific-item" at bounding box center [374, 225] width 6 height 5
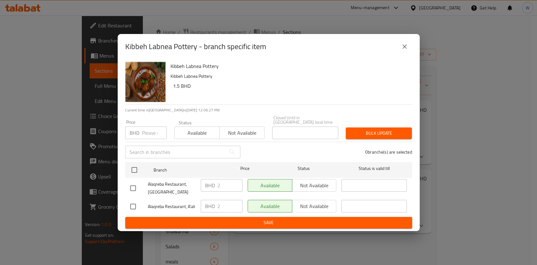
click at [153, 130] on input "number" at bounding box center [154, 133] width 25 height 13
paste input "2.20"
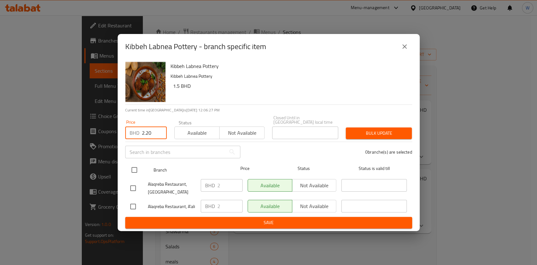
click at [136, 169] on input "checkbox" at bounding box center [134, 169] width 13 height 13
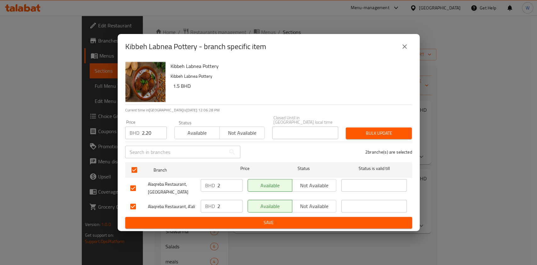
click at [378, 129] on span "Bulk update" at bounding box center [379, 133] width 56 height 8
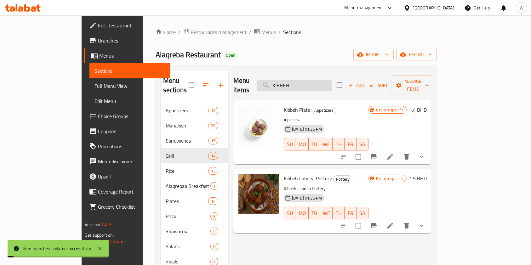
click at [331, 80] on input "KIBBEH" at bounding box center [294, 85] width 74 height 11
paste input "OKRA WITH MEAT"
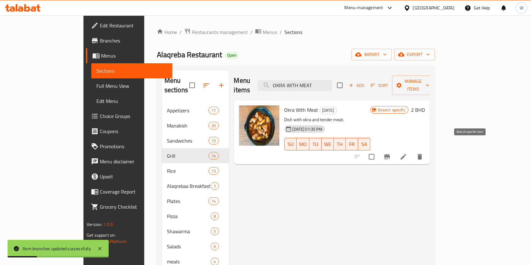
click at [391, 153] on icon "Branch-specific-item" at bounding box center [387, 157] width 8 height 8
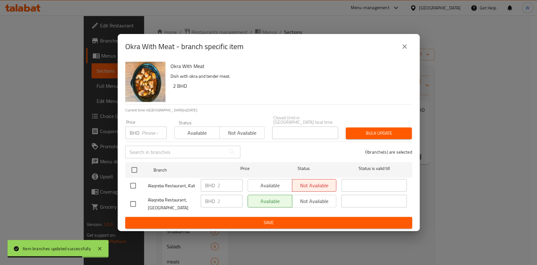
click at [152, 133] on input "number" at bounding box center [154, 133] width 25 height 13
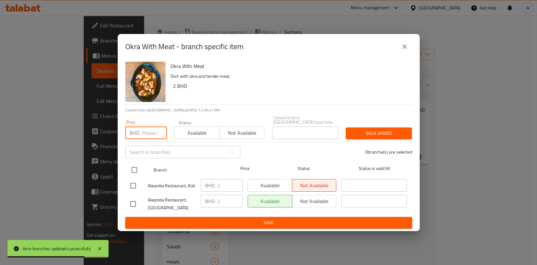
paste input "2.20"
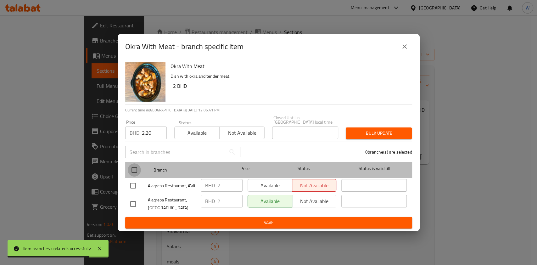
click at [135, 168] on input "checkbox" at bounding box center [134, 169] width 13 height 13
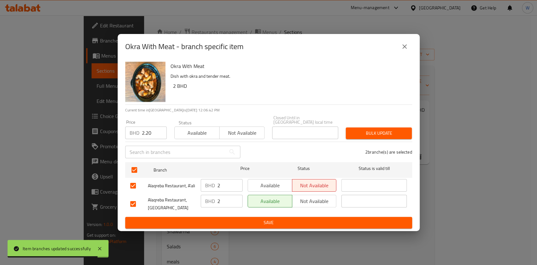
click at [402, 133] on span "Bulk update" at bounding box center [379, 133] width 56 height 8
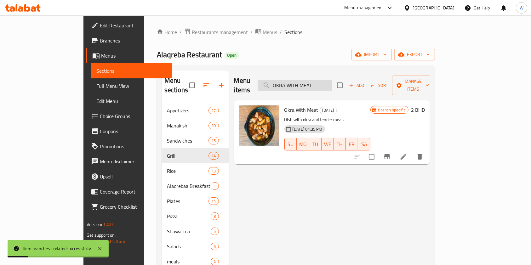
click at [332, 80] on input "OKRA WITH MEAT" at bounding box center [295, 85] width 74 height 11
paste input "MUTABEL"
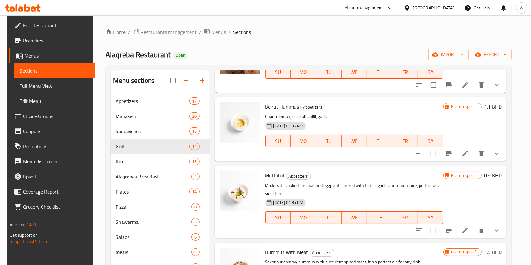
scroll to position [146, 0]
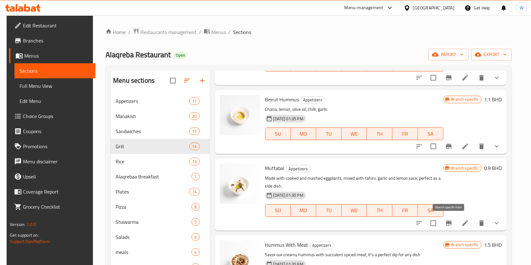
click at [451, 223] on icon "Branch-specific-item" at bounding box center [449, 223] width 8 height 8
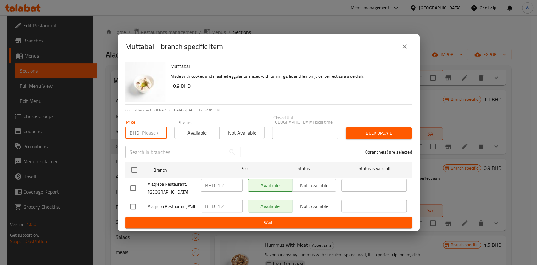
click at [148, 128] on input "number" at bounding box center [154, 133] width 25 height 13
paste input "1.30"
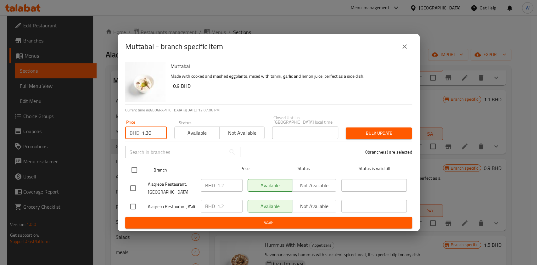
click at [133, 167] on input "checkbox" at bounding box center [134, 169] width 13 height 13
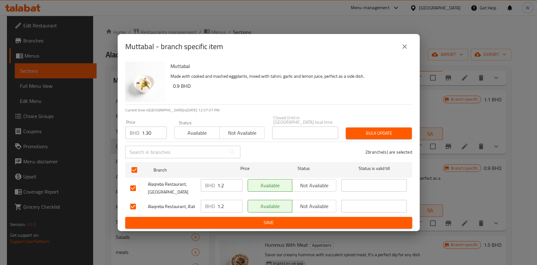
click at [393, 134] on span "Bulk update" at bounding box center [379, 133] width 56 height 8
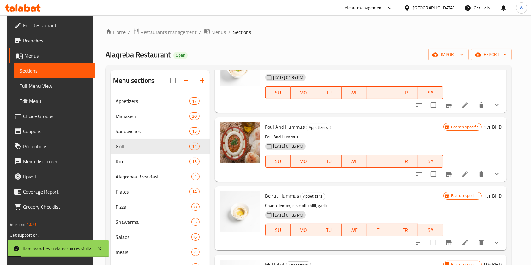
scroll to position [0, 0]
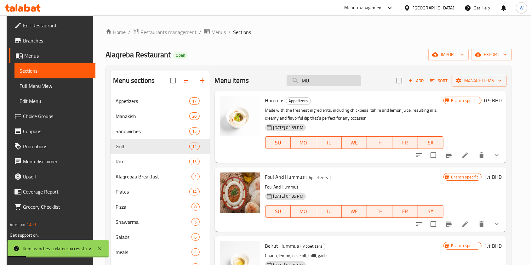
click at [308, 82] on input "MU" at bounding box center [323, 80] width 74 height 11
paste input "FOUL AND HUMMUS"
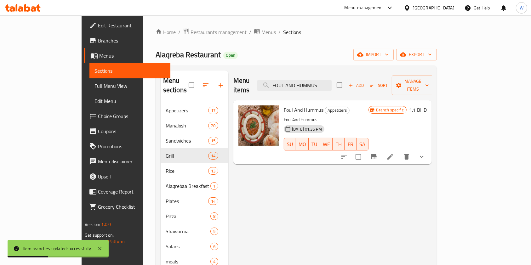
click at [377, 153] on icon "Branch-specific-item" at bounding box center [374, 157] width 8 height 8
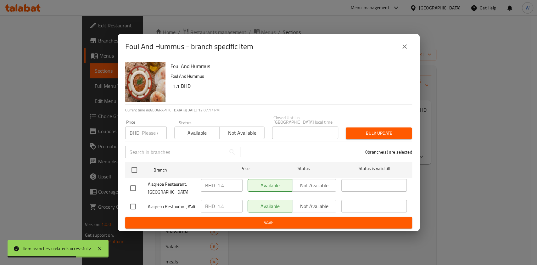
click at [149, 134] on input "number" at bounding box center [154, 133] width 25 height 13
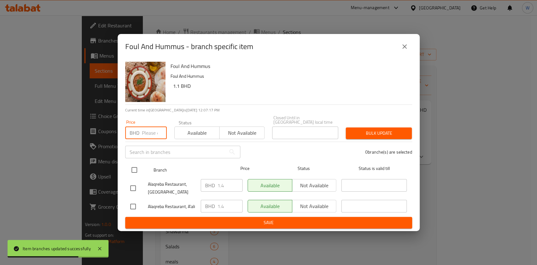
paste
click at [138, 165] on input "checkbox" at bounding box center [134, 169] width 13 height 13
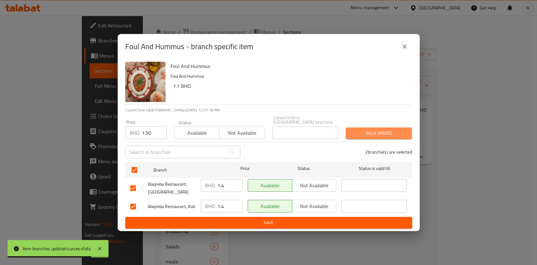
click at [390, 132] on span "Bulk update" at bounding box center [379, 133] width 56 height 8
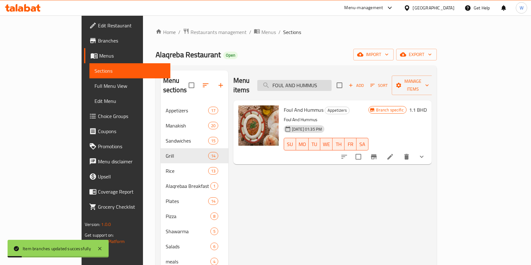
click at [330, 84] on input "FOUL AND HUMMUS" at bounding box center [294, 85] width 74 height 11
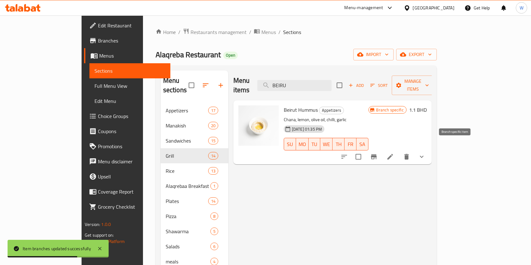
click at [377, 153] on icon "Branch-specific-item" at bounding box center [374, 157] width 8 height 8
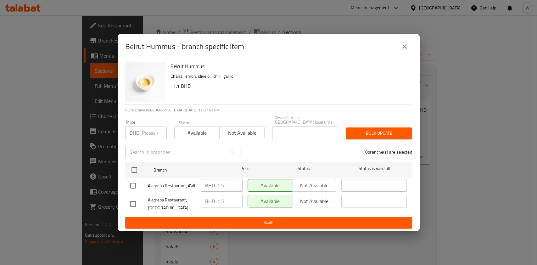
click at [153, 134] on input "number" at bounding box center [154, 133] width 25 height 13
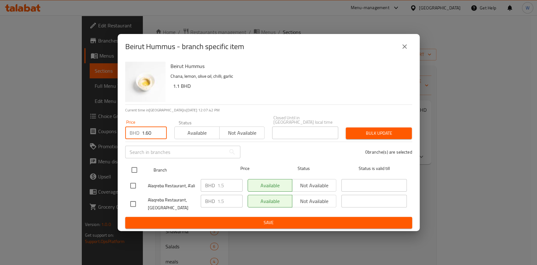
click at [136, 163] on input "checkbox" at bounding box center [134, 169] width 13 height 13
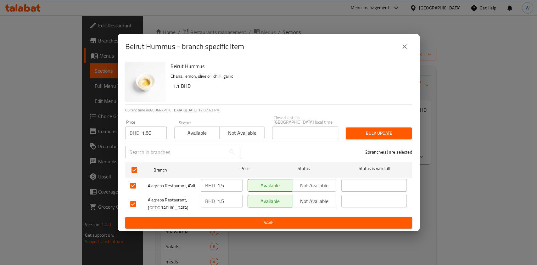
click at [367, 130] on span "Bulk update" at bounding box center [379, 133] width 56 height 8
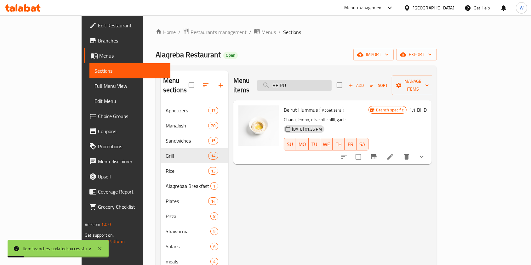
click at [331, 83] on input "BEIRU" at bounding box center [294, 85] width 74 height 11
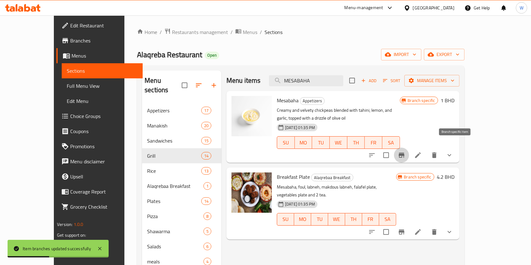
click at [404, 153] on icon "Branch-specific-item" at bounding box center [402, 155] width 6 height 5
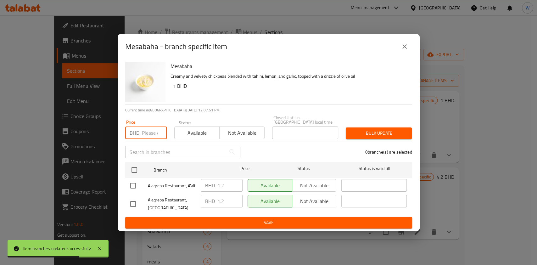
click at [143, 136] on input "number" at bounding box center [154, 133] width 25 height 13
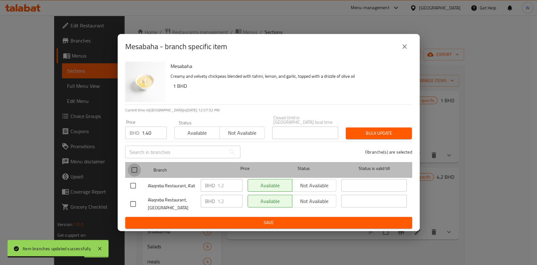
click at [136, 165] on input "checkbox" at bounding box center [134, 169] width 13 height 13
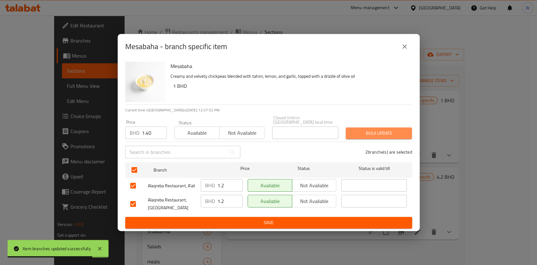
click at [389, 129] on span "Bulk update" at bounding box center [379, 133] width 56 height 8
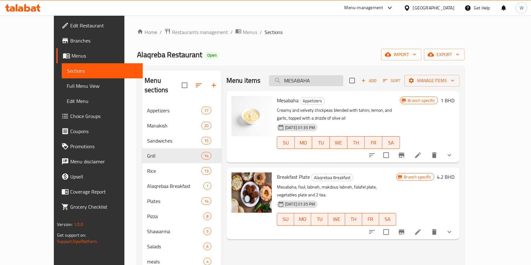
click at [329, 79] on input "MESABAHA" at bounding box center [306, 80] width 74 height 11
click at [172, 31] on span "Restaurants management" at bounding box center [200, 32] width 56 height 8
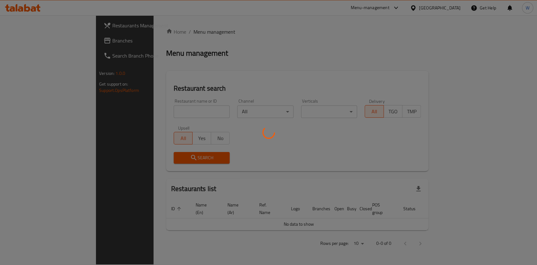
click at [152, 110] on div at bounding box center [268, 132] width 537 height 265
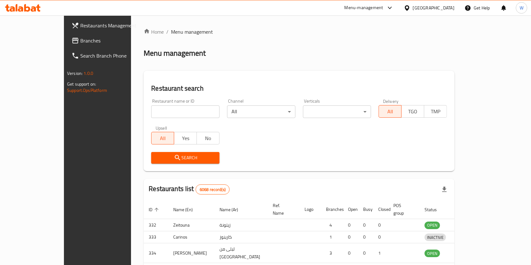
click at [152, 110] on input "search" at bounding box center [185, 111] width 68 height 13
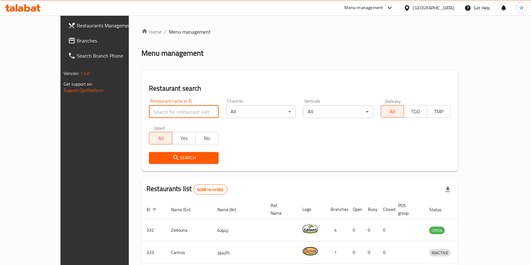
click at [152, 110] on input "search" at bounding box center [184, 111] width 70 height 13
click button "Search" at bounding box center [184, 158] width 70 height 12
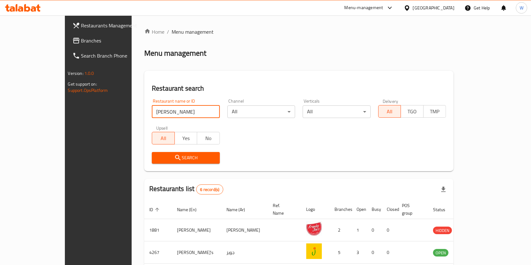
click at [329, 145] on div "Restaurant name or ID Joe Restaurant name or ID Channel All ​ Verticals All ​ D…" at bounding box center [299, 131] width 302 height 72
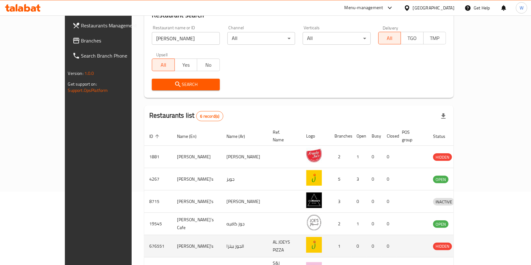
scroll to position [113, 0]
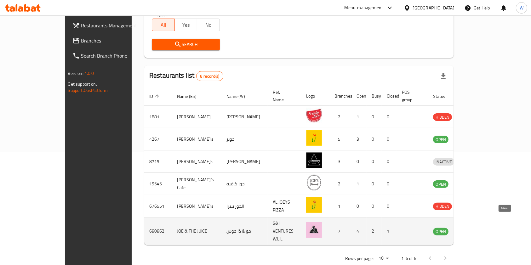
click at [474, 229] on icon "enhanced table" at bounding box center [470, 231] width 7 height 5
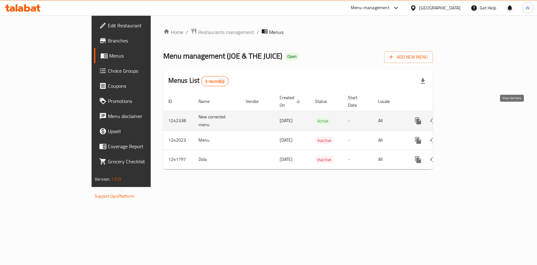
click at [467, 117] on icon "enhanced table" at bounding box center [464, 121] width 8 height 8
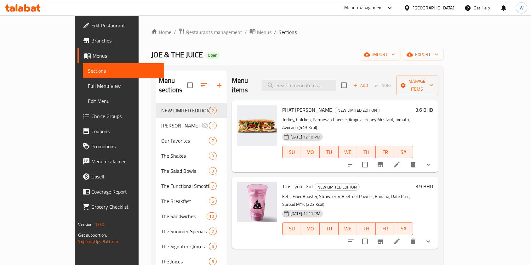
click at [282, 105] on span "PHAT JOE" at bounding box center [307, 109] width 51 height 9
copy h6 "PHAT JOE"
click at [336, 83] on input "search" at bounding box center [299, 85] width 74 height 11
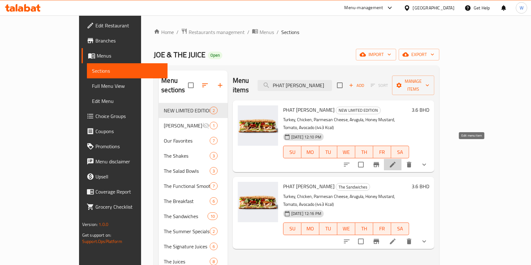
click at [396, 161] on icon at bounding box center [393, 165] width 8 height 8
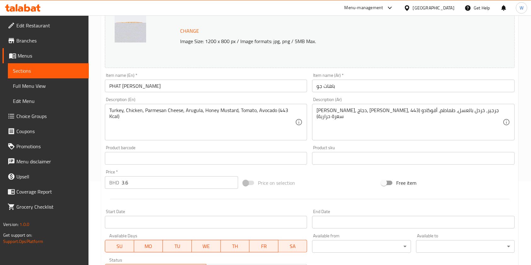
scroll to position [251, 0]
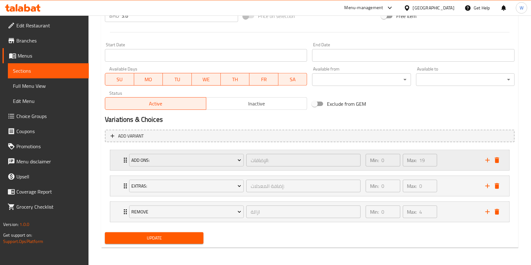
click at [122, 162] on icon "Expand" at bounding box center [126, 160] width 8 height 8
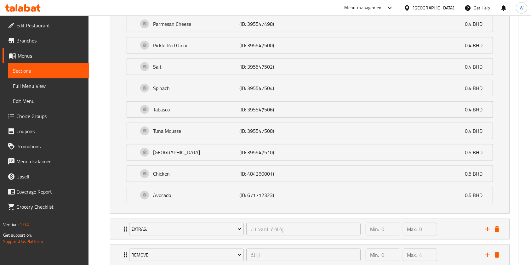
scroll to position [648, 0]
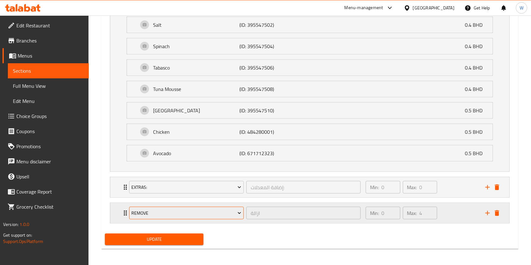
click at [129, 211] on button "remove" at bounding box center [186, 213] width 115 height 13
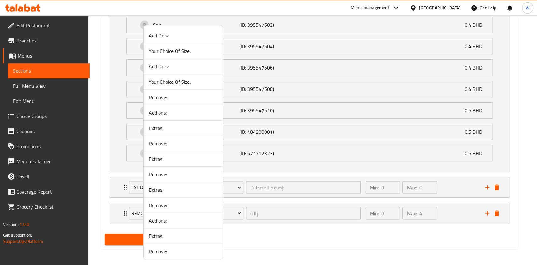
click at [127, 211] on div at bounding box center [268, 132] width 537 height 265
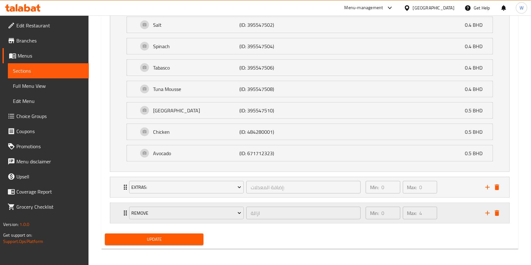
click at [126, 211] on div "remove ازالة ​" at bounding box center [244, 213] width 239 height 20
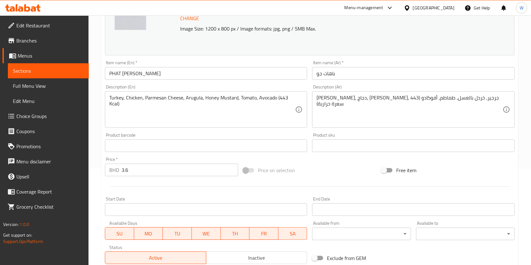
scroll to position [0, 0]
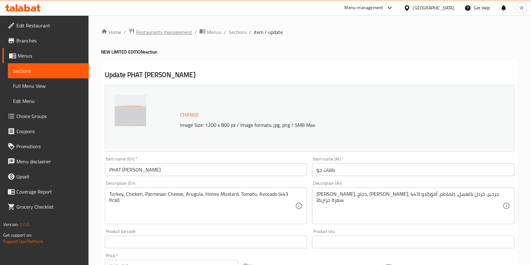
click at [170, 36] on span "Restaurants management" at bounding box center [164, 32] width 56 height 8
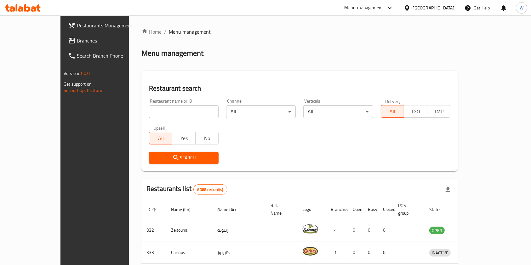
click at [169, 105] on input "search" at bounding box center [184, 111] width 70 height 13
click button "Search" at bounding box center [184, 158] width 70 height 12
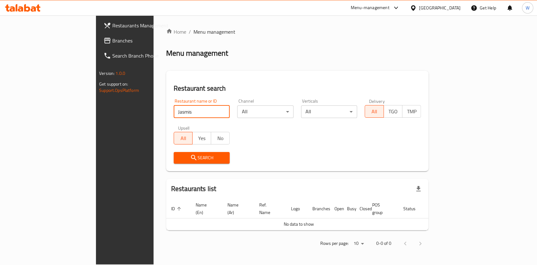
click button "Search" at bounding box center [202, 158] width 56 height 12
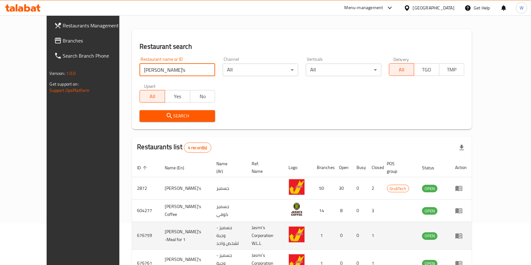
scroll to position [69, 0]
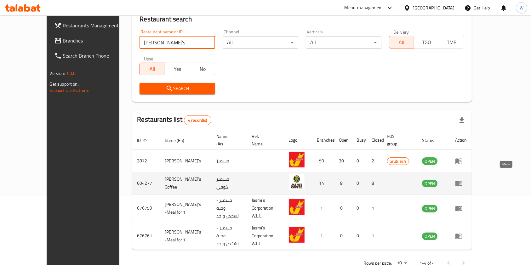
click at [462, 181] on icon "enhanced table" at bounding box center [458, 183] width 7 height 5
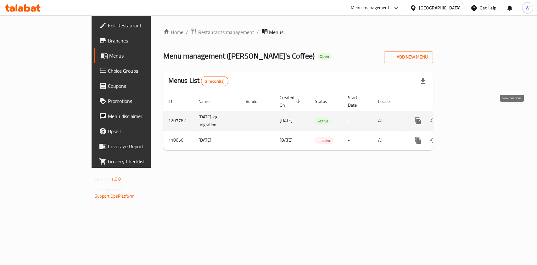
click at [467, 117] on icon "enhanced table" at bounding box center [464, 121] width 8 height 8
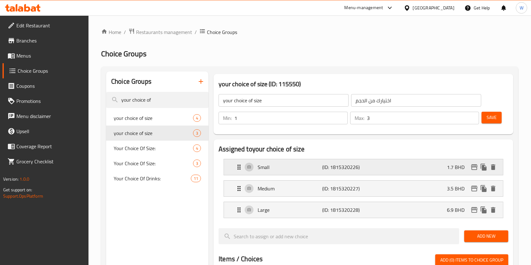
click at [441, 167] on div "Small (ID: 1815320226) 1.7 BHD" at bounding box center [365, 167] width 260 height 16
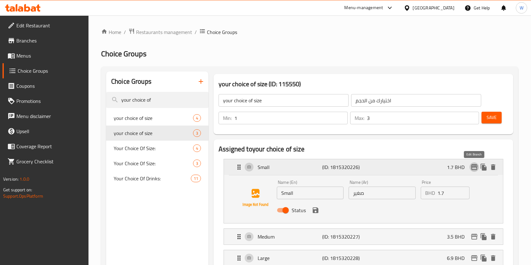
click at [474, 169] on icon "edit" at bounding box center [474, 167] width 6 height 6
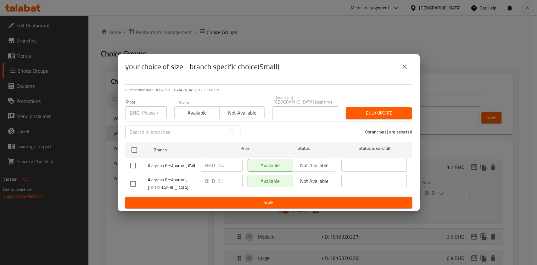
click at [151, 109] on input "number" at bounding box center [154, 112] width 25 height 13
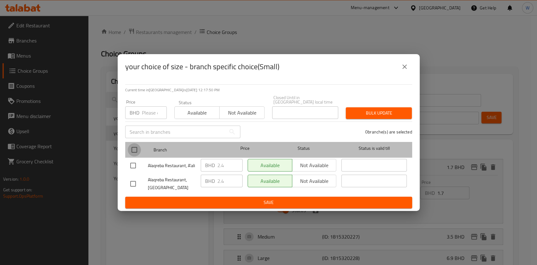
click at [135, 149] on input "checkbox" at bounding box center [134, 149] width 13 height 13
checkbox input "true"
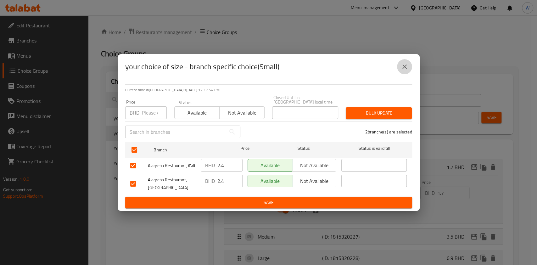
click at [405, 66] on icon "close" at bounding box center [405, 67] width 8 height 8
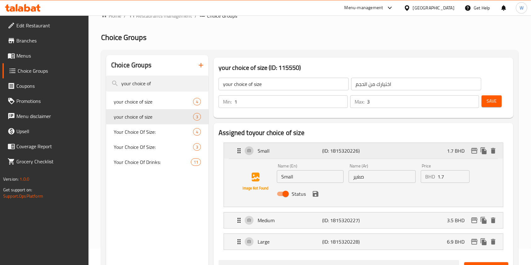
scroll to position [42, 0]
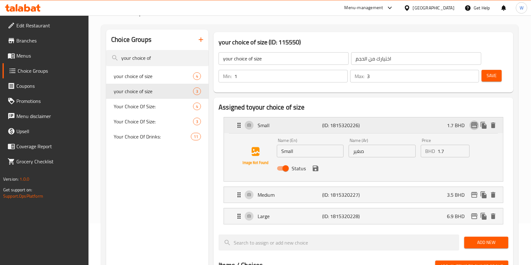
click at [473, 127] on icon "edit" at bounding box center [474, 125] width 6 height 6
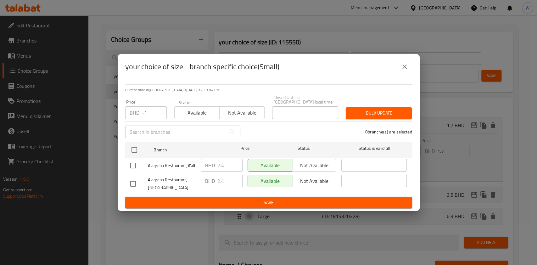
type input "-1"
click at [160, 110] on input "-1" at bounding box center [154, 112] width 25 height 13
drag, startPoint x: 137, startPoint y: 112, endPoint x: 125, endPoint y: 112, distance: 12.0
click at [125, 112] on div "Price BHD -1 Price" at bounding box center [146, 109] width 49 height 27
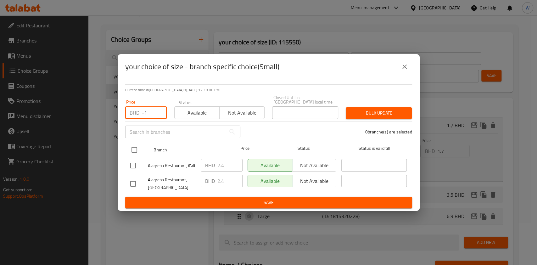
click at [136, 146] on input "checkbox" at bounding box center [134, 149] width 13 height 13
checkbox input "true"
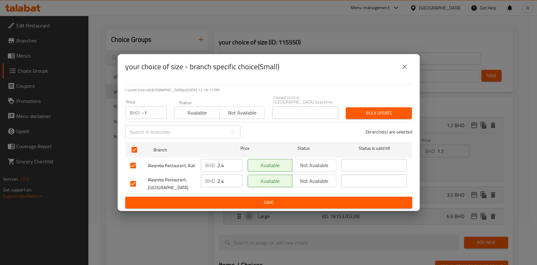
click at [401, 71] on icon "close" at bounding box center [405, 67] width 8 height 8
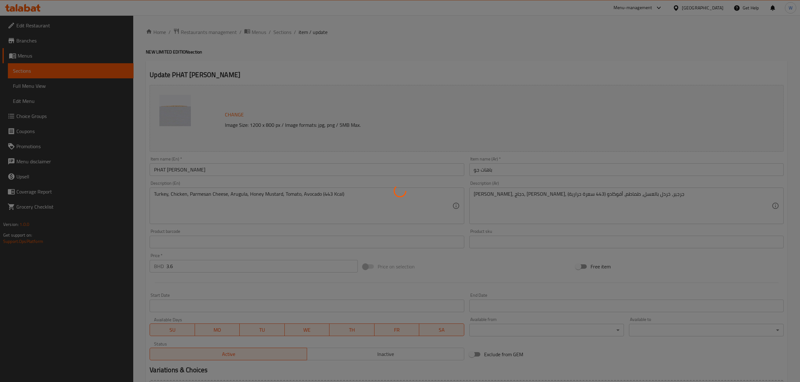
type input "الإضافات:"
type input "0"
type input "19"
type input "إضافة المعدلات:"
type input "0"
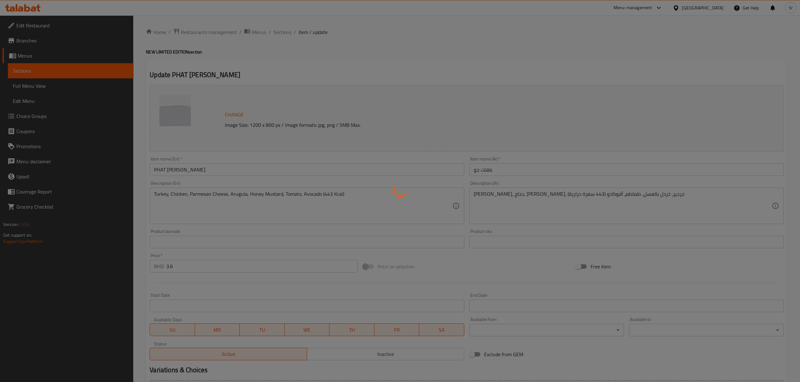
type input "0"
type input "ازالة"
type input "0"
type input "4"
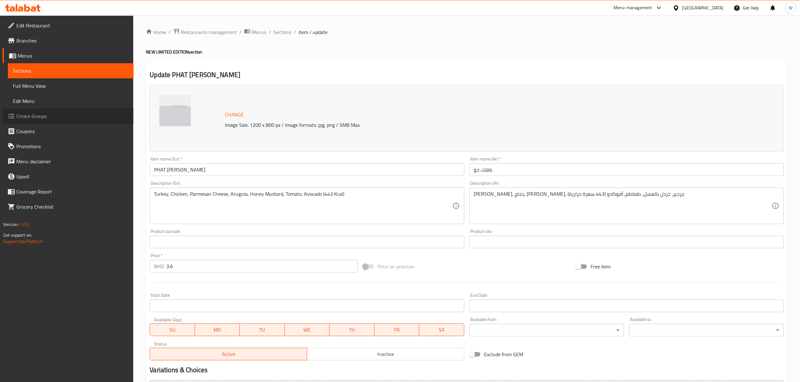
click at [61, 115] on span "Choice Groups" at bounding box center [72, 116] width 112 height 8
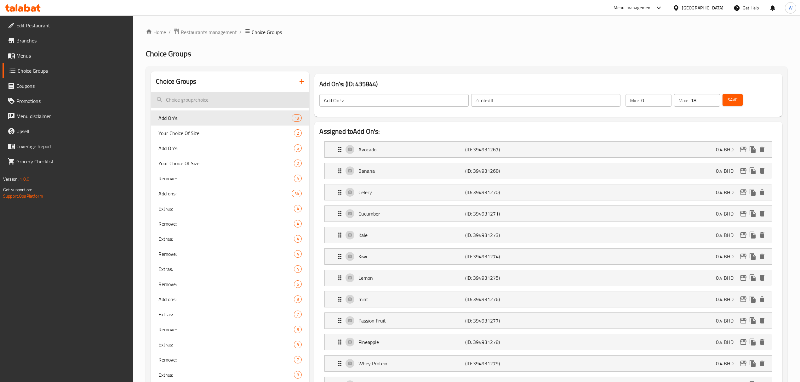
click at [210, 104] on input "search" at bounding box center [230, 100] width 158 height 16
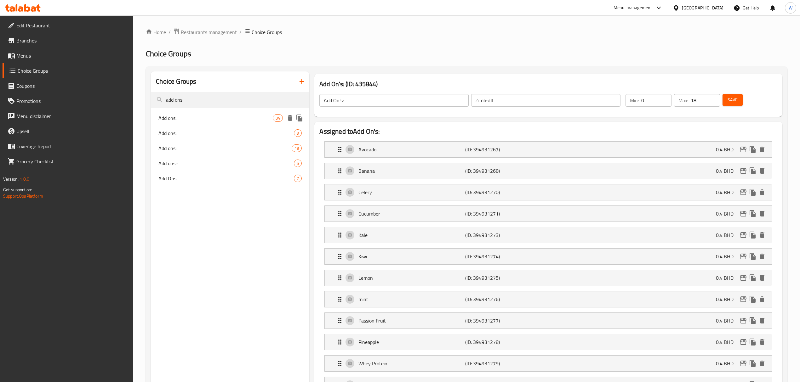
type input "add ons:"
click at [225, 123] on div "Add ons: 34" at bounding box center [230, 117] width 158 height 15
type input "Add ons:"
type input "الإضافات:"
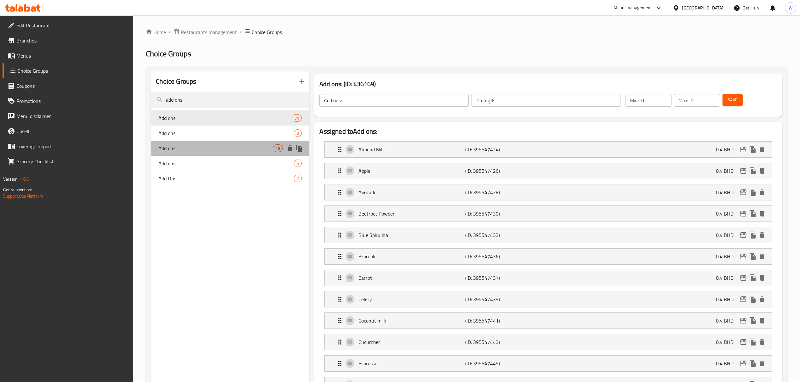
click at [221, 150] on span "Add ons:" at bounding box center [215, 148] width 114 height 8
type input "19"
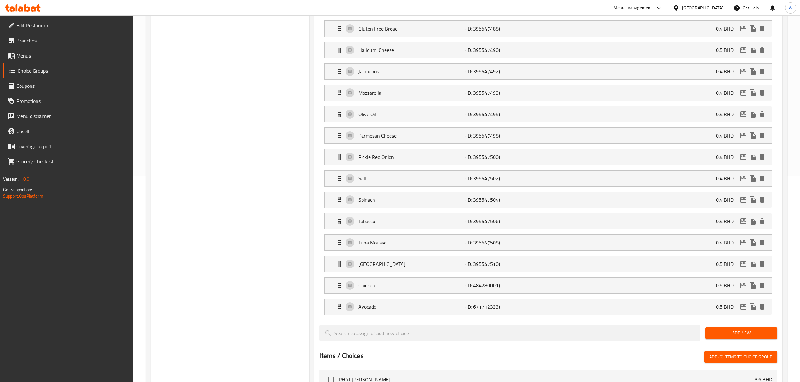
scroll to position [210, 0]
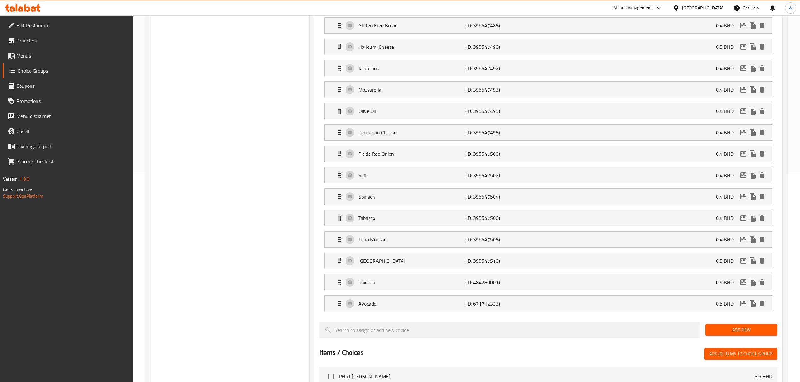
click at [266, 190] on div "Choice Groups add ons: Add ons: 34 Add ons: 9 Add ons: 18 Add ons:- 5 Add Ons: 7" at bounding box center [230, 254] width 158 height 784
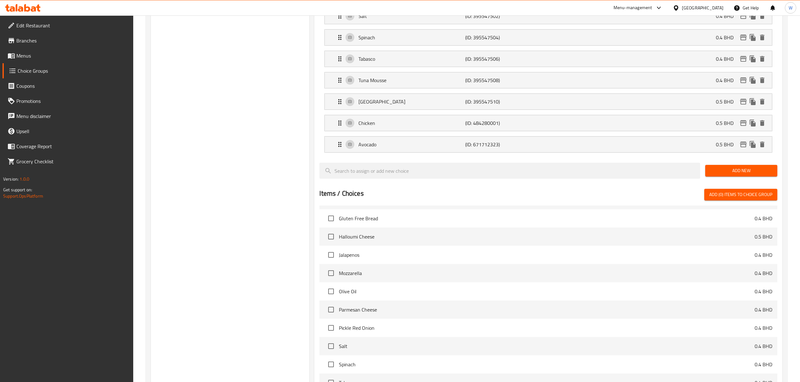
scroll to position [285, 0]
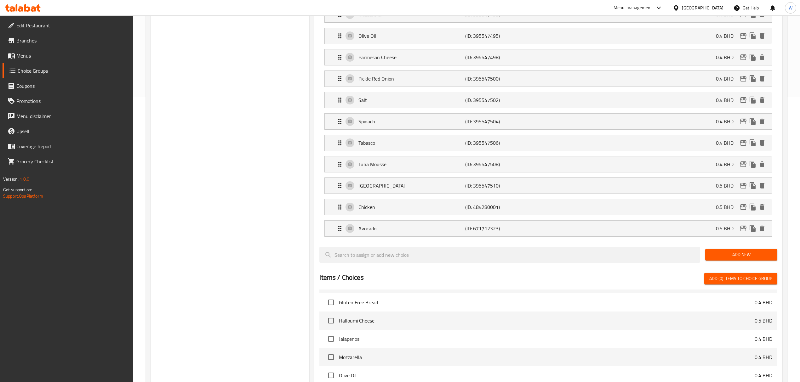
click at [720, 254] on button "Add New" at bounding box center [741, 255] width 72 height 12
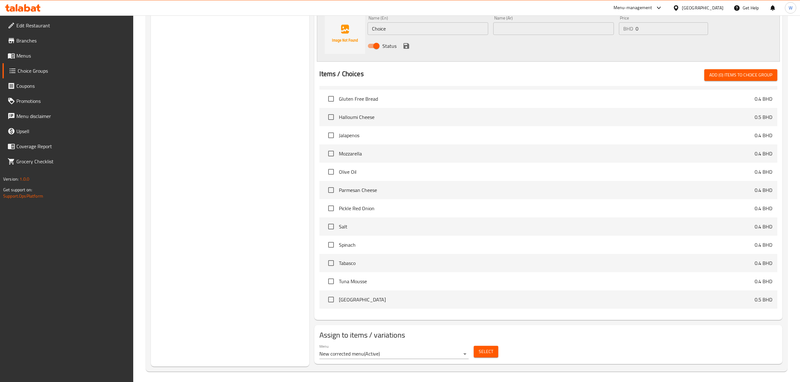
scroll to position [556, 0]
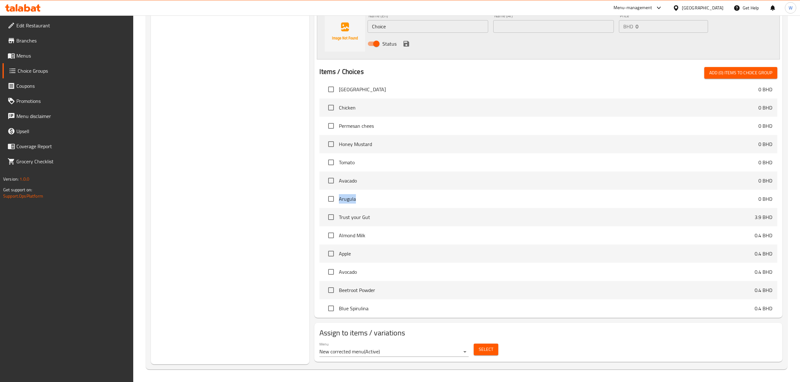
drag, startPoint x: 367, startPoint y: 199, endPoint x: 339, endPoint y: 198, distance: 27.4
click at [339, 198] on span "Arugula" at bounding box center [548, 199] width 419 height 8
copy span "Arugula"
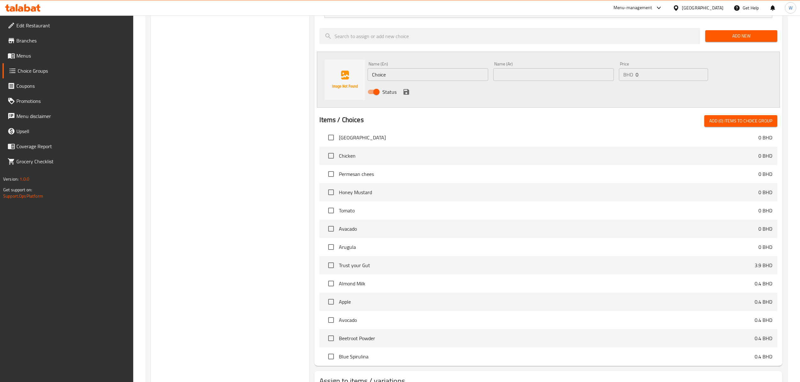
scroll to position [430, 0]
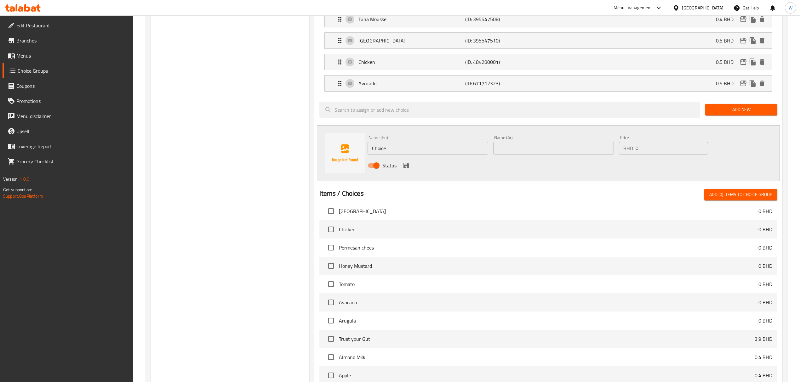
click at [394, 153] on input "Choice" at bounding box center [427, 148] width 121 height 13
paste input "Arugula"
type input "Arugula"
click at [521, 154] on input "text" at bounding box center [553, 148] width 121 height 13
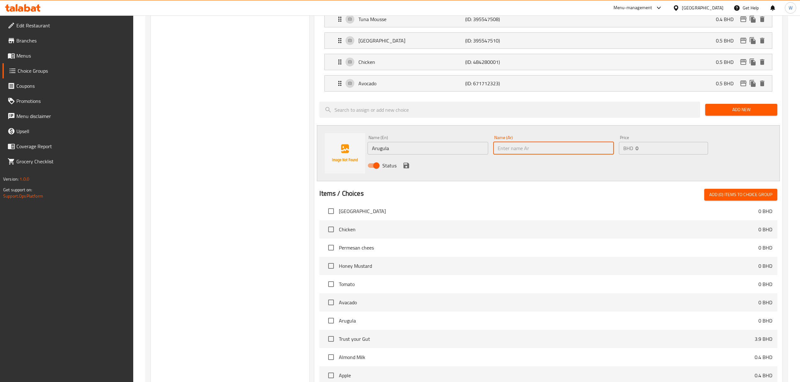
paste input "Arugula"
type input "Arugula"
click at [649, 152] on input "0" at bounding box center [671, 148] width 72 height 13
type input "0.3"
click at [406, 169] on icon "save" at bounding box center [406, 166] width 8 height 8
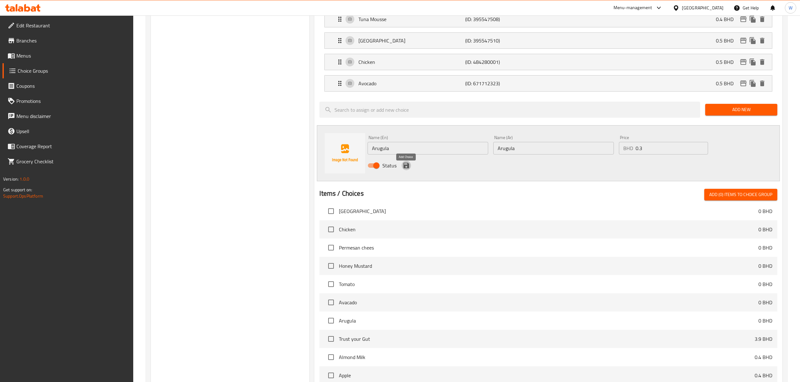
scroll to position [391, 0]
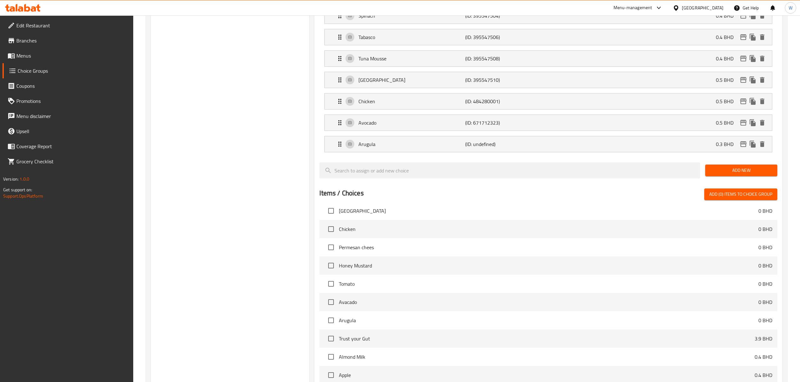
click at [265, 153] on div "Choice Groups add ons: Add ons: 34 Add ons: 9 Add ons: 18 Add ons:- 5 Add Ons: 7" at bounding box center [230, 83] width 158 height 805
drag, startPoint x: 377, startPoint y: 269, endPoint x: 339, endPoint y: 271, distance: 38.1
click at [339, 269] on span "Honey Mustard" at bounding box center [548, 266] width 419 height 8
copy span "Honey Mustard"
click at [761, 174] on span "Add New" at bounding box center [741, 171] width 62 height 8
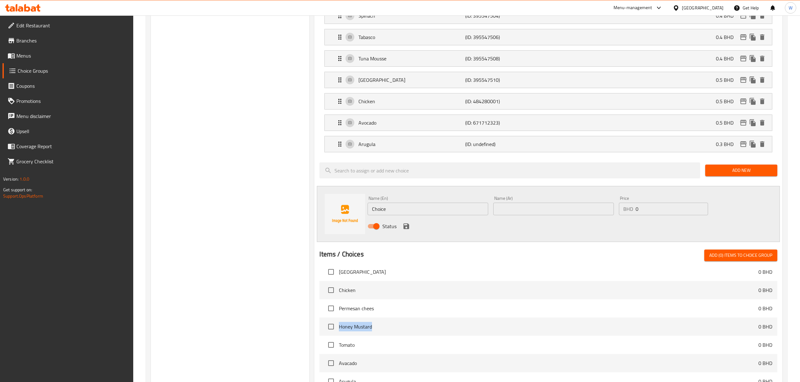
scroll to position [452, 0]
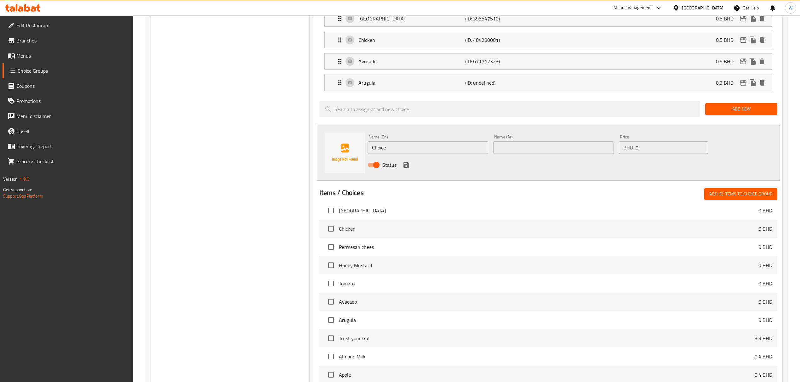
click at [443, 149] on input "Choice" at bounding box center [427, 147] width 121 height 13
paste input "Honey Mustard"
type input "Honey Mustard"
click at [512, 145] on div "Name (Ar) Name (Ar)" at bounding box center [553, 144] width 121 height 19
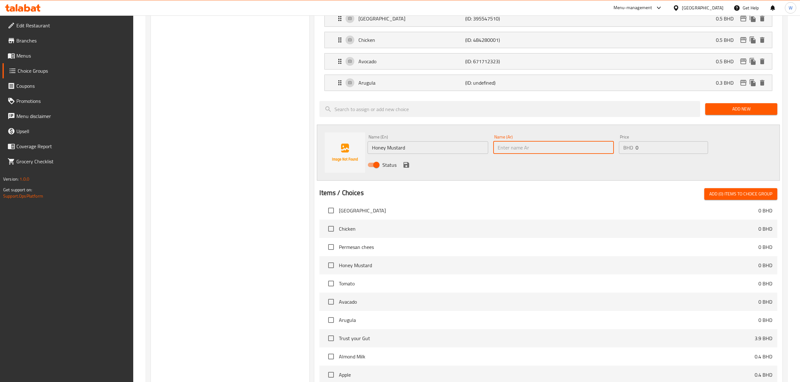
click at [512, 150] on input "text" at bounding box center [553, 147] width 121 height 13
paste input "Honey Mustard"
type input "Honey Mustard"
click at [647, 151] on input "0" at bounding box center [671, 147] width 72 height 13
type input "0.5"
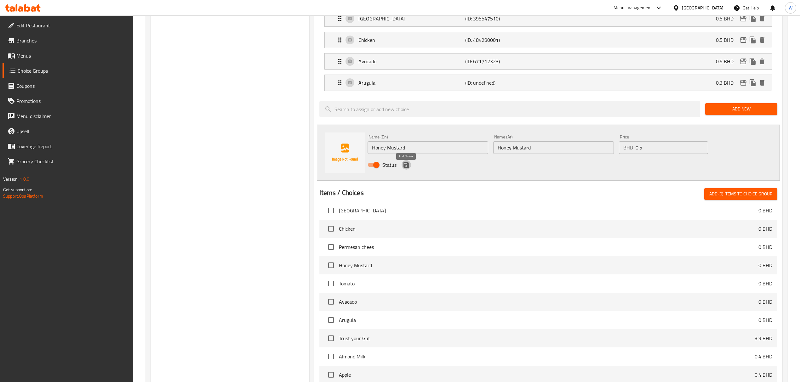
click at [405, 168] on icon "save" at bounding box center [406, 165] width 6 height 6
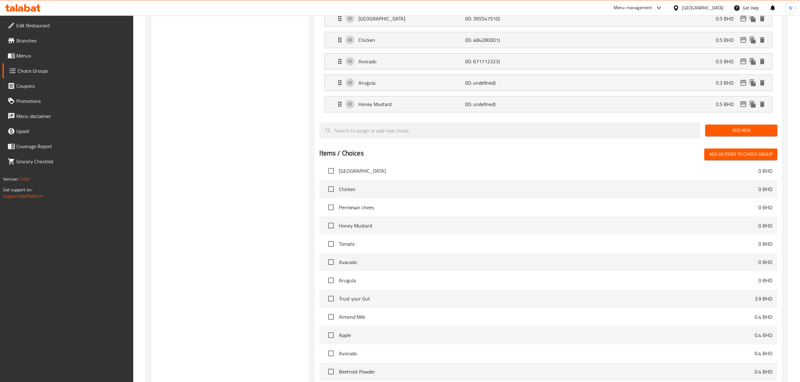
scroll to position [412, 0]
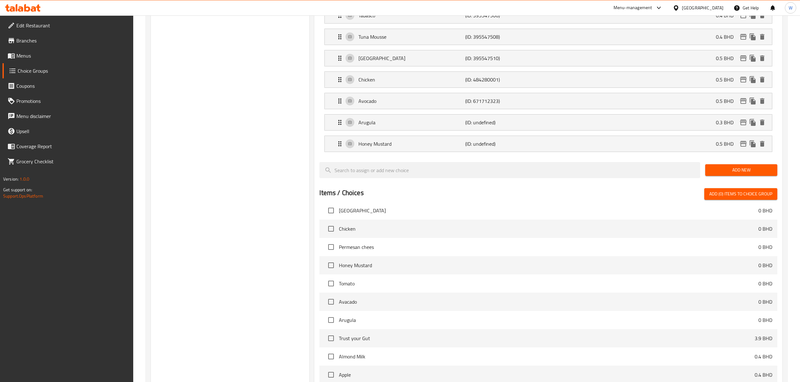
click at [740, 174] on span "Add New" at bounding box center [741, 170] width 62 height 8
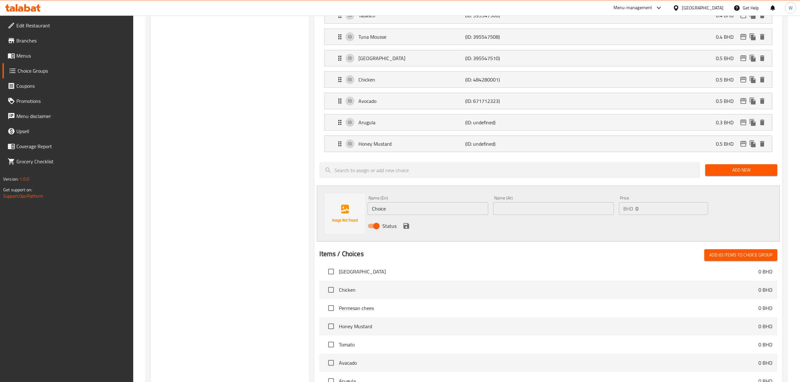
scroll to position [474, 0]
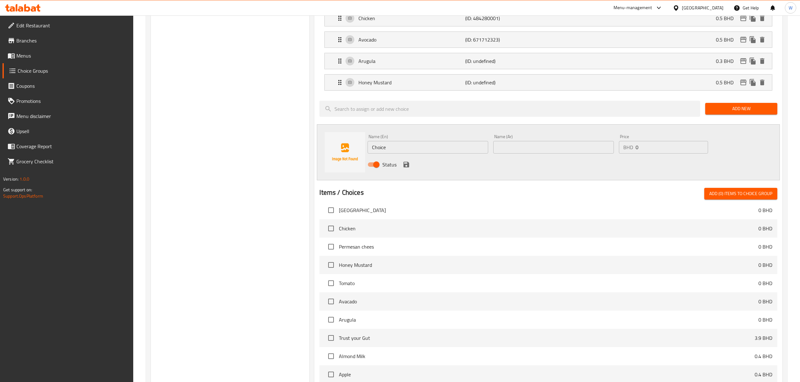
click at [226, 173] on div "Choice Groups add ons: Add ons: 34 Add ons: 9 Add ons: 18 Add ons:- 5 Add Ons: 7" at bounding box center [230, 42] width 158 height 888
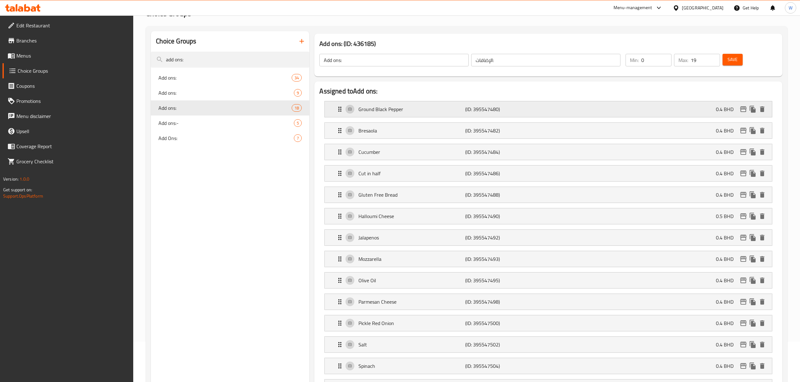
scroll to position [0, 0]
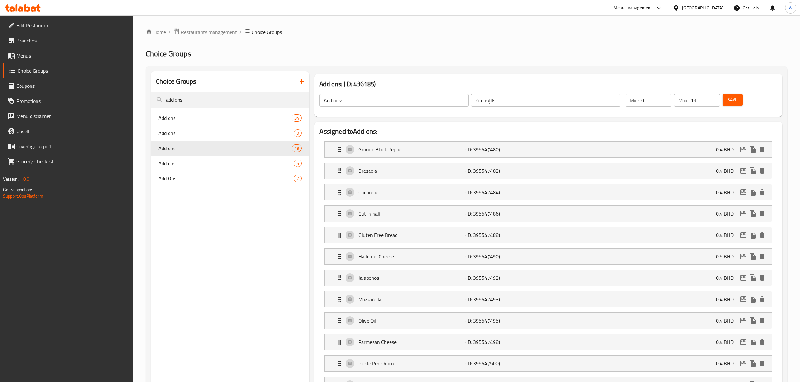
click at [737, 99] on span "Save" at bounding box center [732, 100] width 10 height 8
click at [227, 103] on input "add ons:" at bounding box center [230, 100] width 158 height 16
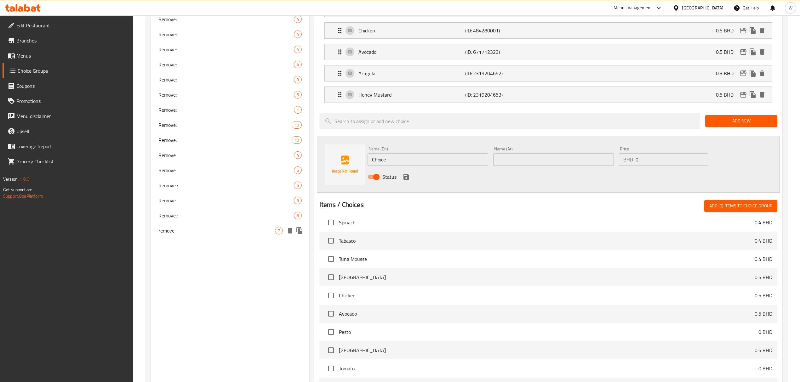
type input "remove"
click at [219, 235] on div "remove 7" at bounding box center [230, 230] width 158 height 15
type input "remove"
type input "ازالة"
type input "4"
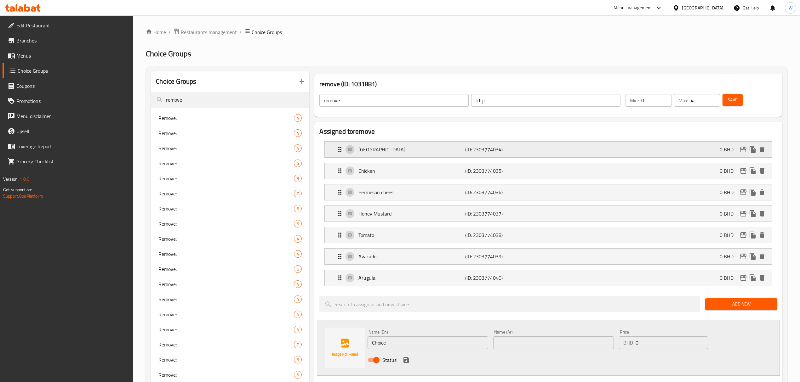
click at [726, 150] on p "0 BHD" at bounding box center [728, 150] width 19 height 8
click at [414, 156] on div "Turkey (ID: 2303774034) 0 BHD" at bounding box center [550, 150] width 428 height 16
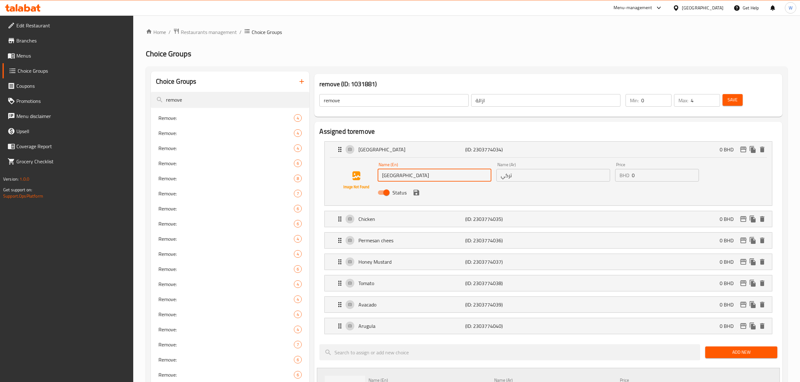
click at [382, 177] on input "Turkey" at bounding box center [434, 175] width 114 height 13
click at [391, 178] on input "Remove Turkey" at bounding box center [434, 175] width 114 height 13
click at [416, 191] on icon "save" at bounding box center [416, 193] width 8 height 8
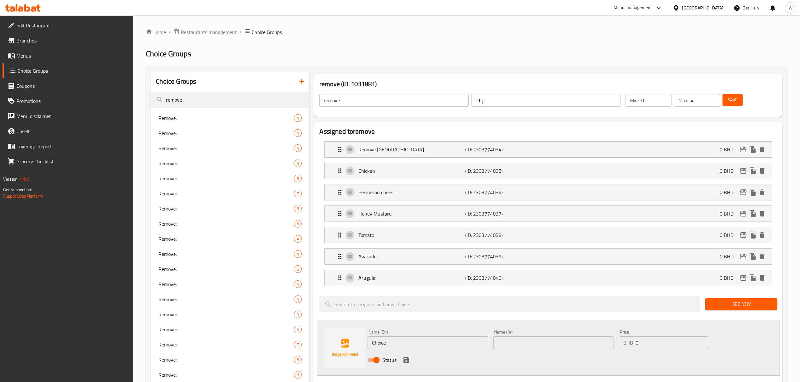
type input "Remove Turkey"
click at [367, 172] on p "Chicken" at bounding box center [411, 171] width 107 height 8
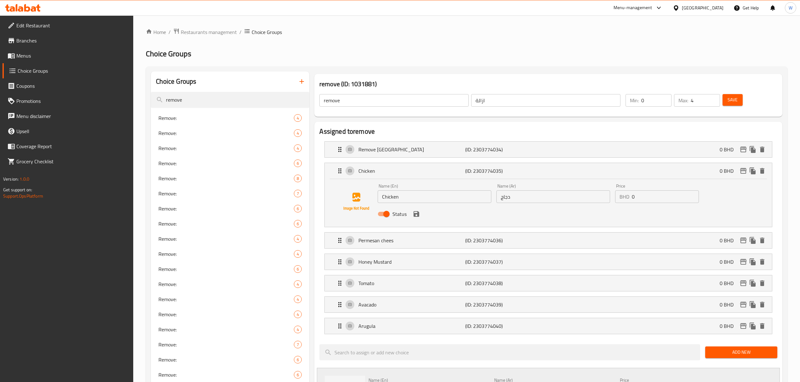
click at [383, 197] on input "Chicken" at bounding box center [434, 196] width 114 height 13
paste input "Remove"
click at [416, 213] on icon "save" at bounding box center [416, 214] width 6 height 6
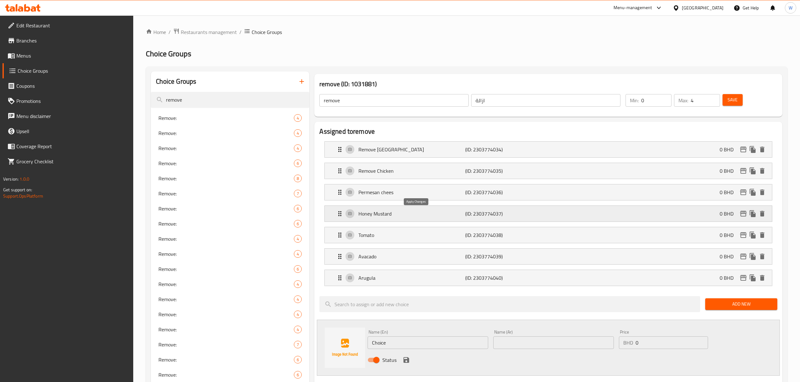
type input "Remove Chicken"
click at [392, 151] on p "Remove Turkey" at bounding box center [411, 150] width 107 height 8
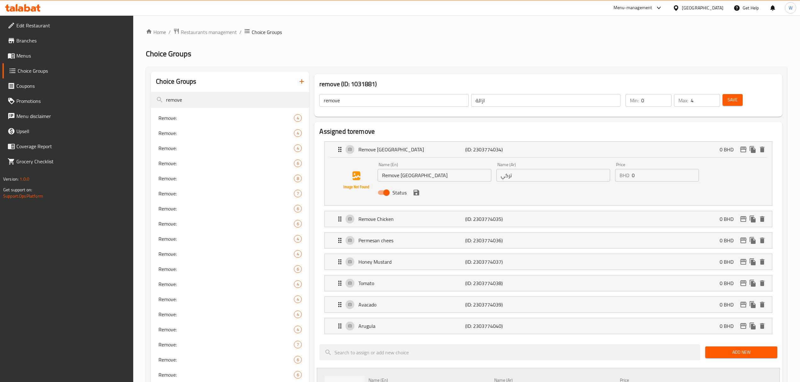
click at [402, 178] on input "Remove Turkey" at bounding box center [434, 175] width 114 height 13
click at [400, 178] on input "Remove Turkey" at bounding box center [434, 175] width 114 height 13
click at [402, 178] on input "Remove Turkey" at bounding box center [434, 175] width 114 height 13
click at [399, 167] on div "Name (En) Remove Turkey Name (En)" at bounding box center [434, 171] width 114 height 19
click at [400, 173] on input "Remove Turkey" at bounding box center [434, 175] width 114 height 13
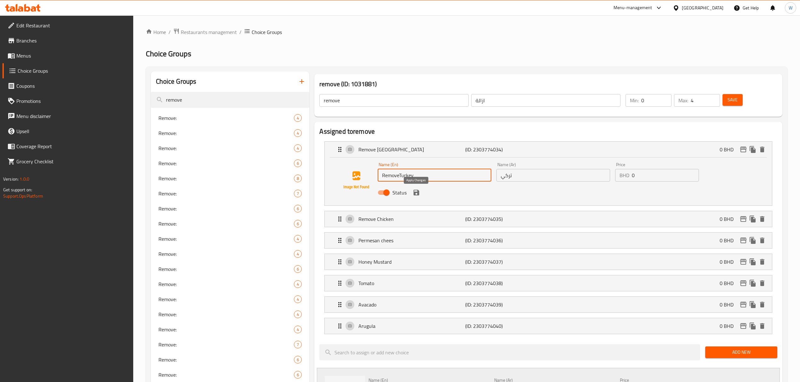
type input "Remove Turkey"
click at [417, 193] on icon "save" at bounding box center [416, 193] width 6 height 6
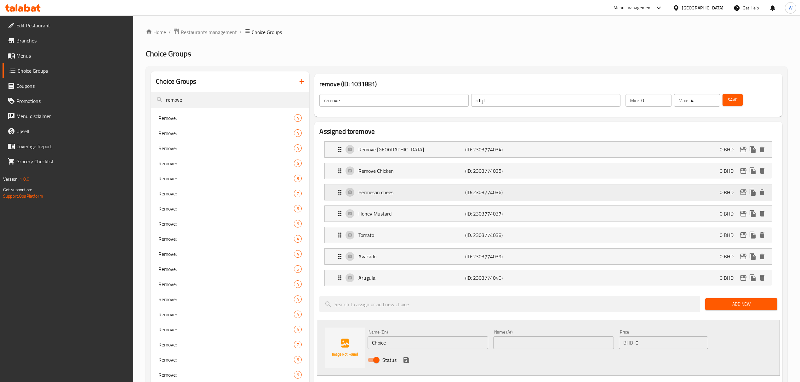
click at [392, 192] on p "Permesan chees" at bounding box center [411, 193] width 107 height 8
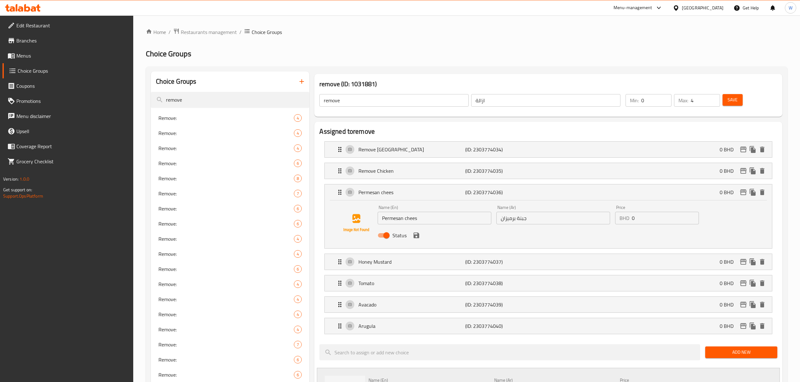
click at [381, 220] on input "Permesan chees" at bounding box center [434, 218] width 114 height 13
paste input "Remove"
click at [416, 237] on icon "save" at bounding box center [416, 236] width 8 height 8
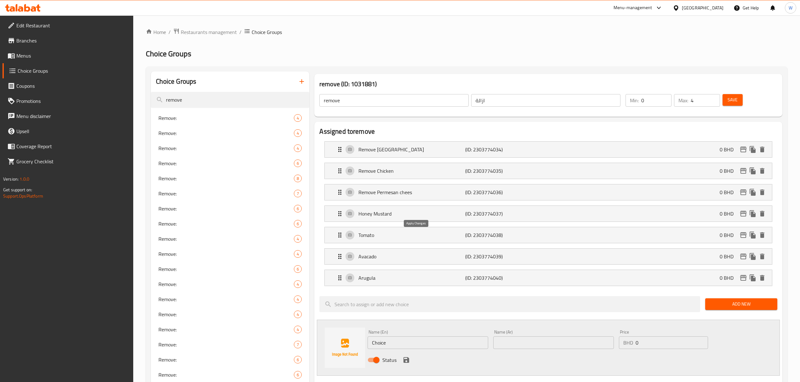
type input "Remove Permesan chees"
click at [370, 213] on p "Honey Mustard" at bounding box center [411, 214] width 107 height 8
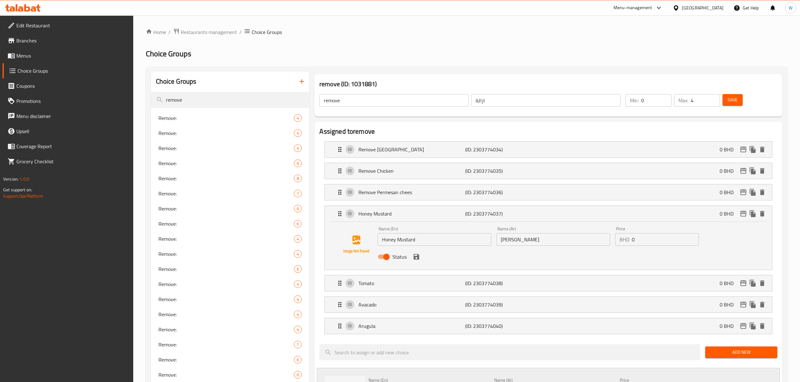
click at [383, 240] on input "Honey Mustard" at bounding box center [434, 239] width 114 height 13
paste input "Remove"
click at [416, 256] on icon "save" at bounding box center [416, 257] width 8 height 8
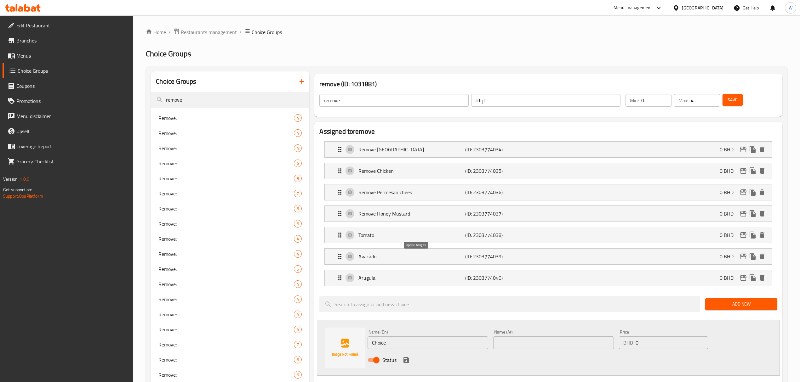
type input "Remove Honey Mustard"
click at [367, 238] on p "Tomato" at bounding box center [411, 235] width 107 height 8
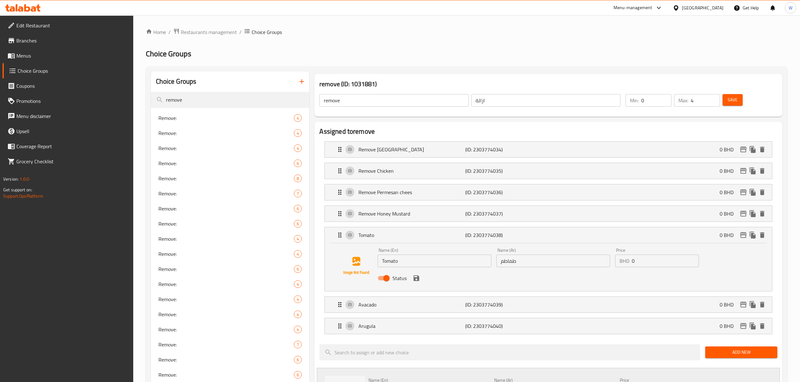
click at [383, 262] on input "Tomato" at bounding box center [434, 261] width 114 height 13
paste input "Remove"
click at [415, 278] on icon "save" at bounding box center [416, 279] width 8 height 8
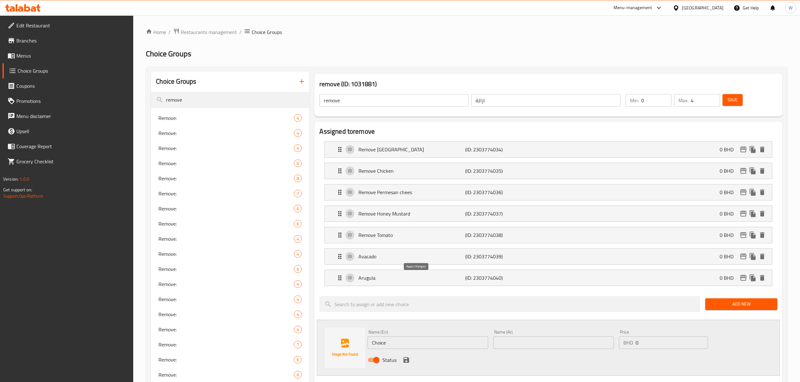
type input "Remove Tomato"
click at [376, 260] on p "Avacado" at bounding box center [411, 257] width 107 height 8
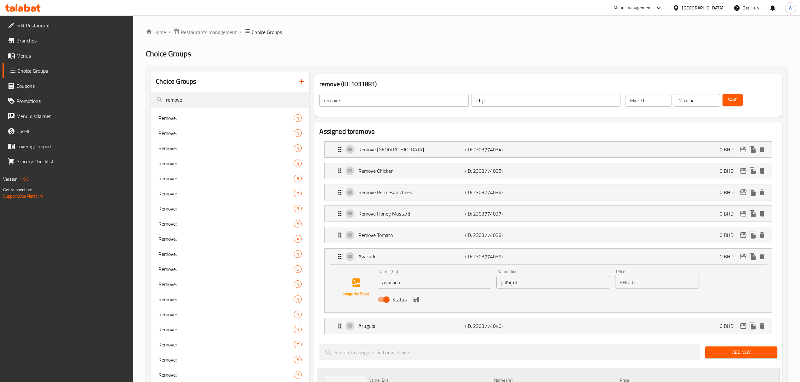
click at [385, 282] on input "Avacado" at bounding box center [434, 282] width 114 height 13
click at [383, 282] on input "Avacado" at bounding box center [434, 282] width 114 height 13
paste input "Remove"
click at [416, 300] on icon "save" at bounding box center [416, 300] width 8 height 8
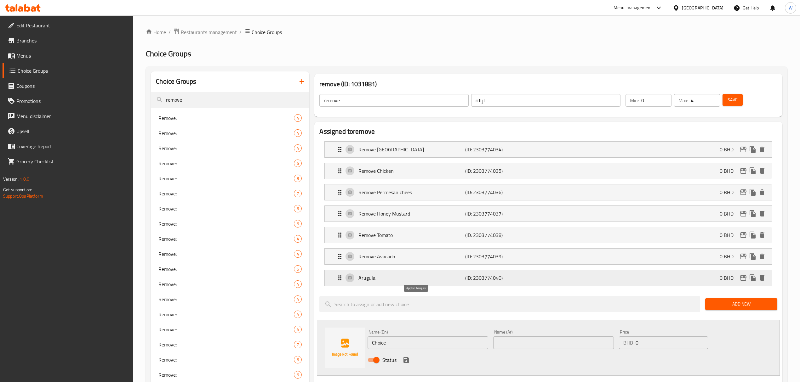
type input "Remove Avacado"
click at [383, 281] on p "Arugula" at bounding box center [411, 278] width 107 height 8
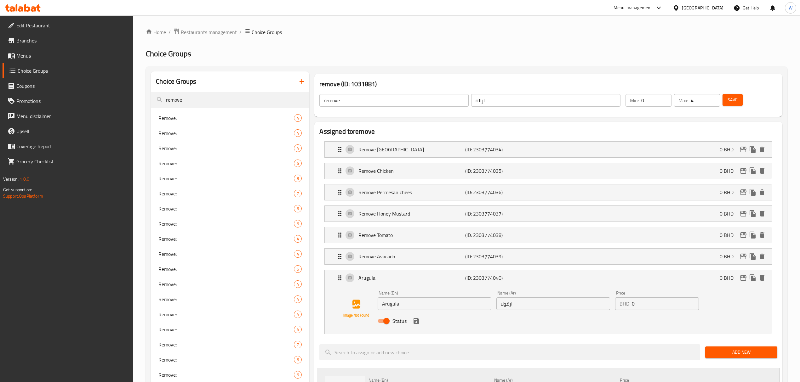
click at [383, 303] on input "Arugula" at bounding box center [434, 303] width 114 height 13
paste input "Remove"
click at [417, 321] on icon "save" at bounding box center [416, 321] width 8 height 8
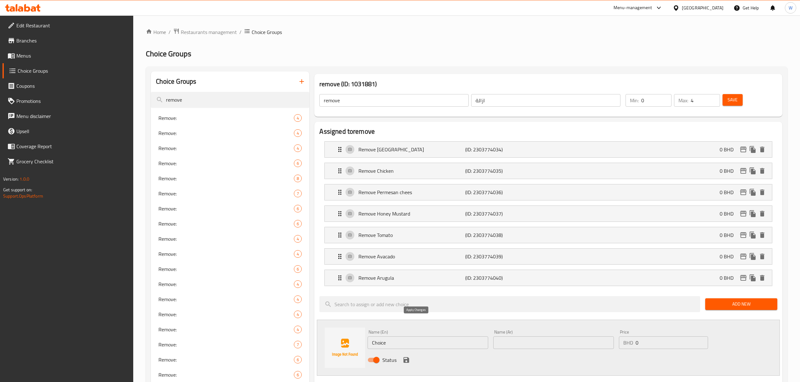
type input "Remove Arugula"
click at [734, 102] on span "Save" at bounding box center [732, 100] width 10 height 8
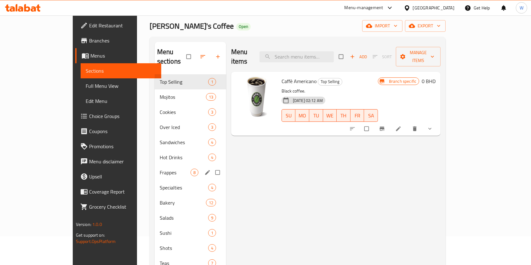
scroll to position [84, 0]
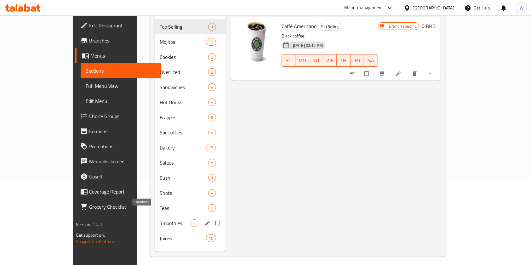
click at [160, 219] on span "Smoothies" at bounding box center [175, 223] width 31 height 8
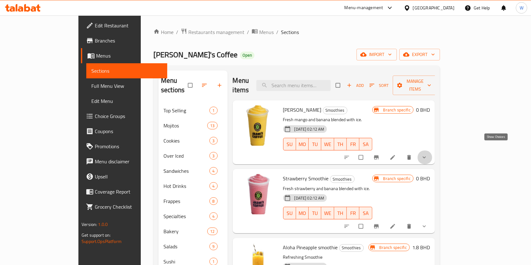
click at [427, 154] on icon "show more" at bounding box center [424, 157] width 6 height 6
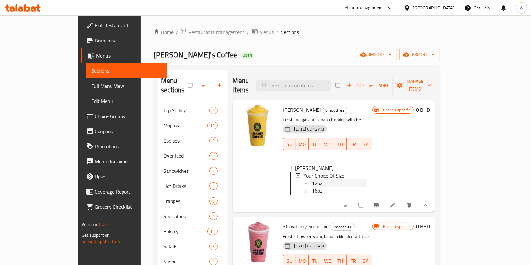
click at [315, 179] on div "12oz" at bounding box center [339, 183] width 55 height 8
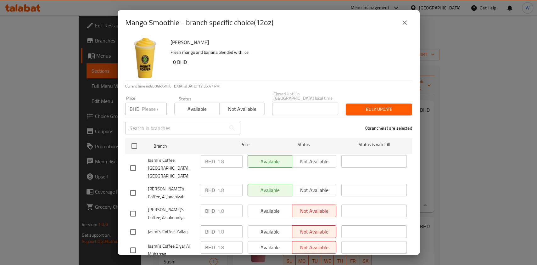
click at [412, 18] on div "Mango Smoothie - branch specific choice(12oz)" at bounding box center [269, 22] width 302 height 25
click at [409, 24] on button "close" at bounding box center [404, 22] width 15 height 15
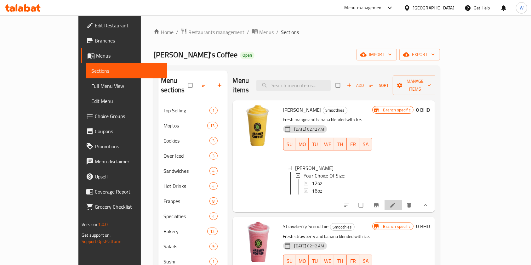
click at [396, 204] on icon at bounding box center [392, 205] width 6 height 6
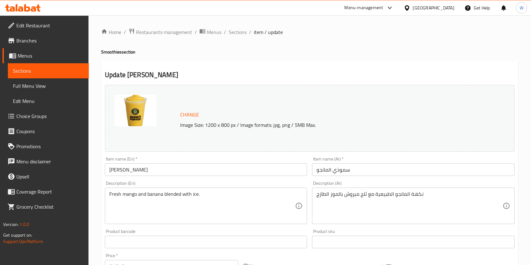
click at [248, 33] on ol "Home / Restaurants management / Menus / Sections / item / update" at bounding box center [309, 32] width 417 height 8
click at [246, 33] on ol "Home / Restaurants management / Menus / Sections / item / update" at bounding box center [309, 32] width 417 height 8
click at [243, 32] on span "Sections" at bounding box center [238, 32] width 18 height 8
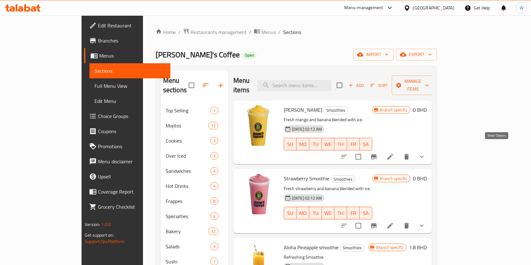
click at [425, 153] on icon "show more" at bounding box center [422, 157] width 8 height 8
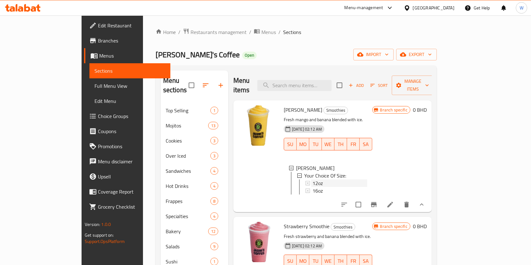
click at [315, 179] on div "12oz" at bounding box center [339, 183] width 55 height 8
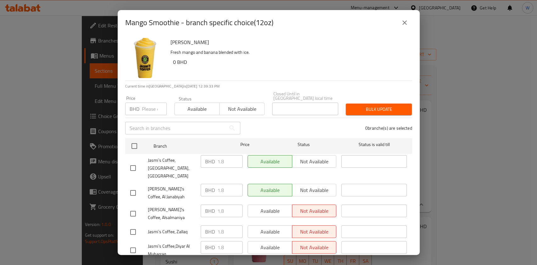
click at [408, 22] on icon "close" at bounding box center [405, 23] width 8 height 8
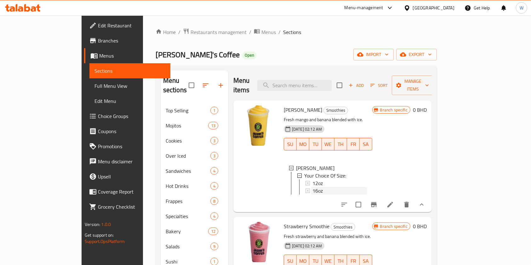
click at [312, 187] on div "16oz" at bounding box center [339, 191] width 55 height 8
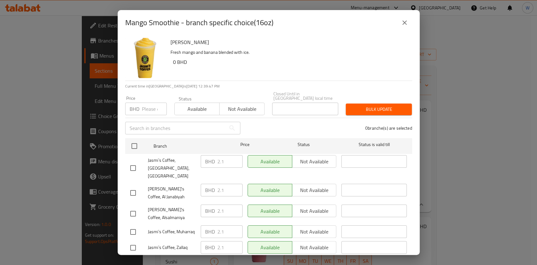
click at [399, 22] on button "close" at bounding box center [404, 22] width 15 height 15
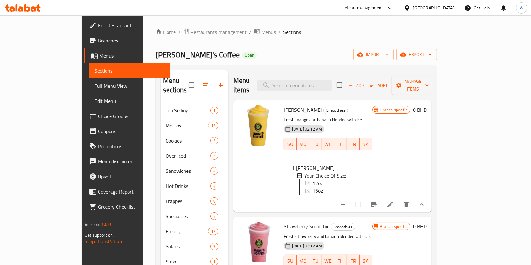
click at [427, 155] on div "Branch specific 0 BHD" at bounding box center [399, 156] width 54 height 102
click at [393, 202] on icon at bounding box center [390, 205] width 6 height 6
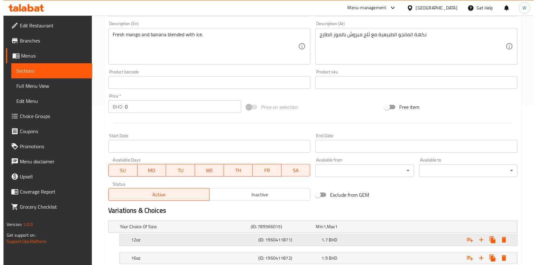
scroll to position [203, 0]
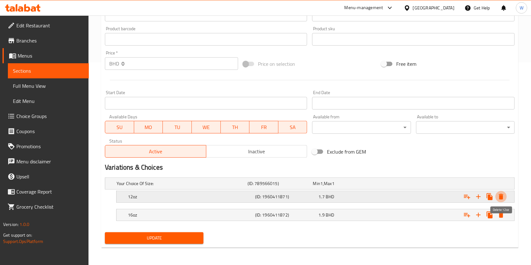
click at [499, 195] on icon "Expand" at bounding box center [501, 197] width 8 height 8
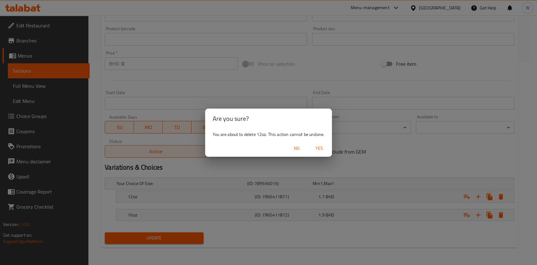
click at [313, 147] on span "Yes" at bounding box center [319, 148] width 15 height 8
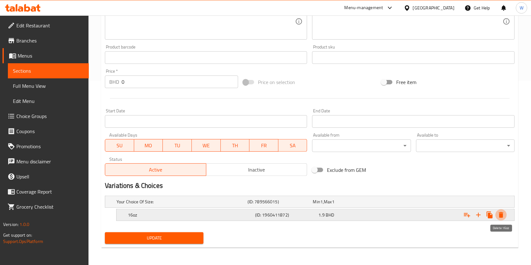
click at [499, 215] on icon "Expand" at bounding box center [501, 215] width 8 height 8
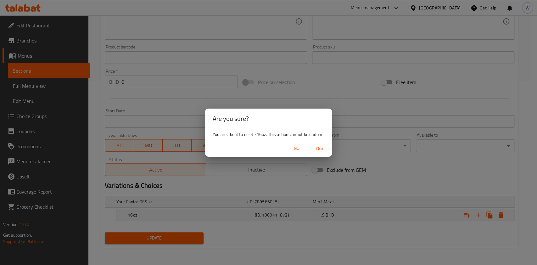
click at [319, 150] on span "Yes" at bounding box center [319, 148] width 15 height 8
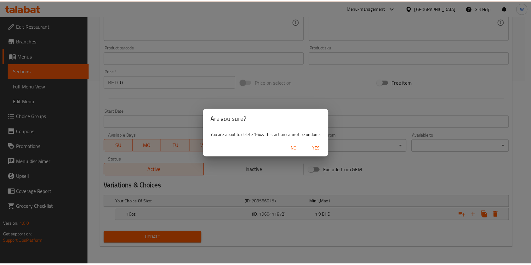
scroll to position [183, 0]
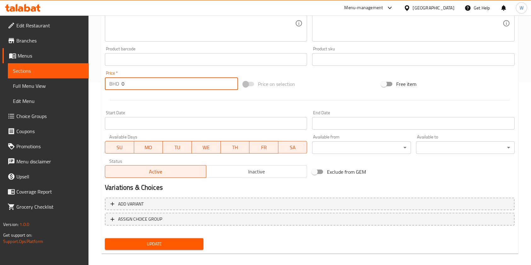
drag, startPoint x: 127, startPoint y: 85, endPoint x: 101, endPoint y: 90, distance: 26.6
click at [101, 90] on div "Update Mango Smoothie Change Image Size: 1200 x 800 px / Image formats: jpg, pn…" at bounding box center [309, 66] width 417 height 376
paste input "1.2"
type input "1.2"
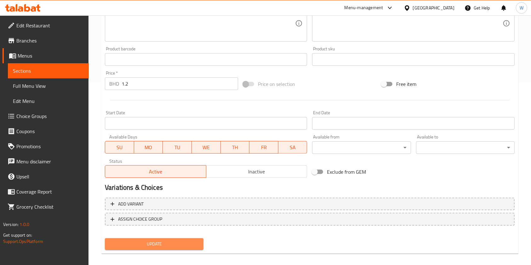
click at [154, 240] on span "Update" at bounding box center [154, 244] width 88 height 8
click at [169, 241] on span "Update" at bounding box center [154, 244] width 88 height 8
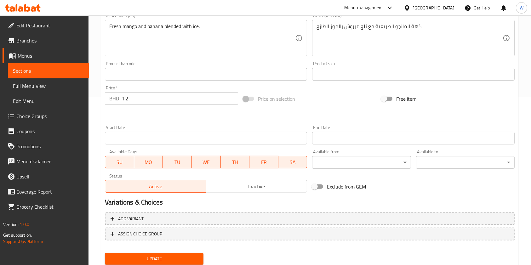
scroll to position [0, 0]
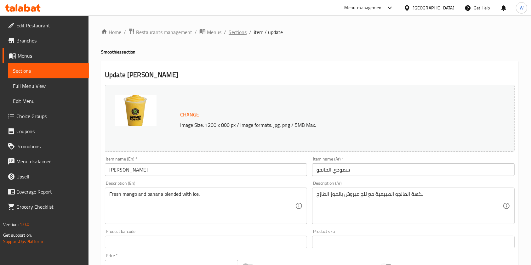
click at [245, 35] on span "Sections" at bounding box center [238, 32] width 18 height 8
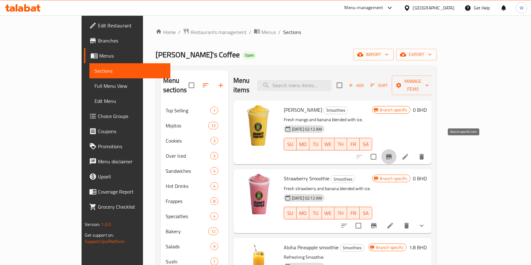
click at [393, 153] on icon "Branch-specific-item" at bounding box center [389, 157] width 8 height 8
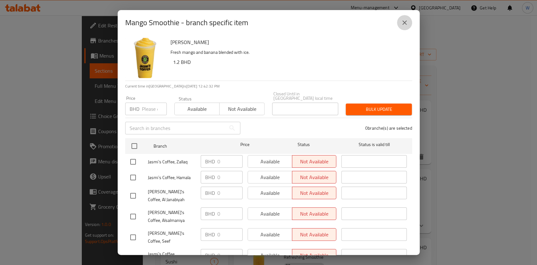
click at [405, 19] on button "close" at bounding box center [404, 22] width 15 height 15
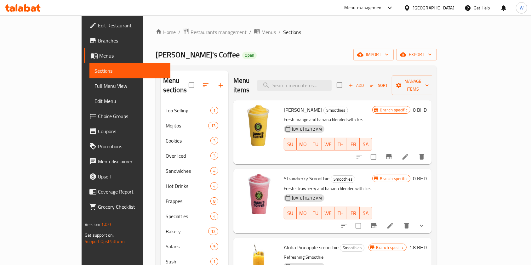
scroll to position [42, 0]
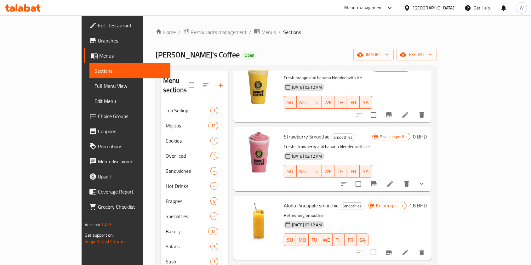
click at [399, 178] on li at bounding box center [390, 183] width 18 height 11
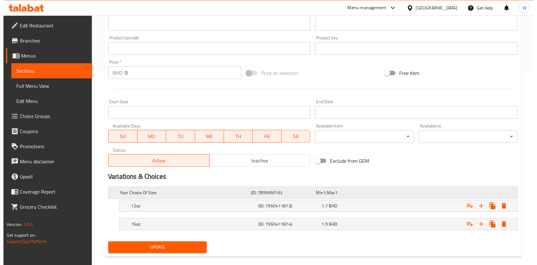
scroll to position [203, 0]
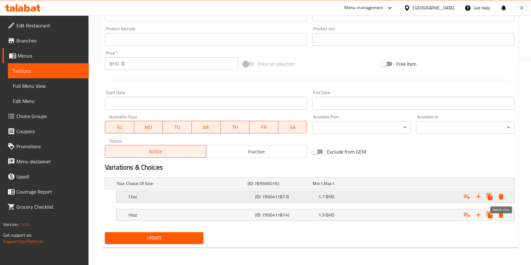
click at [503, 195] on icon "Expand" at bounding box center [501, 197] width 8 height 8
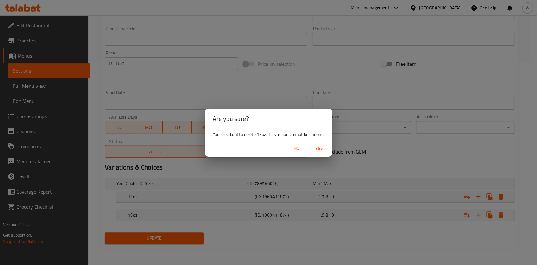
click at [322, 148] on span "Yes" at bounding box center [319, 148] width 15 height 8
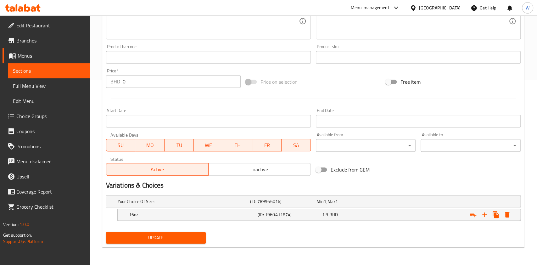
scroll to position [184, 0]
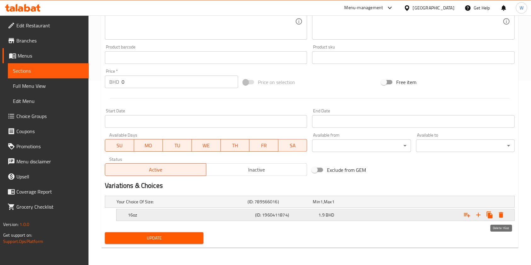
click at [501, 211] on icon "Expand" at bounding box center [501, 215] width 8 height 8
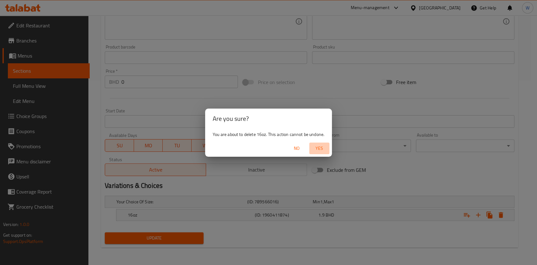
click at [326, 150] on span "Yes" at bounding box center [319, 148] width 15 height 8
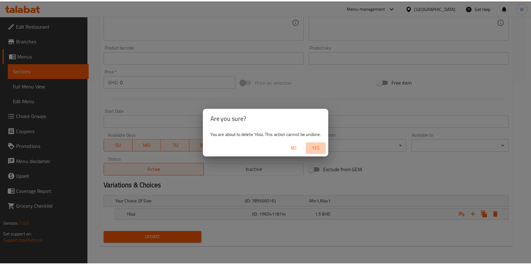
scroll to position [183, 0]
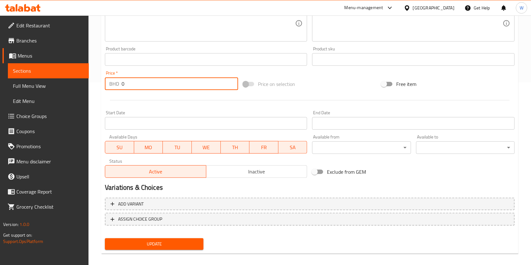
drag, startPoint x: 137, startPoint y: 86, endPoint x: 95, endPoint y: 92, distance: 42.3
click at [103, 89] on div "Price   * BHD 0 Price *" at bounding box center [171, 80] width 138 height 24
paste input "1.2"
type input "1.2"
click at [171, 243] on span "Update" at bounding box center [154, 244] width 88 height 8
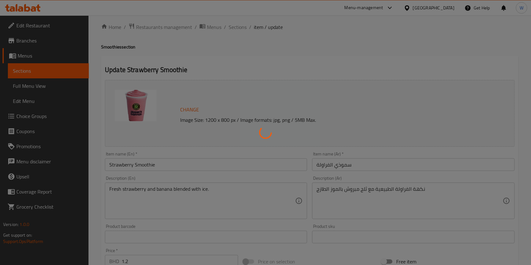
scroll to position [0, 0]
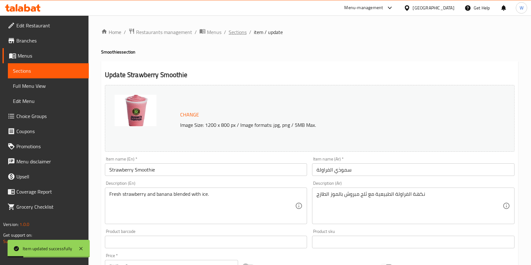
click at [234, 34] on span "Sections" at bounding box center [238, 32] width 18 height 8
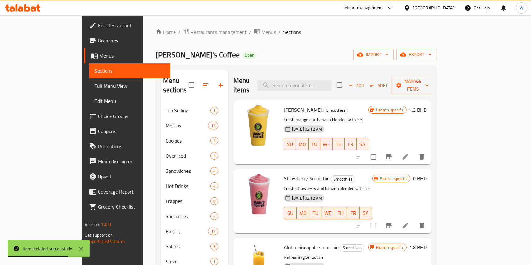
click at [393, 222] on icon "Branch-specific-item" at bounding box center [389, 226] width 8 height 8
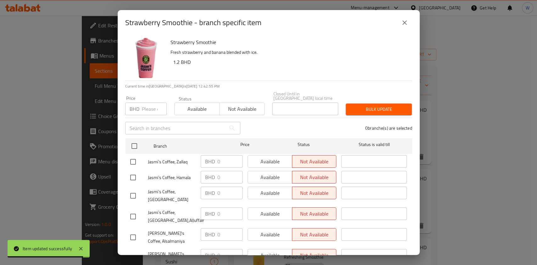
click at [404, 24] on icon "close" at bounding box center [405, 23] width 8 height 8
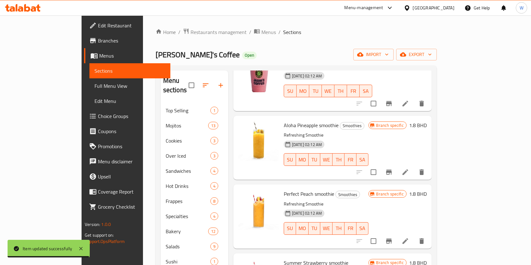
scroll to position [126, 0]
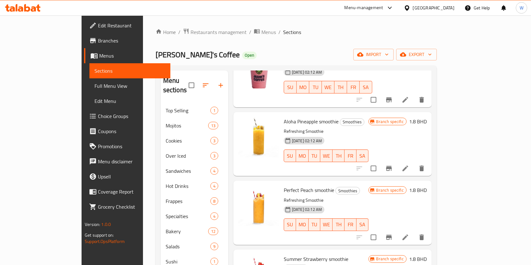
click at [409, 165] on icon at bounding box center [405, 169] width 8 height 8
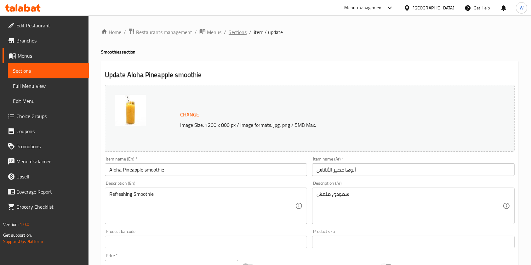
click at [231, 32] on span "Sections" at bounding box center [238, 32] width 18 height 8
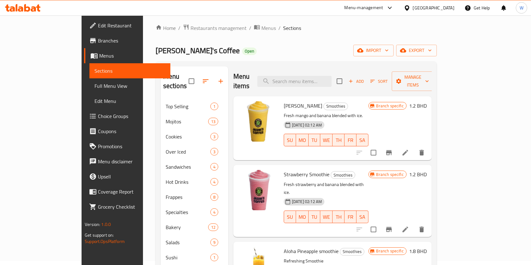
scroll to position [84, 0]
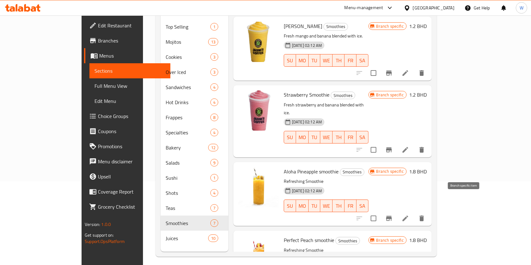
click at [396, 211] on button "Branch-specific-item" at bounding box center [388, 218] width 15 height 15
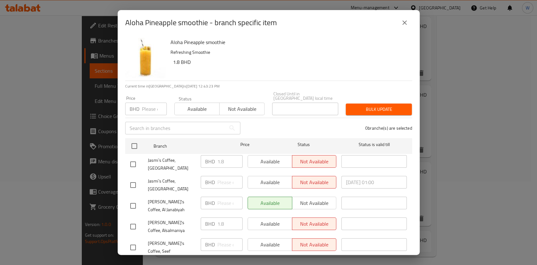
click at [144, 104] on input "number" at bounding box center [154, 109] width 25 height 13
paste input "1.2"
type input "1.2"
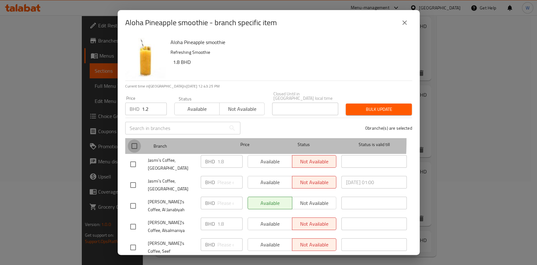
click at [136, 139] on input "checkbox" at bounding box center [134, 145] width 13 height 13
checkbox input "true"
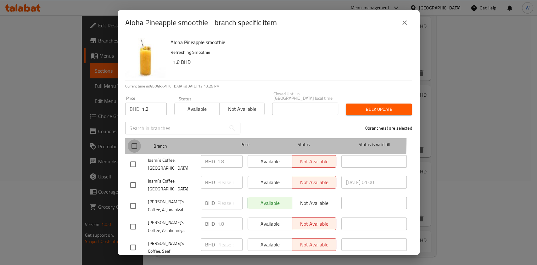
checkbox input "true"
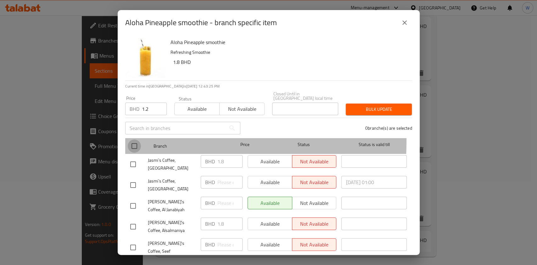
checkbox input "true"
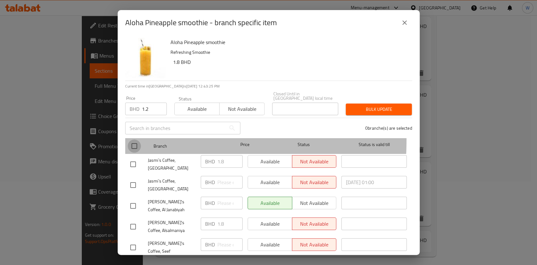
checkbox input "true"
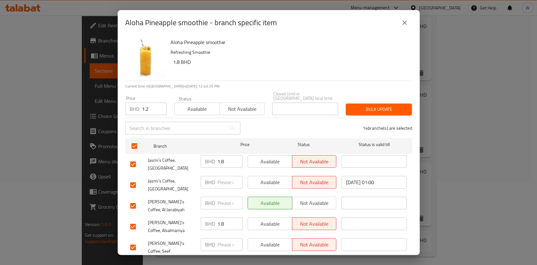
click at [358, 105] on span "Bulk update" at bounding box center [379, 109] width 56 height 8
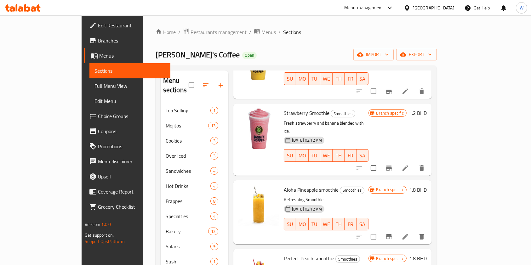
scroll to position [126, 0]
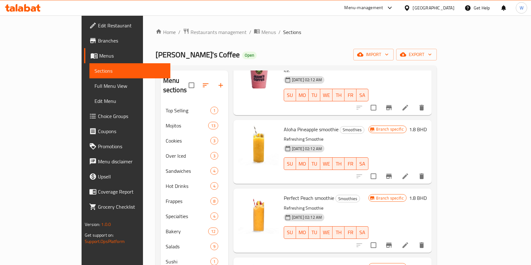
click at [393, 173] on icon "Branch-specific-item" at bounding box center [389, 177] width 8 height 8
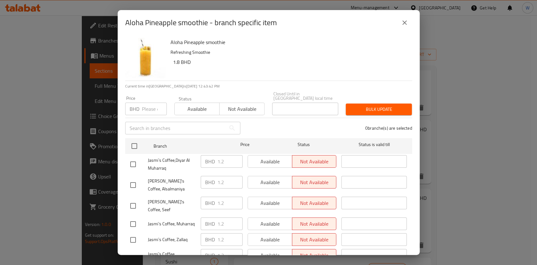
click at [403, 23] on icon "close" at bounding box center [405, 23] width 8 height 8
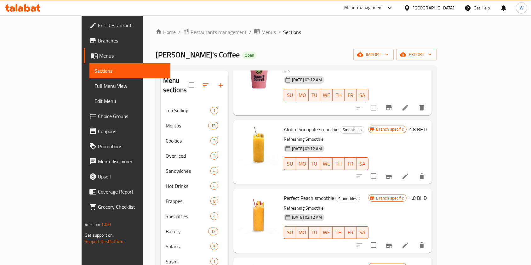
click at [427, 125] on h6 "1.8 BHD" at bounding box center [418, 129] width 18 height 9
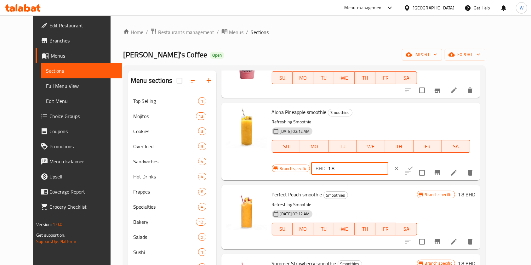
drag, startPoint x: 443, startPoint y: 111, endPoint x: 399, endPoint y: 117, distance: 44.2
click at [388, 162] on div "BHD 1.8 ​" at bounding box center [349, 168] width 77 height 13
paste input "2"
type input "1.2"
click at [413, 165] on icon "ok" at bounding box center [410, 168] width 6 height 6
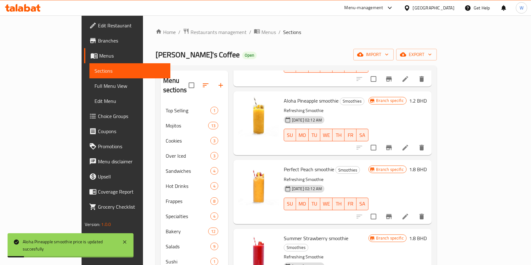
scroll to position [168, 0]
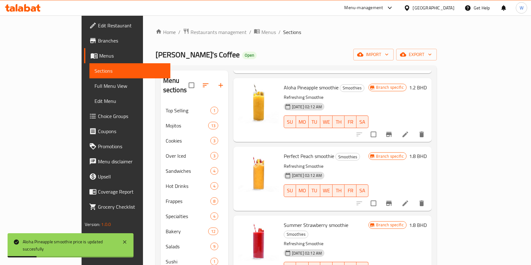
click at [427, 152] on h6 "1.8 BHD" at bounding box center [418, 156] width 18 height 9
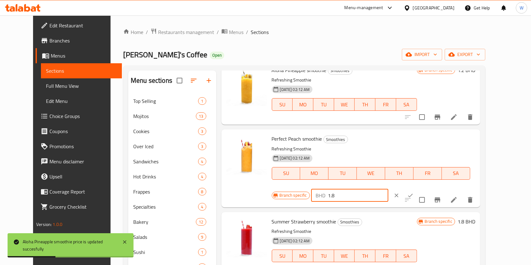
drag, startPoint x: 426, startPoint y: 140, endPoint x: 409, endPoint y: 142, distance: 17.1
click at [388, 189] on div "BHD 1.8 ​" at bounding box center [349, 195] width 77 height 13
paste input "2"
type input "1.2"
click at [413, 192] on icon "ok" at bounding box center [410, 195] width 6 height 6
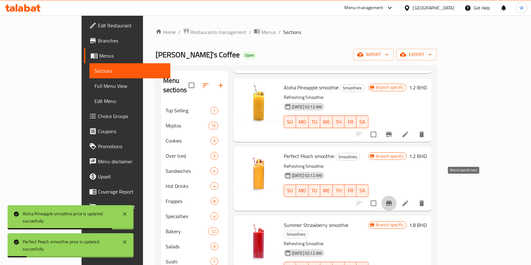
click at [393, 200] on icon "Branch-specific-item" at bounding box center [389, 204] width 8 height 8
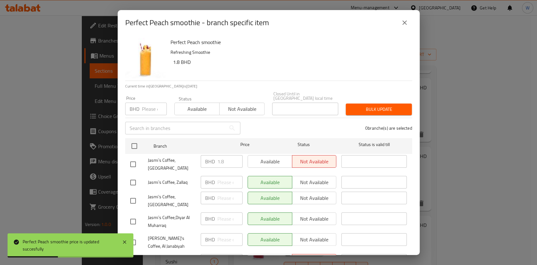
click at [149, 104] on input "number" at bounding box center [154, 109] width 25 height 13
paste input "1.2"
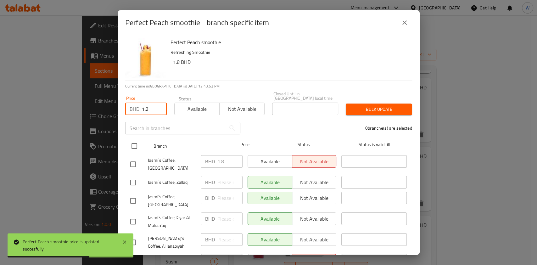
type input "1.2"
click at [137, 140] on input "checkbox" at bounding box center [134, 145] width 13 height 13
checkbox input "true"
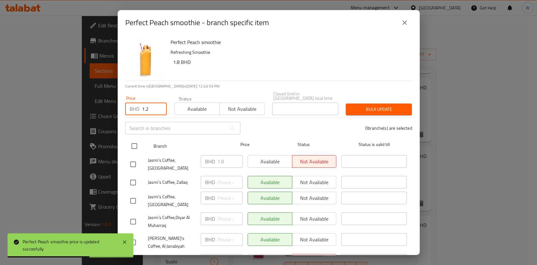
checkbox input "true"
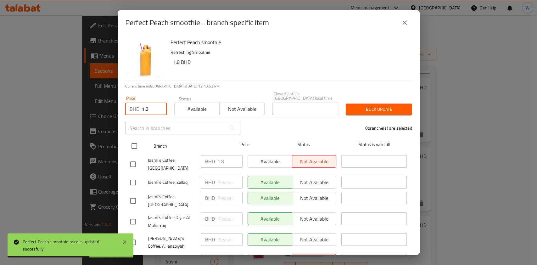
checkbox input "true"
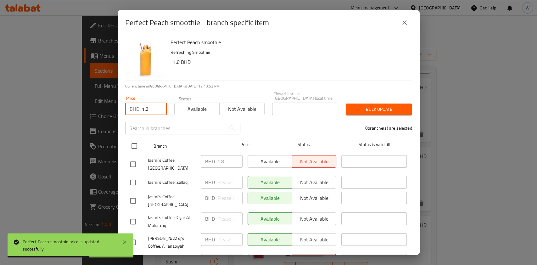
checkbox input "true"
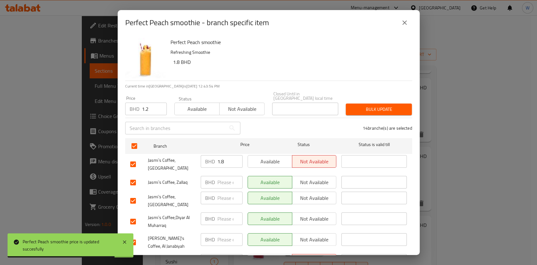
click at [363, 105] on span "Bulk update" at bounding box center [379, 109] width 56 height 8
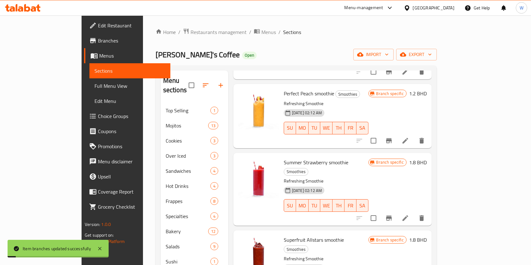
scroll to position [232, 0]
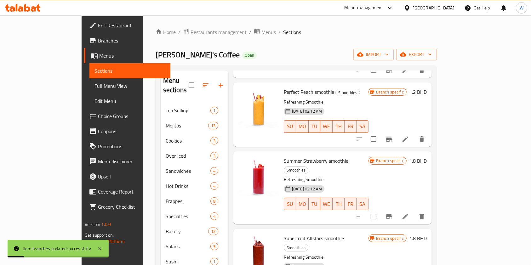
click at [427, 156] on h6 "1.8 BHD" at bounding box center [418, 160] width 18 height 9
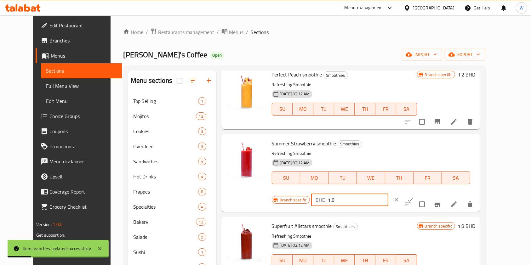
drag, startPoint x: 441, startPoint y: 144, endPoint x: 405, endPoint y: 144, distance: 35.3
click at [388, 194] on div "BHD 1.8 ​" at bounding box center [349, 200] width 77 height 13
paste input "2"
type input "1.2"
click at [413, 197] on icon "ok" at bounding box center [410, 200] width 6 height 6
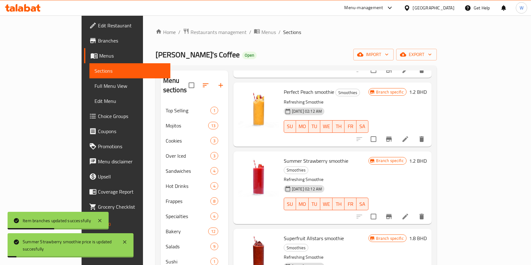
click at [392, 214] on icon "Branch-specific-item" at bounding box center [389, 216] width 6 height 5
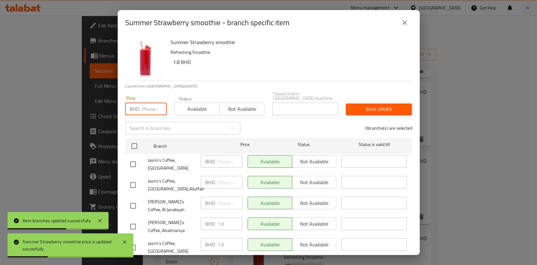
click at [153, 103] on input "number" at bounding box center [154, 109] width 25 height 13
paste input "1.2"
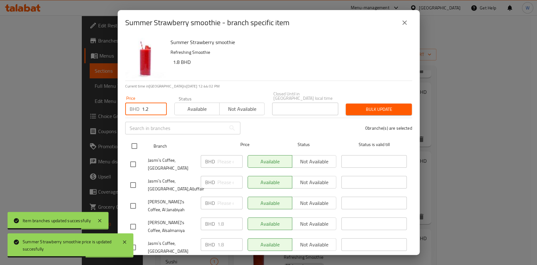
type input "1.2"
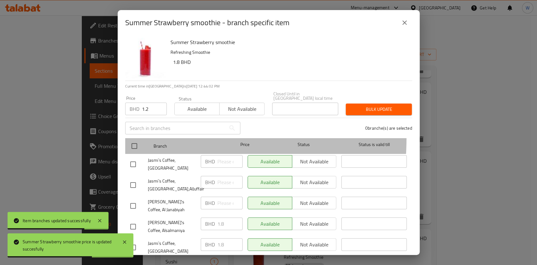
click at [137, 137] on div at bounding box center [140, 146] width 24 height 18
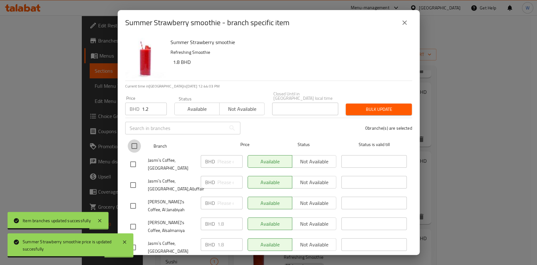
click at [137, 139] on input "checkbox" at bounding box center [134, 145] width 13 height 13
checkbox input "true"
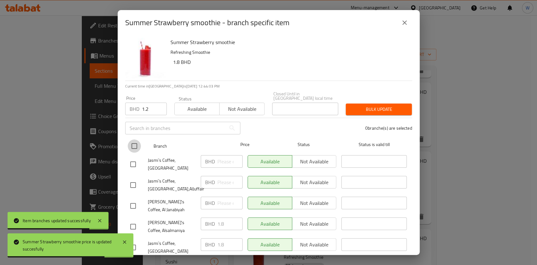
checkbox input "true"
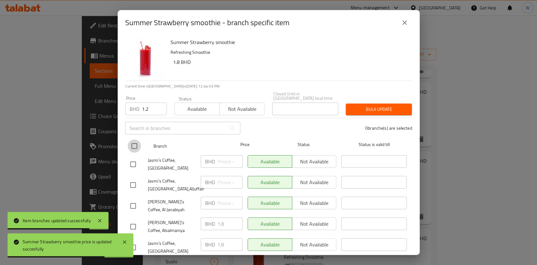
checkbox input "true"
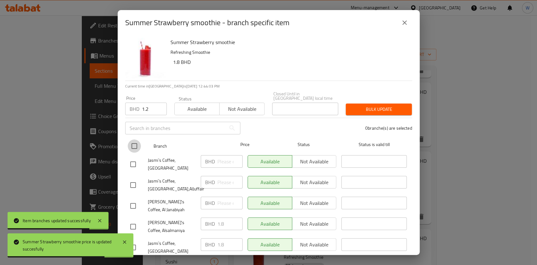
checkbox input "true"
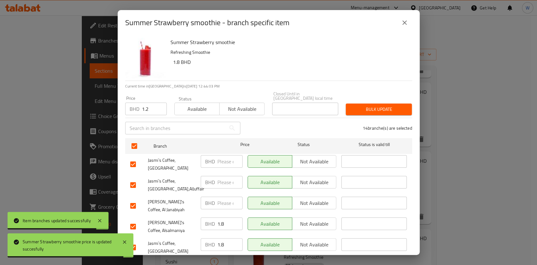
click at [372, 105] on span "Bulk update" at bounding box center [379, 109] width 56 height 8
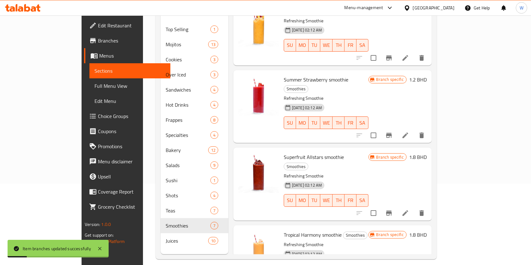
scroll to position [84, 0]
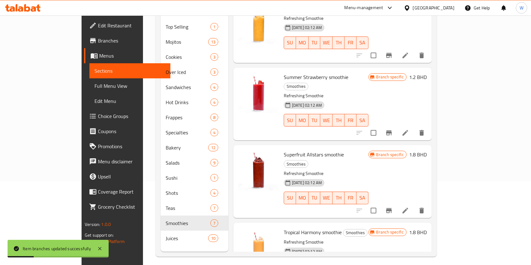
click at [427, 150] on h6 "1.8 BHD" at bounding box center [418, 154] width 18 height 9
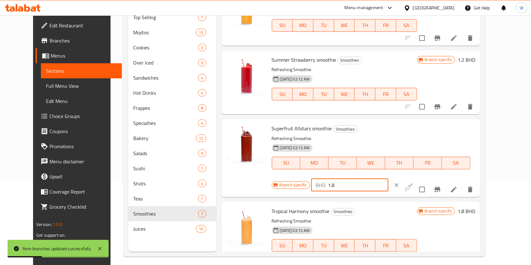
drag, startPoint x: 431, startPoint y: 127, endPoint x: 402, endPoint y: 131, distance: 29.8
click at [388, 179] on div "BHD 1.8 ​" at bounding box center [349, 185] width 77 height 13
paste input "2"
type input "1.2"
click at [413, 182] on icon "ok" at bounding box center [410, 185] width 6 height 6
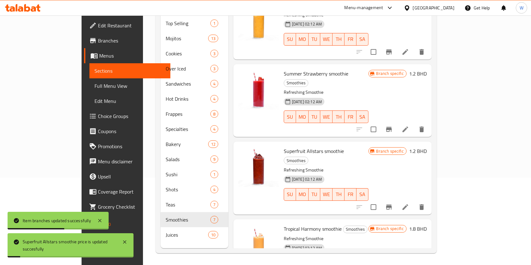
scroll to position [88, 0]
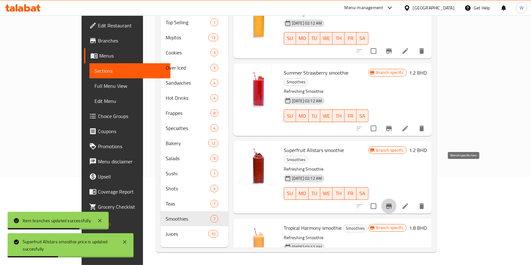
click at [392, 204] on icon "Branch-specific-item" at bounding box center [389, 206] width 6 height 5
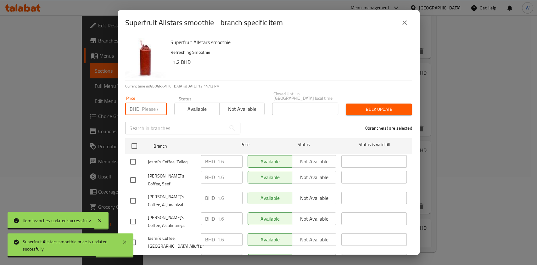
click at [146, 107] on input "number" at bounding box center [154, 109] width 25 height 13
paste input "1.2"
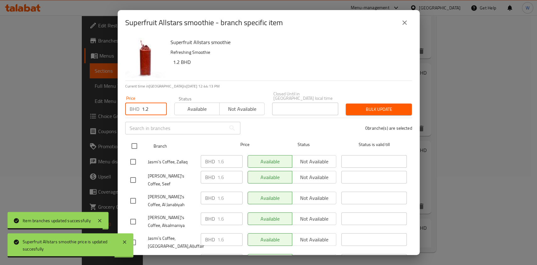
type input "1.2"
click at [138, 142] on input "checkbox" at bounding box center [134, 145] width 13 height 13
checkbox input "true"
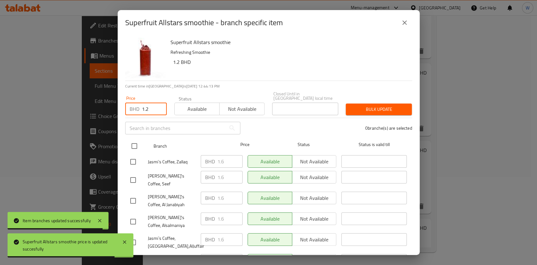
checkbox input "true"
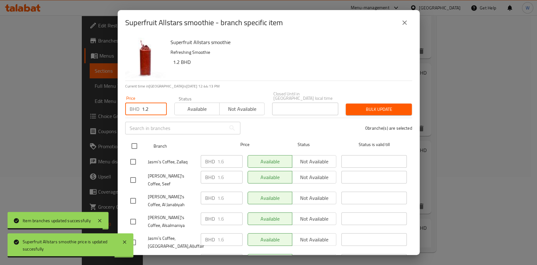
checkbox input "true"
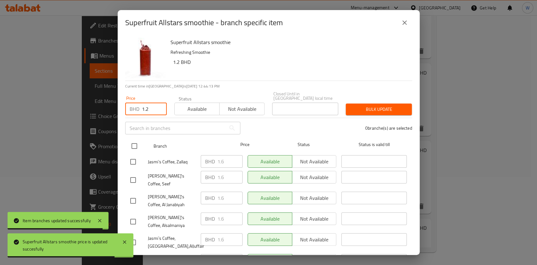
checkbox input "true"
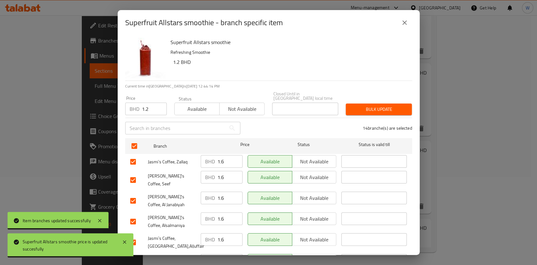
click at [388, 100] on div "Bulk update" at bounding box center [379, 109] width 74 height 19
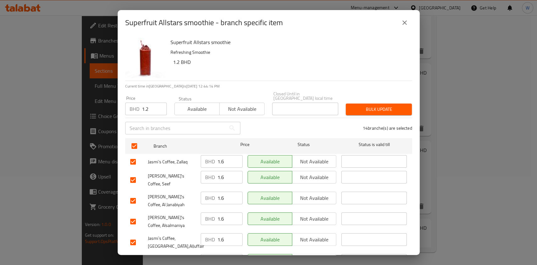
click at [388, 107] on span "Bulk update" at bounding box center [379, 109] width 56 height 8
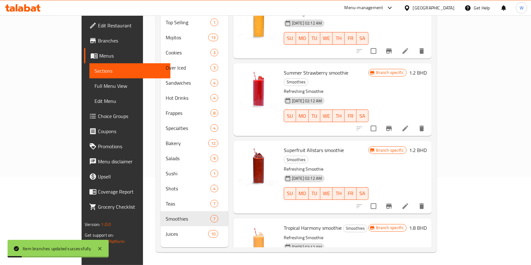
click at [427, 224] on div "Branch specific 1.8 BHD" at bounding box center [397, 251] width 58 height 54
click at [427, 224] on h6 "1.8 BHD" at bounding box center [418, 228] width 18 height 9
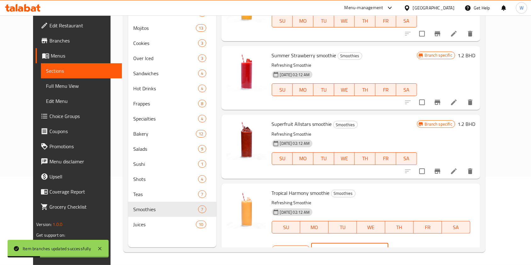
drag, startPoint x: 419, startPoint y: 197, endPoint x: 407, endPoint y: 199, distance: 12.7
click at [388, 243] on div "BHD 1.8 ​" at bounding box center [349, 249] width 77 height 13
paste input "2"
type input "1.2"
click at [413, 246] on icon "ok" at bounding box center [410, 249] width 6 height 6
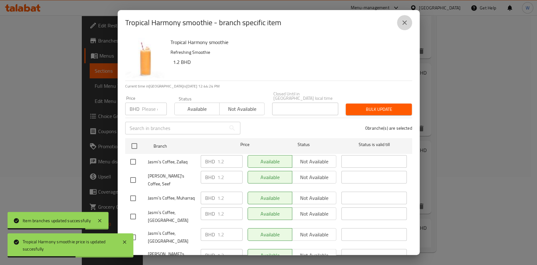
click at [405, 25] on icon "close" at bounding box center [405, 23] width 8 height 8
